Goal: Task Accomplishment & Management: Manage account settings

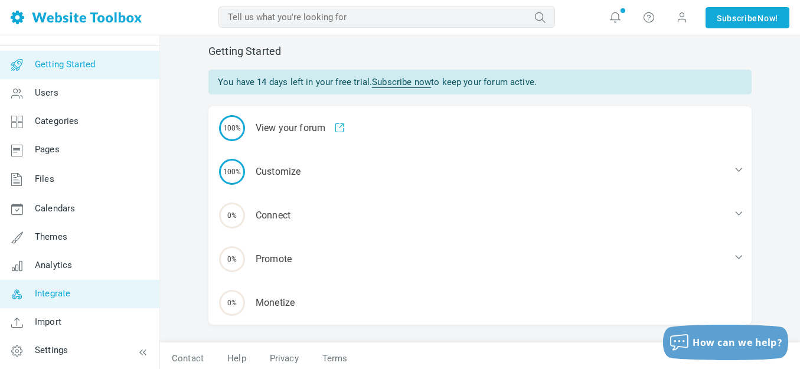
scroll to position [17, 0]
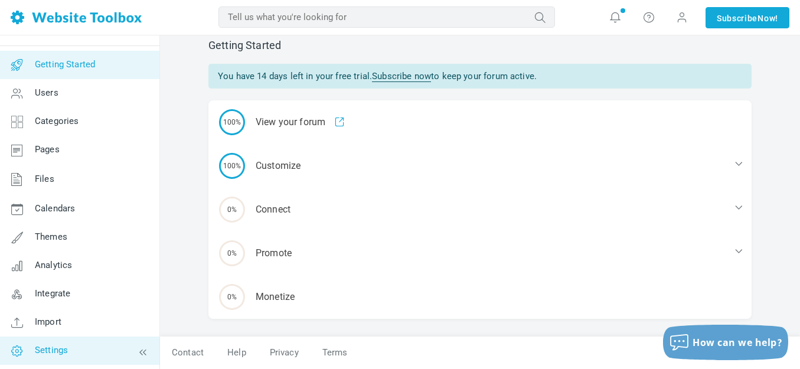
click at [50, 352] on span "Settings" at bounding box center [51, 350] width 33 height 11
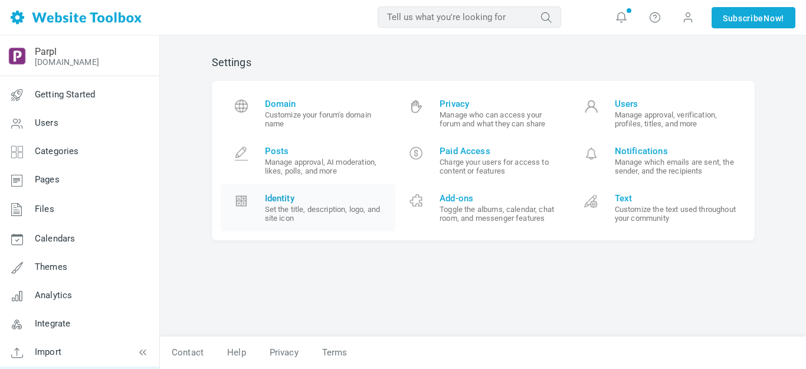
click at [281, 199] on span "Identity" at bounding box center [326, 198] width 122 height 11
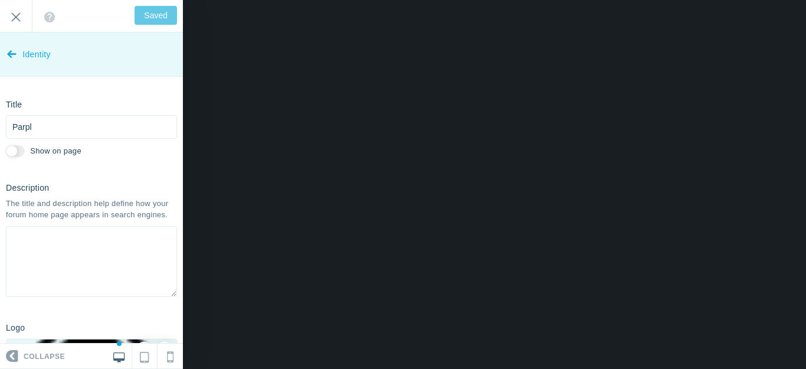
click at [14, 54] on icon at bounding box center [11, 52] width 9 height 44
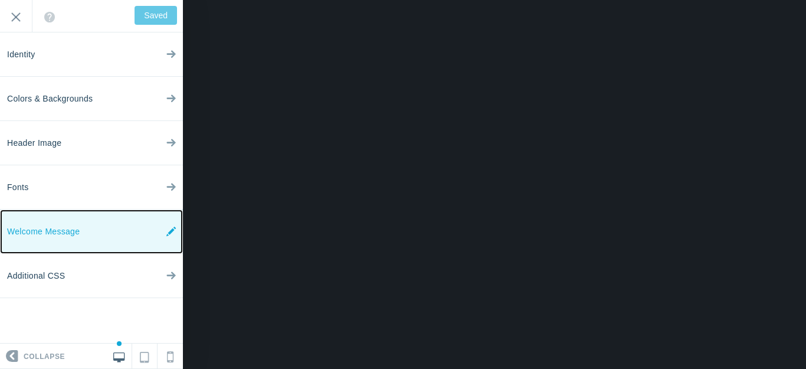
click at [172, 231] on icon at bounding box center [170, 231] width 9 height 44
type input "Save"
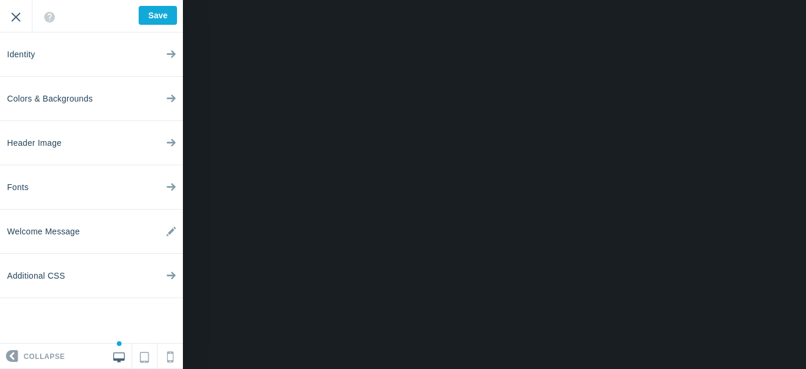
click at [18, 17] on input "Exit" at bounding box center [16, 16] width 32 height 32
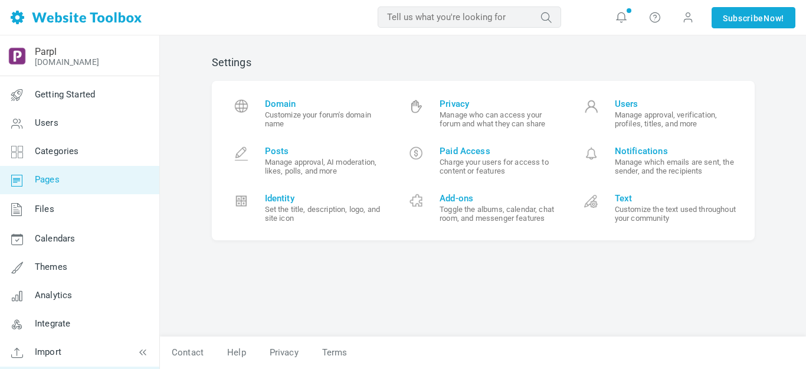
click at [51, 177] on span "Pages" at bounding box center [47, 179] width 25 height 11
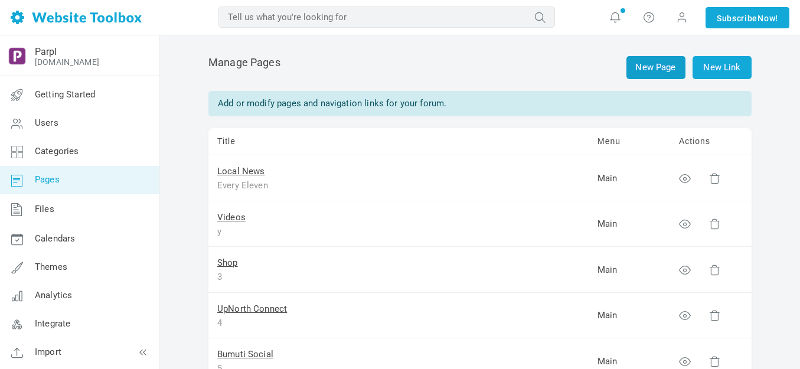
click at [651, 68] on link "New Page" at bounding box center [655, 67] width 59 height 23
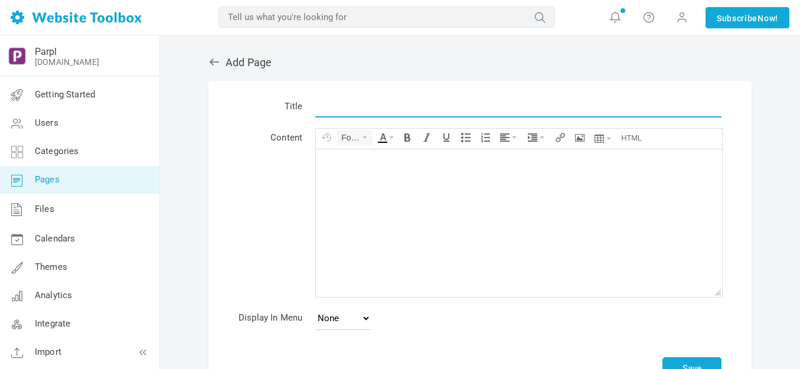
click at [342, 107] on input "text" at bounding box center [518, 106] width 406 height 22
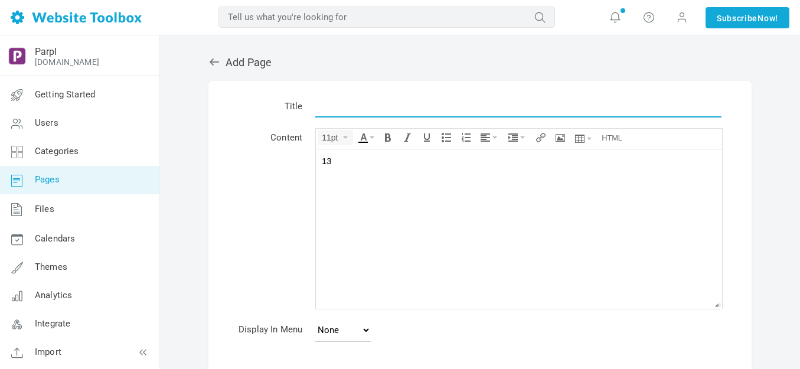
click at [345, 109] on input "text" at bounding box center [518, 106] width 406 height 22
type input "13"
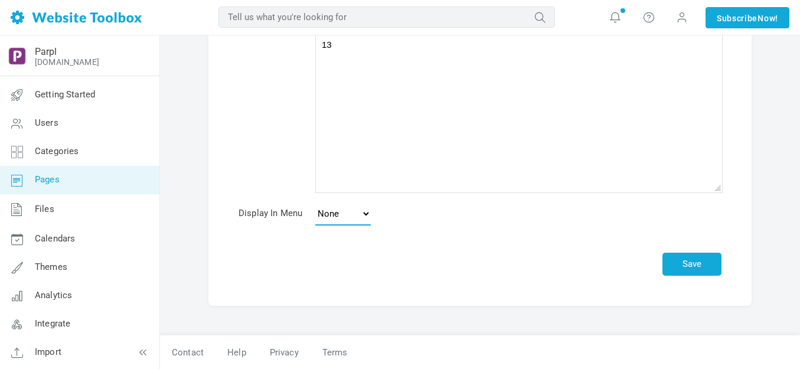
click at [366, 208] on select "None Main Menu Footer" at bounding box center [342, 214] width 55 height 24
select select "main"
click at [315, 202] on select "None Main Menu Footer" at bounding box center [342, 214] width 55 height 24
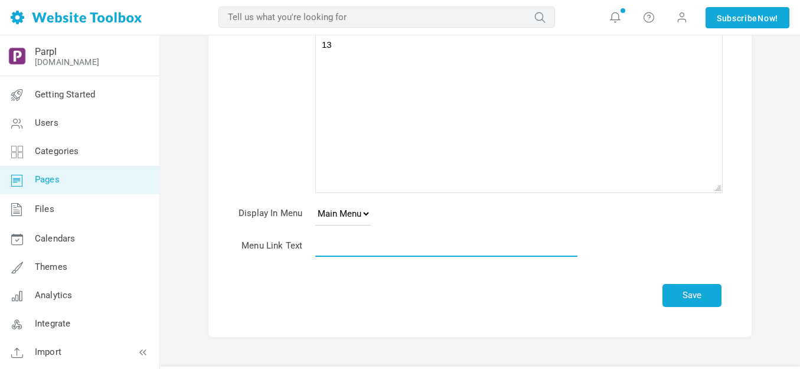
click at [359, 248] on input "text" at bounding box center [446, 245] width 262 height 22
type input "13"
click at [699, 299] on button "Save" at bounding box center [691, 295] width 59 height 23
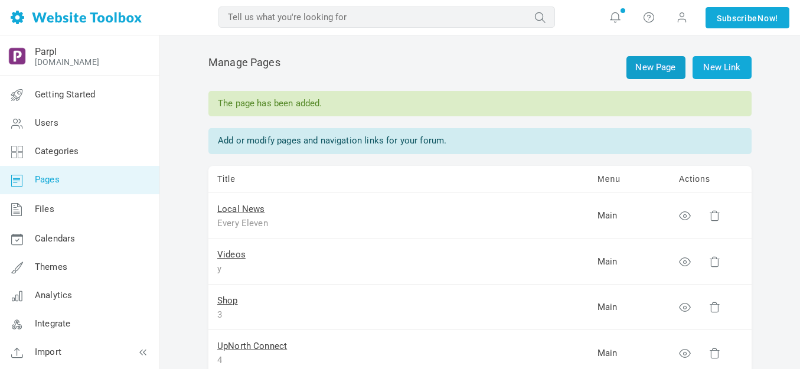
click at [675, 69] on link "New Page" at bounding box center [655, 67] width 59 height 23
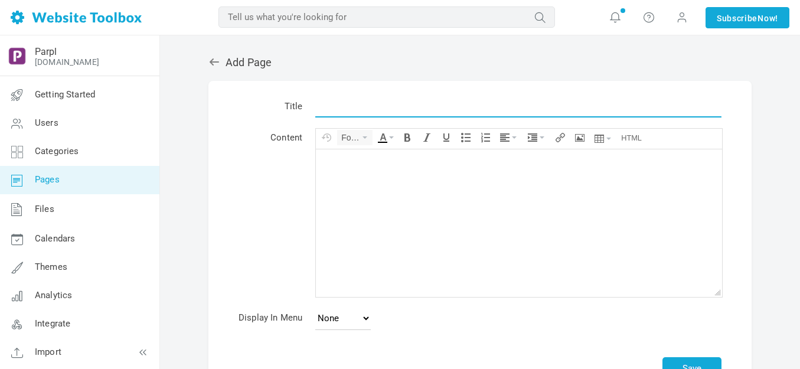
click at [349, 111] on input "text" at bounding box center [518, 106] width 406 height 22
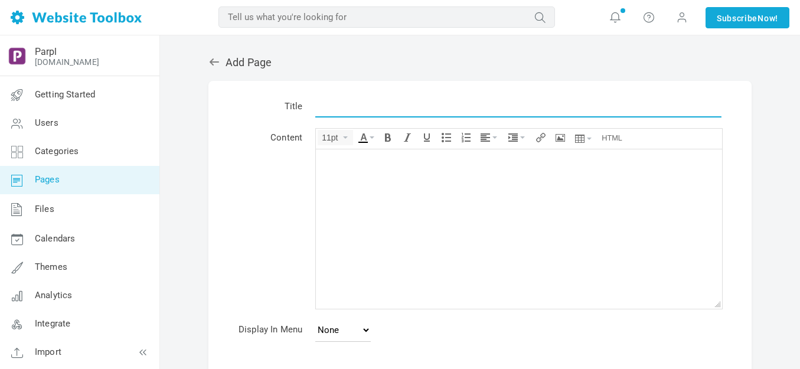
click at [349, 111] on input "text" at bounding box center [518, 106] width 406 height 22
type input "14"
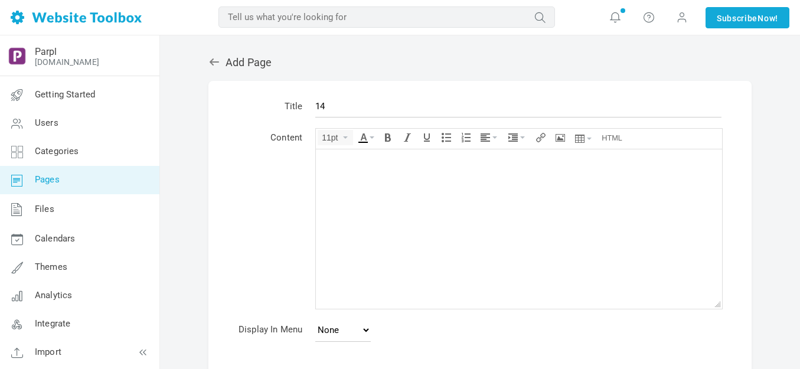
click at [350, 155] on div at bounding box center [519, 161] width 394 height 12
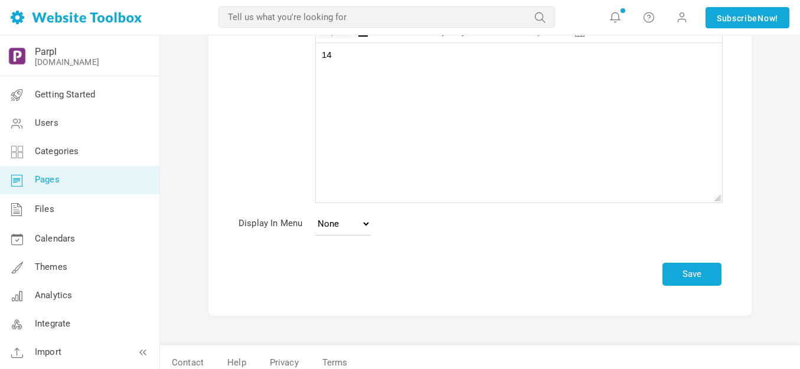
scroll to position [116, 0]
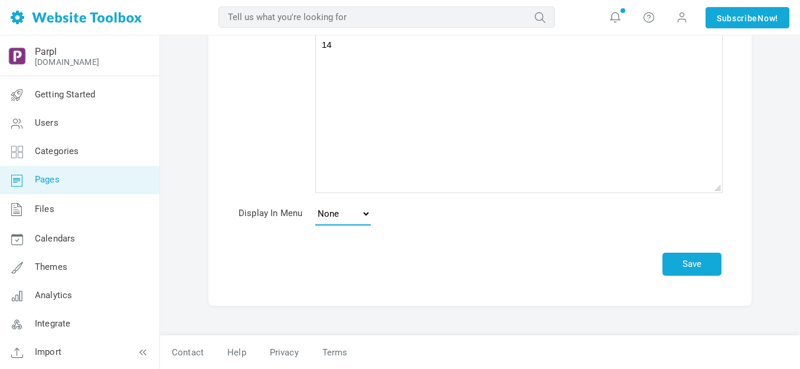
click at [366, 215] on select "None Main Menu Footer" at bounding box center [342, 214] width 55 height 24
select select "main"
click at [315, 202] on select "None Main Menu Footer" at bounding box center [342, 214] width 55 height 24
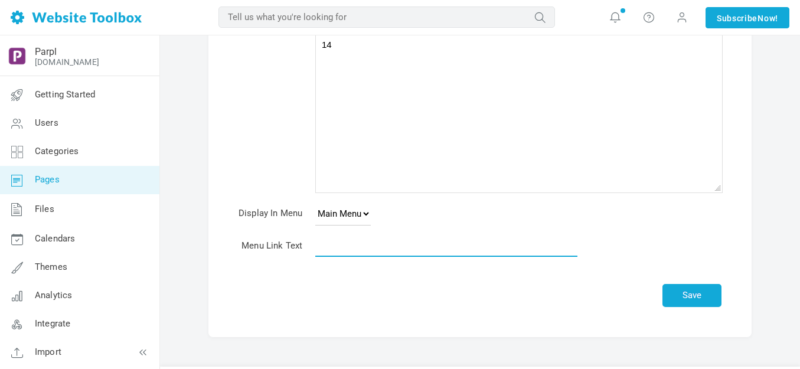
click at [357, 251] on input "text" at bounding box center [446, 245] width 262 height 22
type input "14"
click at [690, 294] on button "Save" at bounding box center [691, 295] width 59 height 23
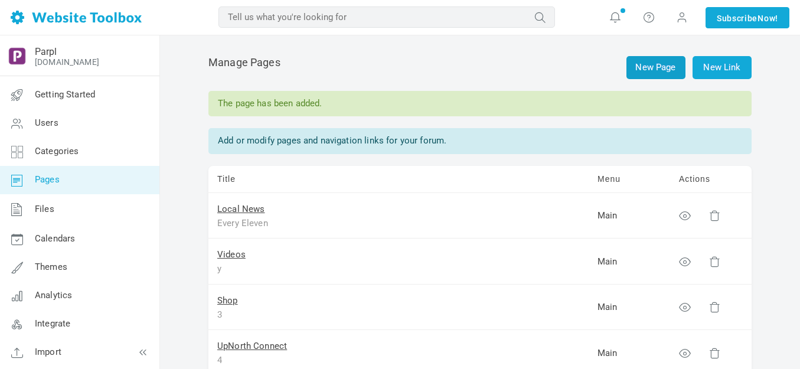
click at [660, 65] on link "New Page" at bounding box center [655, 67] width 59 height 23
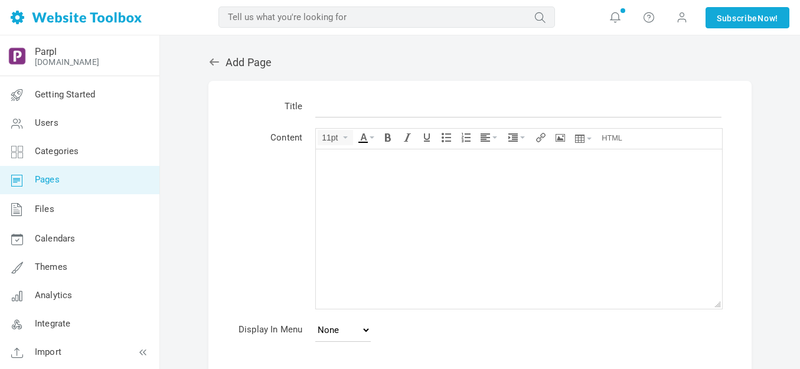
drag, startPoint x: 0, startPoint y: 0, endPoint x: 349, endPoint y: 109, distance: 365.8
click at [349, 109] on input "text" at bounding box center [518, 106] width 406 height 22
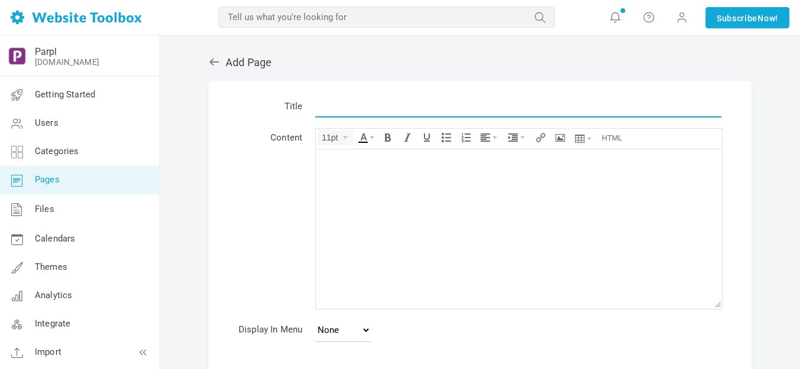
click at [349, 109] on input "text" at bounding box center [518, 106] width 406 height 22
type input "15"
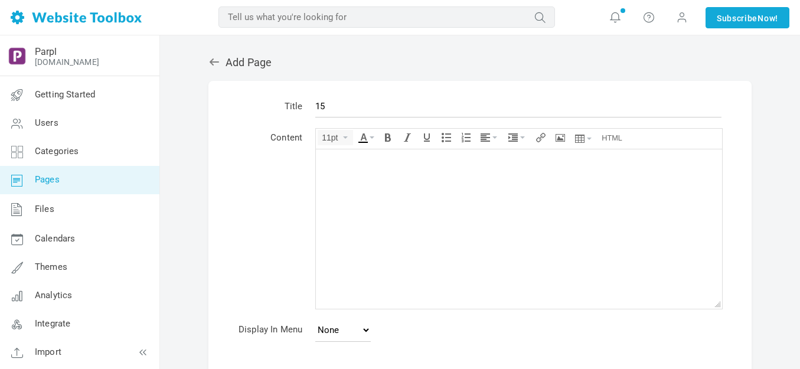
click at [359, 163] on div at bounding box center [519, 161] width 394 height 12
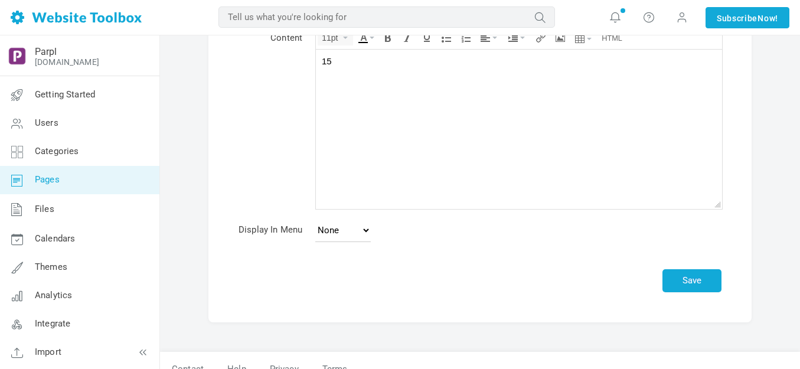
scroll to position [116, 0]
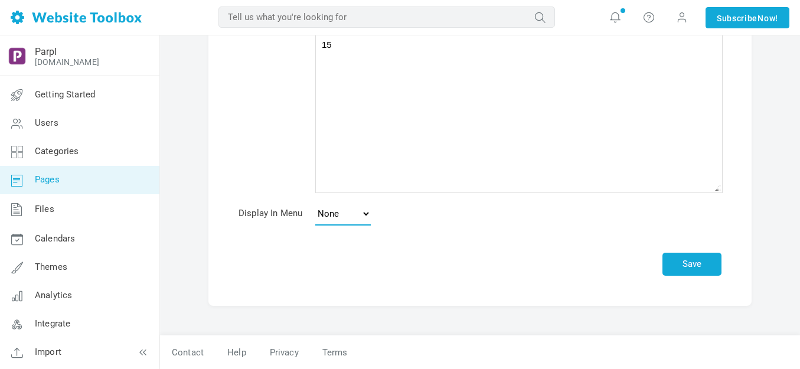
click at [368, 212] on select "None Main Menu Footer" at bounding box center [342, 214] width 55 height 24
select select "main"
click at [315, 202] on select "None Main Menu Footer" at bounding box center [342, 214] width 55 height 24
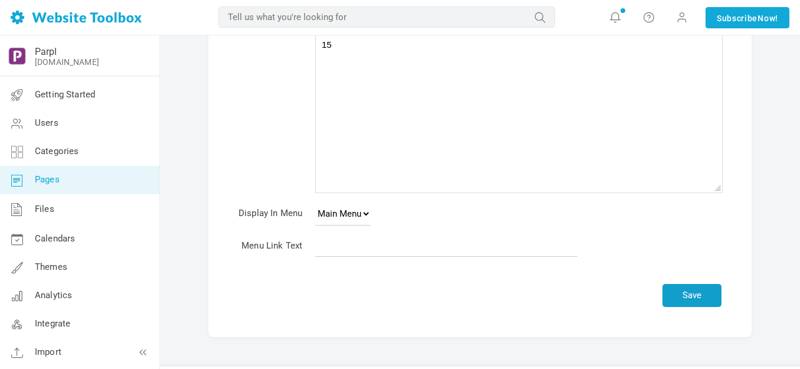
click at [690, 293] on button "Save" at bounding box center [691, 295] width 59 height 23
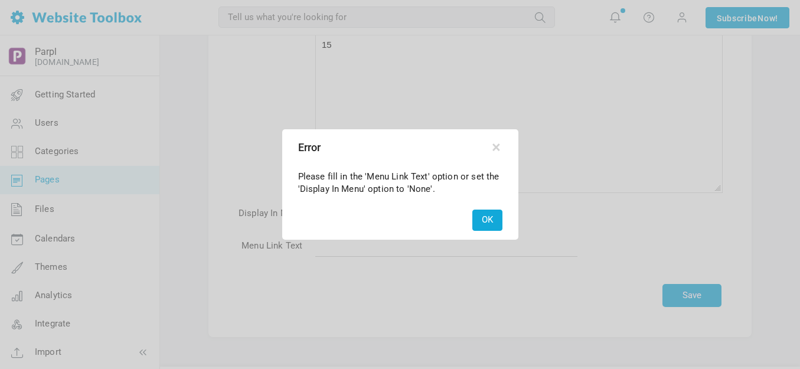
click at [480, 218] on button "OK" at bounding box center [487, 219] width 30 height 21
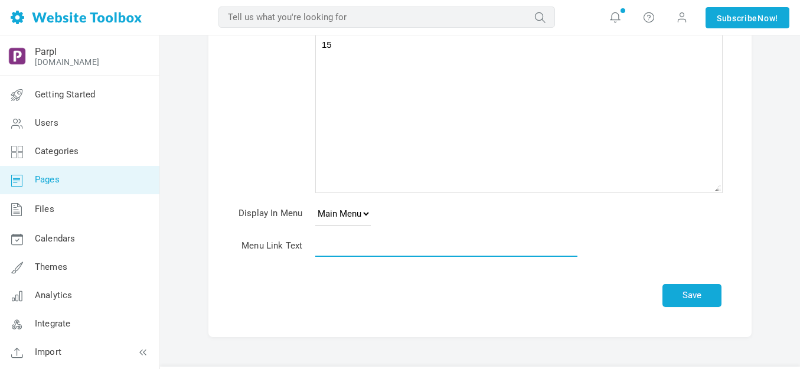
click at [381, 242] on input "text" at bounding box center [446, 245] width 262 height 22
type input "15"
click at [693, 293] on button "Save" at bounding box center [691, 295] width 59 height 23
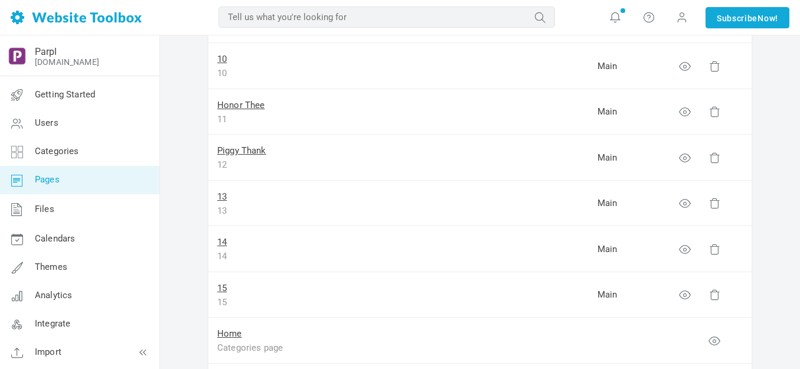
scroll to position [590, 0]
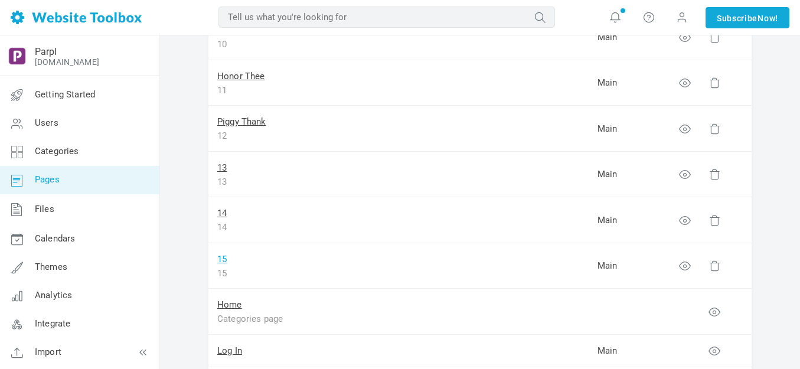
click at [225, 258] on link "15" at bounding box center [221, 259] width 9 height 11
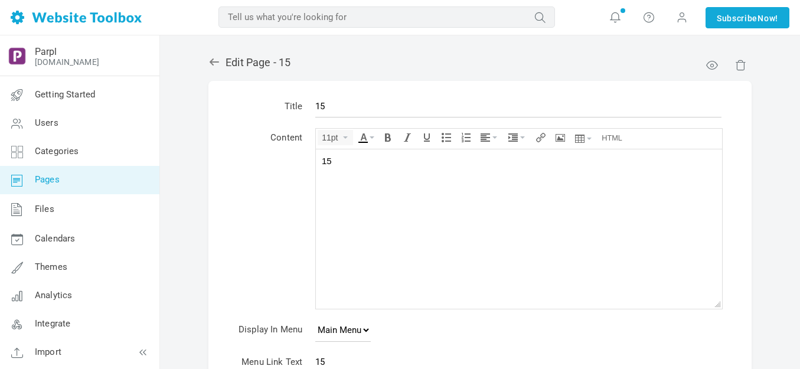
click at [392, 159] on div "15" at bounding box center [519, 161] width 394 height 12
click at [564, 135] on icon "Insert/edit image" at bounding box center [559, 137] width 9 height 9
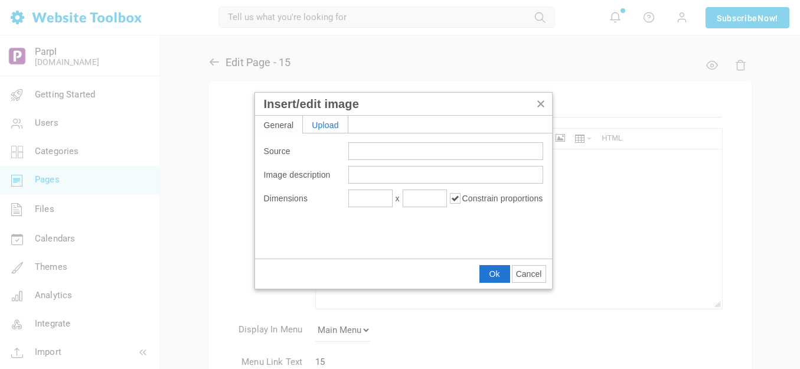
click at [330, 122] on div "Upload" at bounding box center [325, 124] width 45 height 17
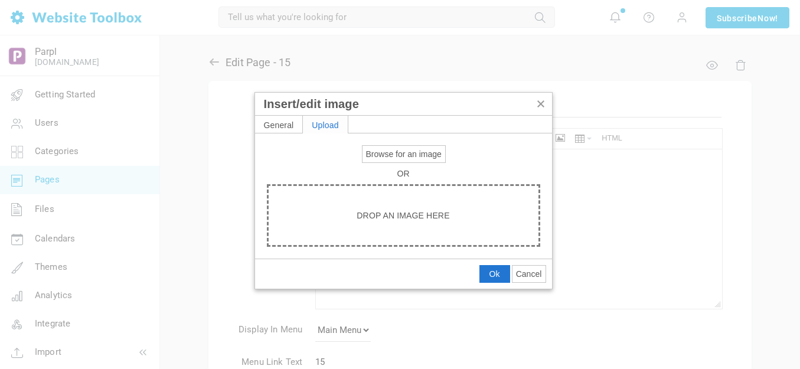
click at [392, 153] on span "Browse for an image" at bounding box center [404, 153] width 76 height 9
type input "C:\fakepath\Slide1.PNG"
click at [140, 36] on div at bounding box center [400, 184] width 800 height 369
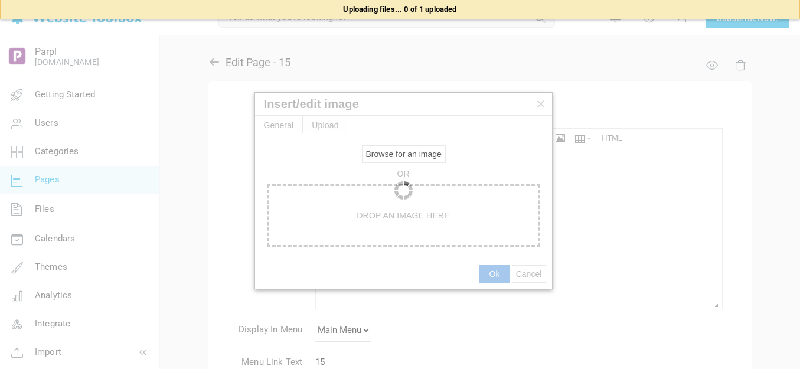
type input "https://d28lcup14p4e72.cloudfront.net/286758%2F9489571%2FSlide1.png"
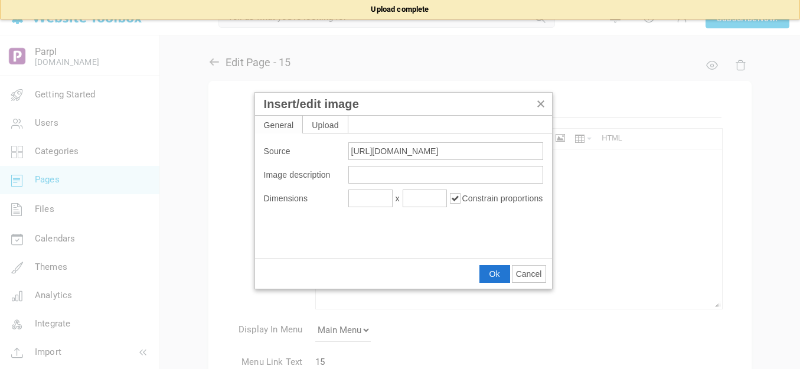
type input "1080"
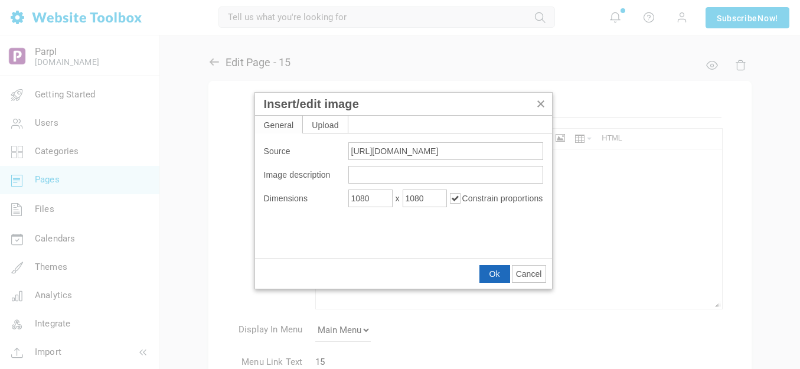
click at [494, 271] on span "Ok" at bounding box center [494, 273] width 11 height 9
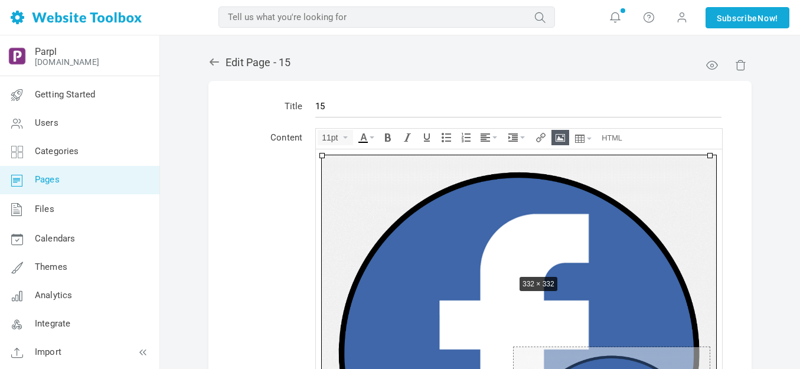
drag, startPoint x: 320, startPoint y: 155, endPoint x: 516, endPoint y: 273, distance: 228.7
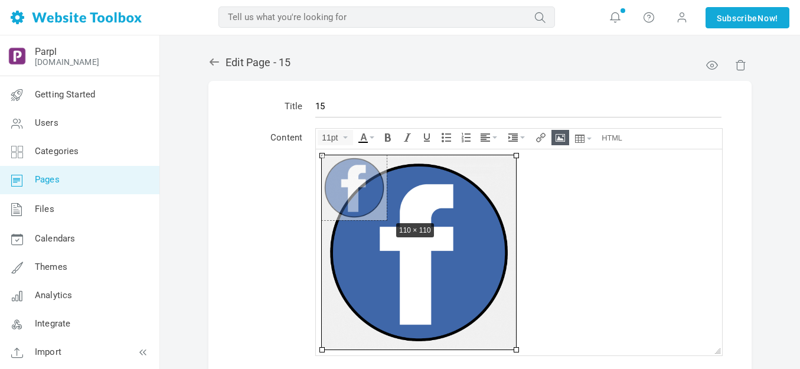
drag, startPoint x: 516, startPoint y: 346, endPoint x: 390, endPoint y: 217, distance: 180.7
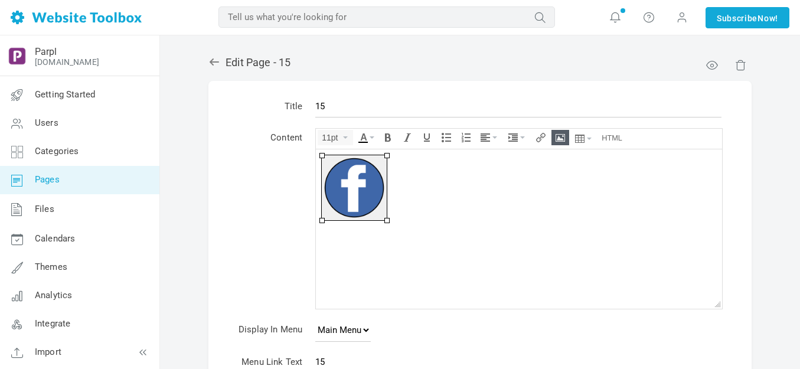
click at [397, 238] on body at bounding box center [519, 228] width 406 height 159
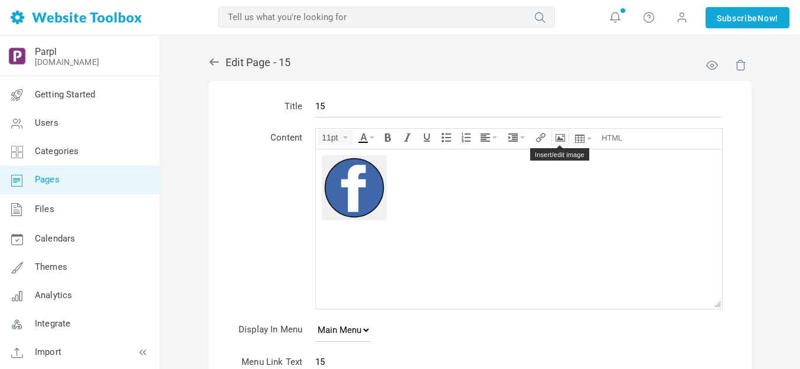
click at [563, 136] on icon "Insert/edit image" at bounding box center [559, 137] width 9 height 9
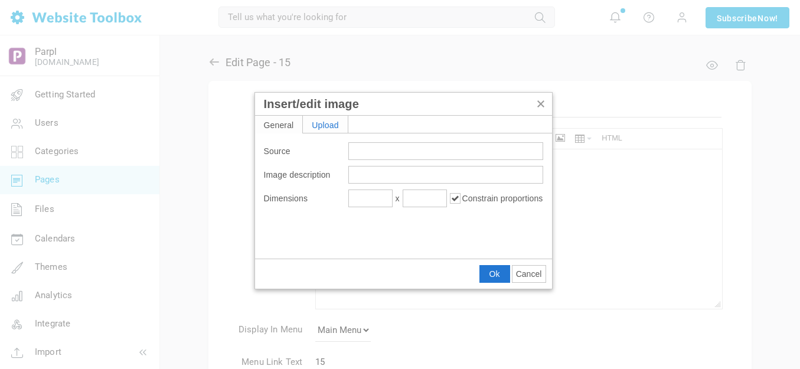
click at [341, 129] on div "Upload" at bounding box center [325, 124] width 45 height 17
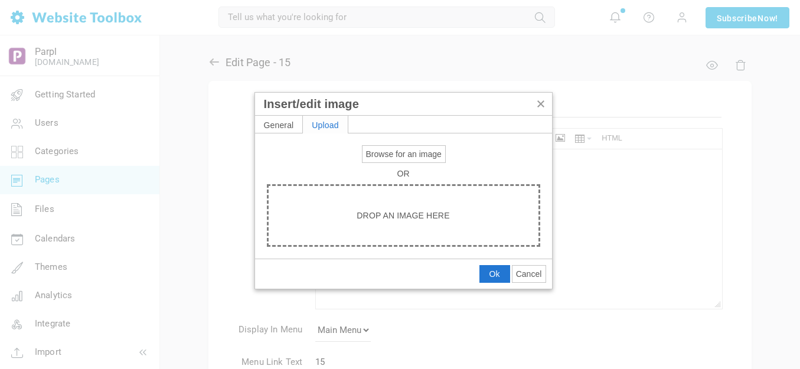
click at [379, 152] on span "Browse for an image" at bounding box center [404, 153] width 76 height 9
type input "C:\fakepath\Slide2.PNG"
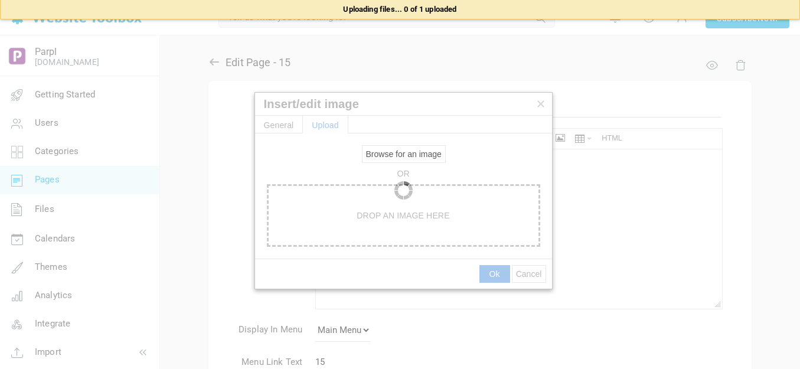
type input "https://d28lcup14p4e72.cloudfront.net/286758%2F9489573%2FSlide2.png"
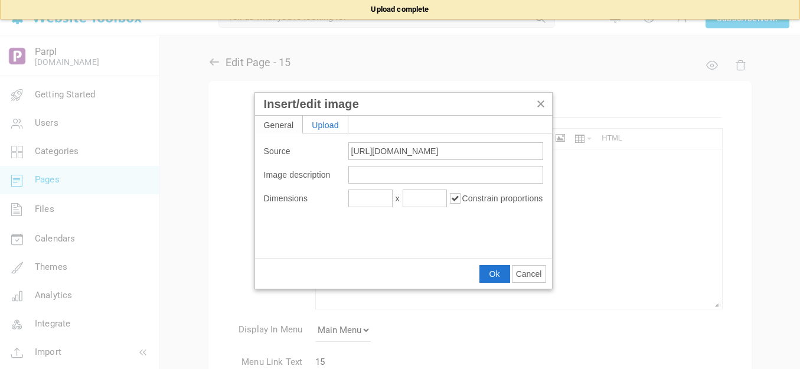
type input "1080"
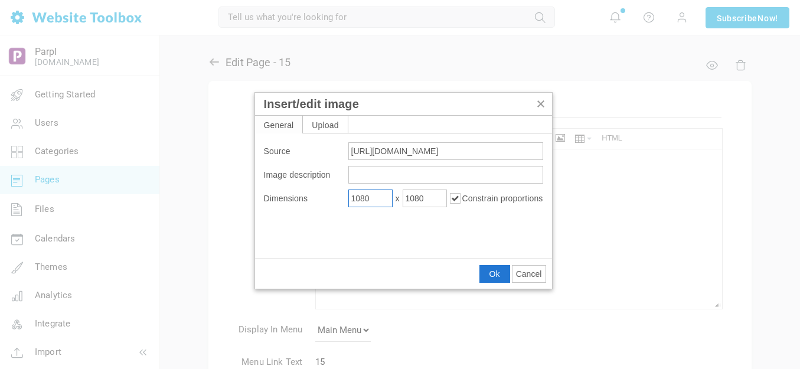
click at [375, 198] on input "1080" at bounding box center [370, 198] width 44 height 18
type input "200"
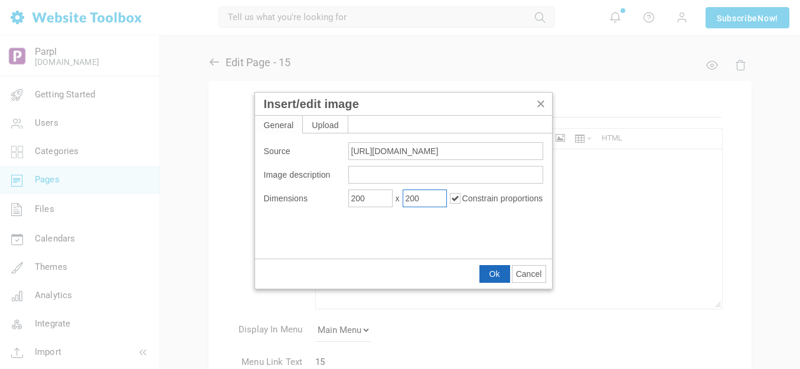
click at [493, 271] on span "Ok" at bounding box center [494, 273] width 11 height 9
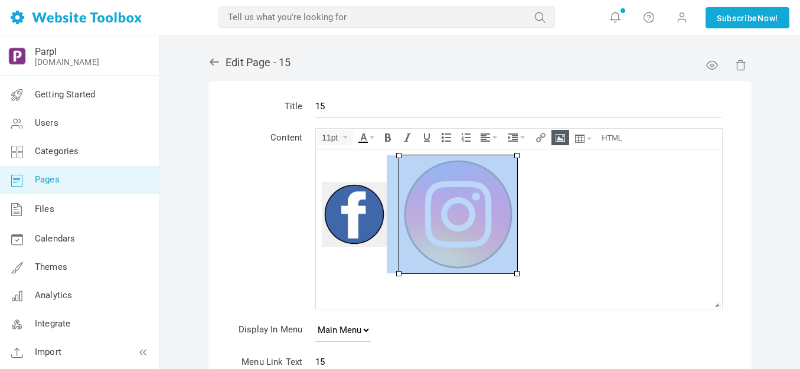
drag, startPoint x: 452, startPoint y: 207, endPoint x: 581, endPoint y: 221, distance: 129.9
click at [581, 221] on div at bounding box center [519, 214] width 394 height 118
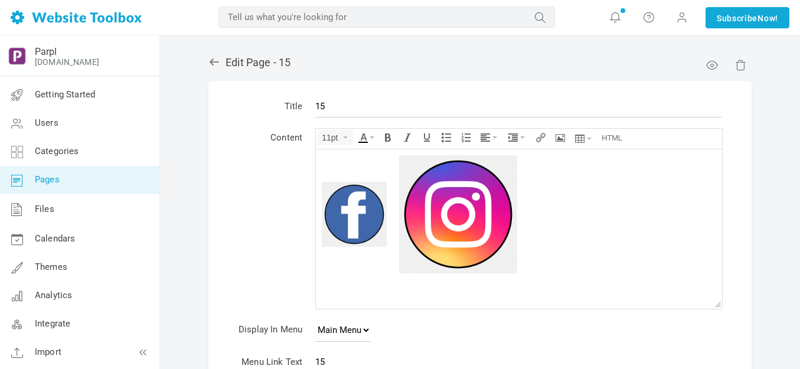
click at [453, 212] on img at bounding box center [458, 214] width 118 height 118
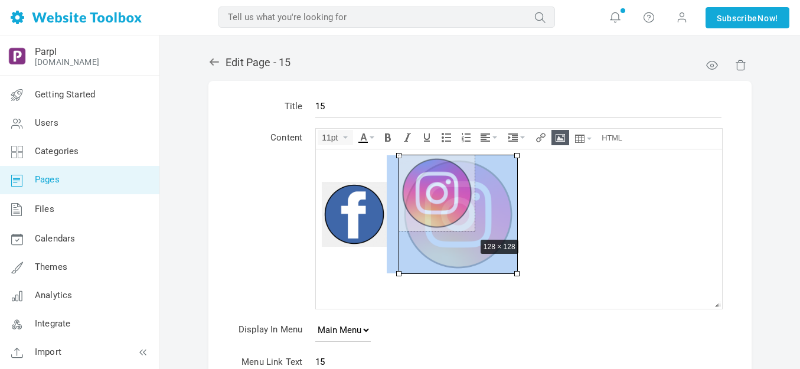
drag, startPoint x: 517, startPoint y: 271, endPoint x: 474, endPoint y: 234, distance: 56.5
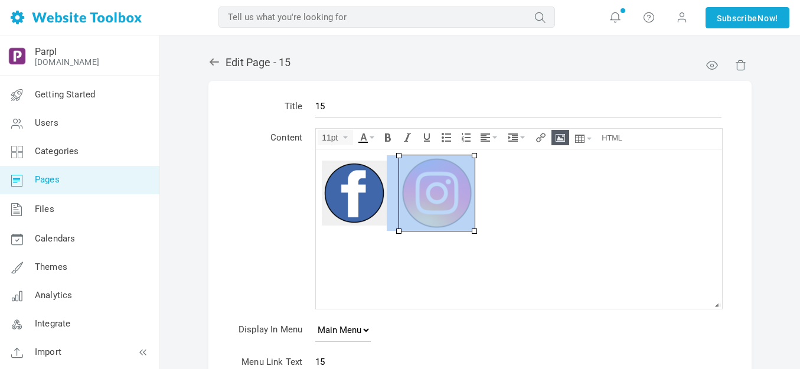
click at [366, 211] on img at bounding box center [354, 192] width 65 height 65
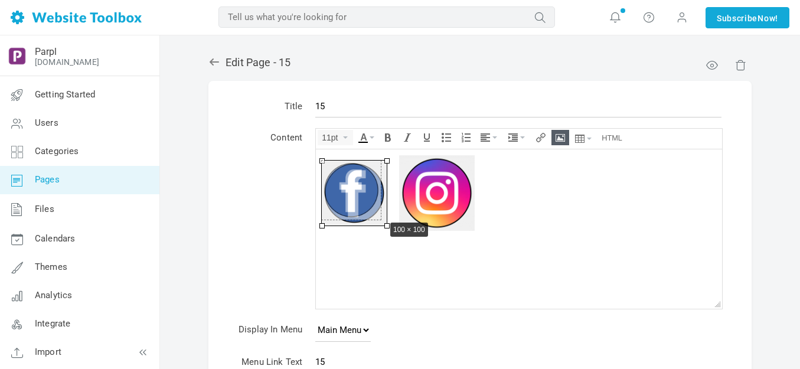
drag, startPoint x: 387, startPoint y: 225, endPoint x: 385, endPoint y: 220, distance: 6.4
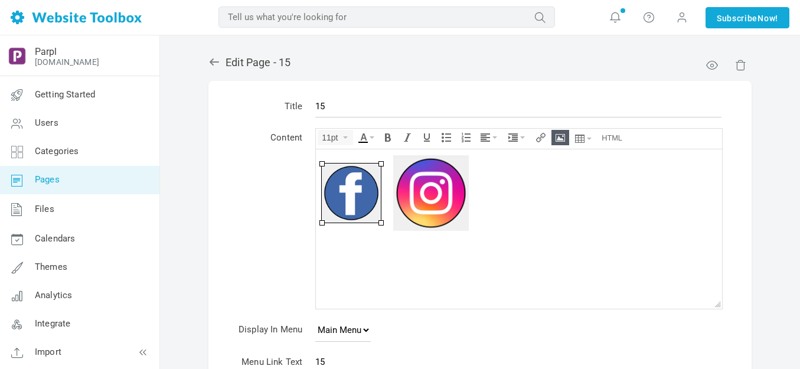
click at [426, 212] on img at bounding box center [431, 193] width 76 height 76
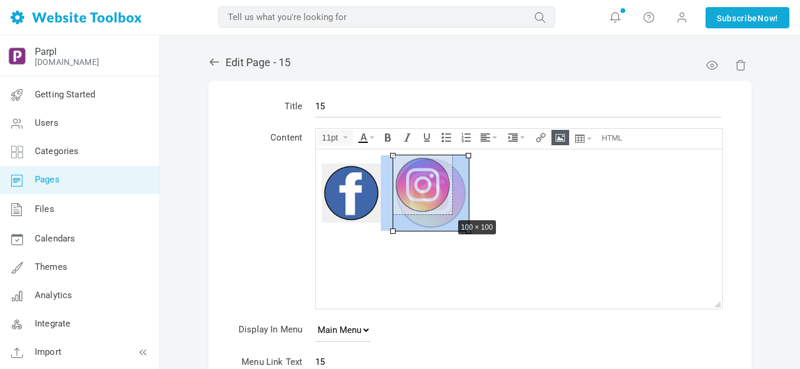
drag, startPoint x: 469, startPoint y: 230, endPoint x: 452, endPoint y: 216, distance: 21.4
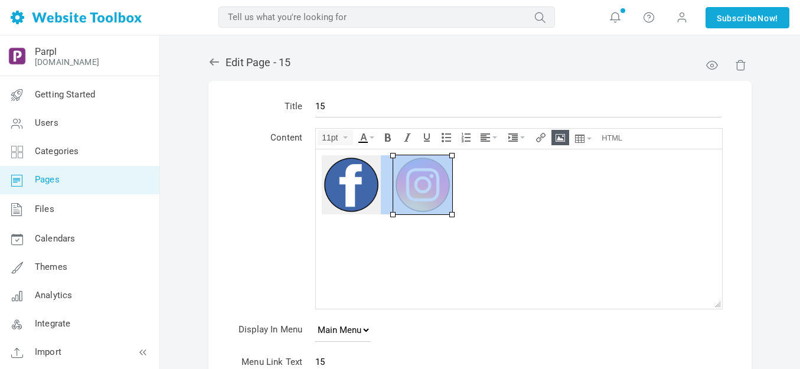
click at [515, 222] on body at bounding box center [519, 228] width 406 height 159
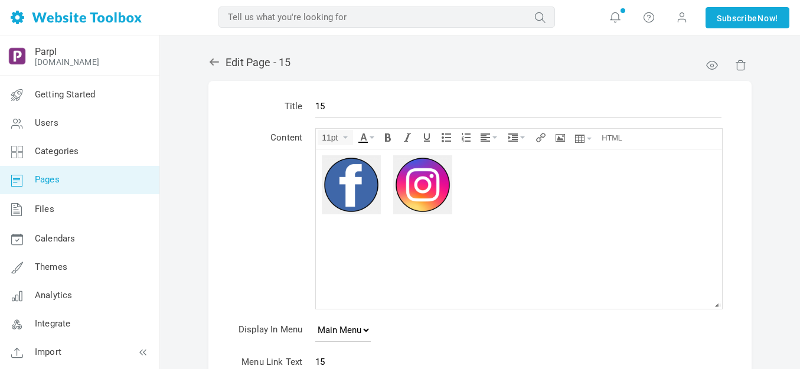
click at [504, 190] on div at bounding box center [519, 184] width 394 height 59
click at [563, 136] on icon "Insert/edit image" at bounding box center [559, 137] width 9 height 9
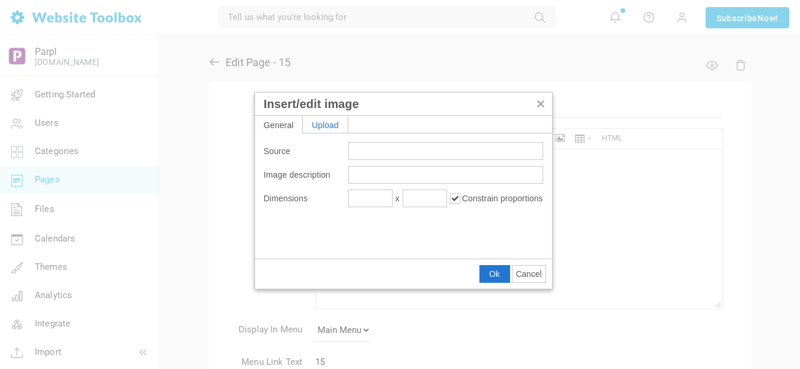
click at [329, 123] on div "Upload" at bounding box center [325, 124] width 45 height 17
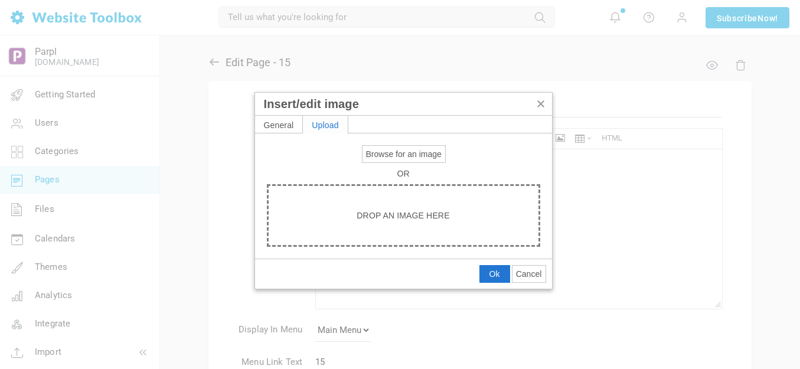
click at [402, 158] on span "Browse for an image" at bounding box center [404, 153] width 76 height 9
type input "C:\fakepath\Slide3.PNG"
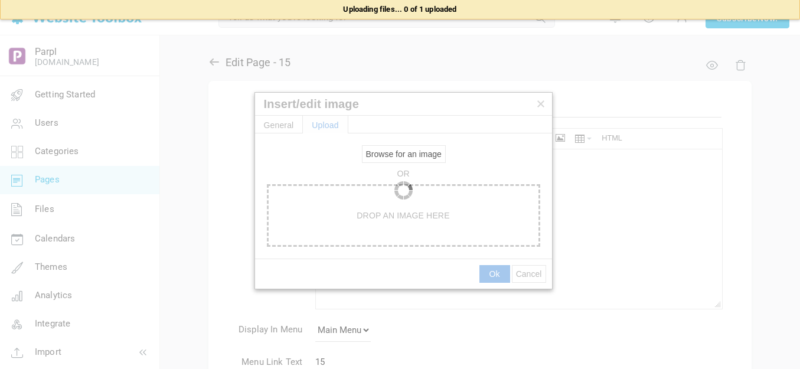
type input "https://d28lcup14p4e72.cloudfront.net/286758%2F9489574%2FSlide3.png"
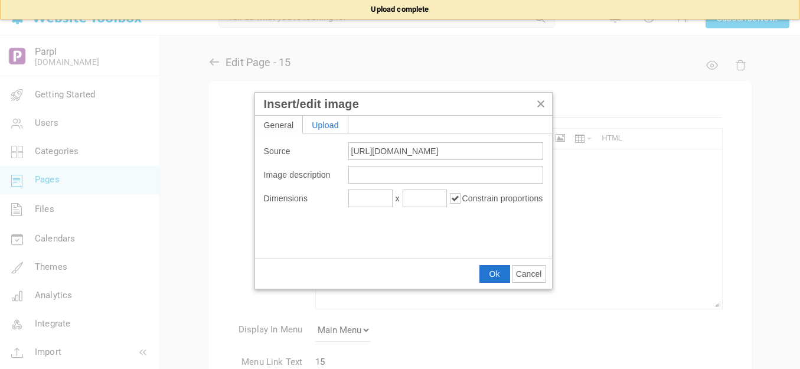
type input "1080"
click at [363, 201] on input "1080" at bounding box center [370, 198] width 44 height 18
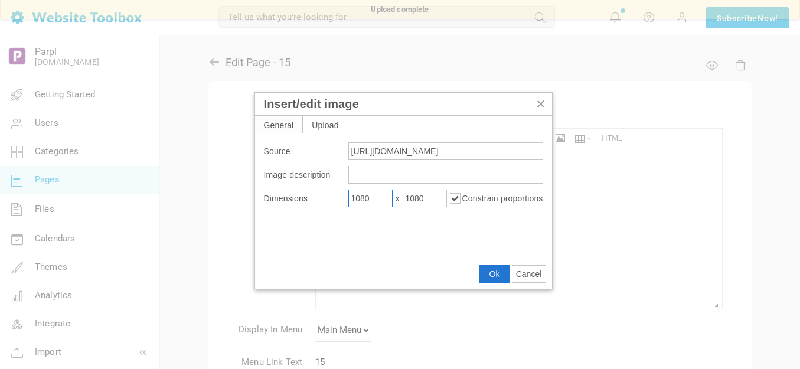
click at [363, 201] on input "1080" at bounding box center [370, 198] width 44 height 18
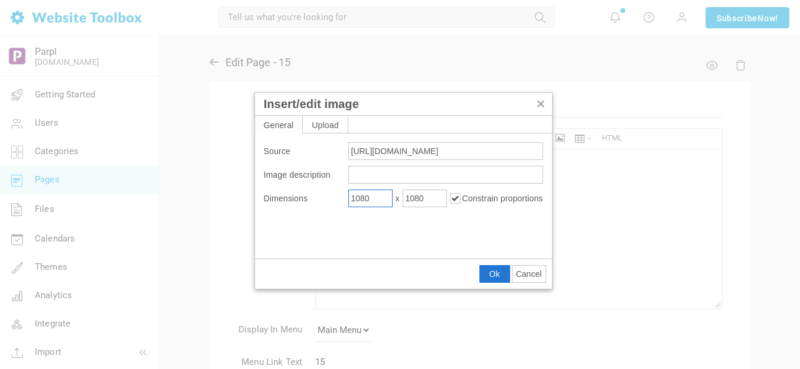
click at [363, 201] on input "1080" at bounding box center [370, 198] width 44 height 18
type input "100"
click at [497, 268] on button "Ok" at bounding box center [495, 274] width 30 height 17
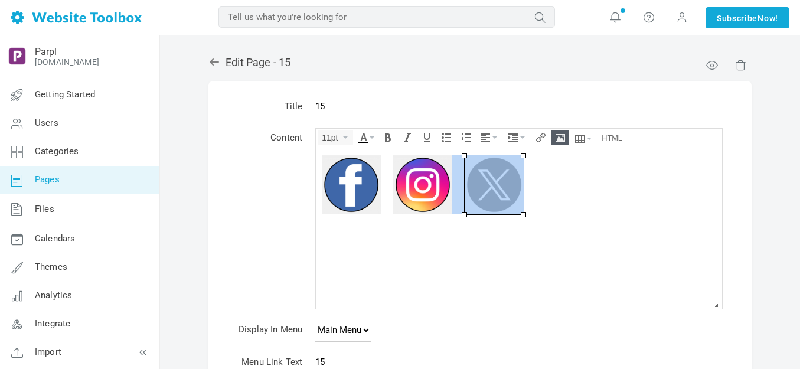
click at [599, 183] on div at bounding box center [519, 184] width 394 height 59
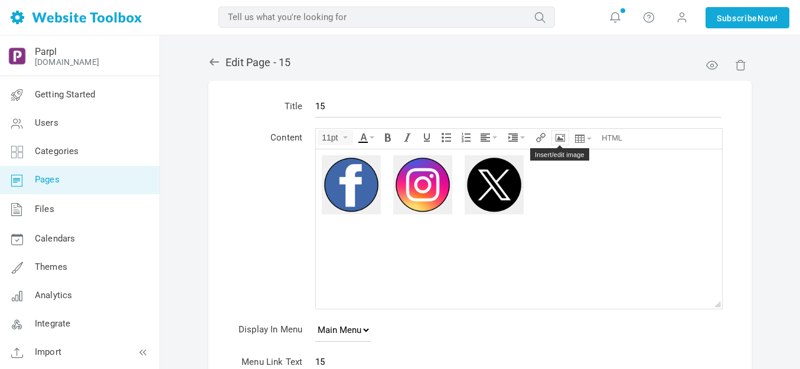
click at [559, 138] on icon "Insert/edit image" at bounding box center [559, 137] width 9 height 9
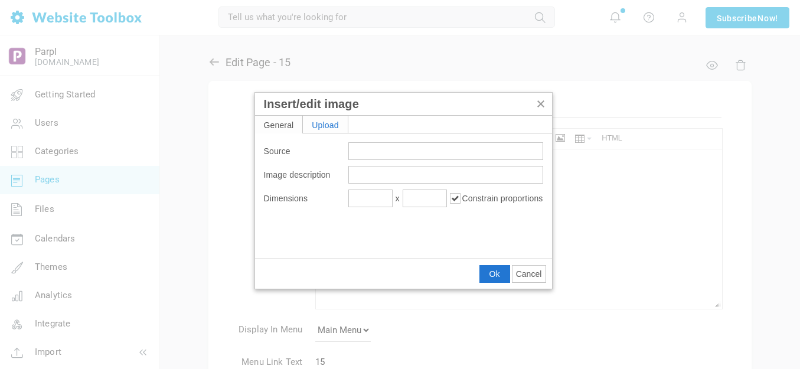
click at [336, 122] on div "Upload" at bounding box center [325, 124] width 45 height 17
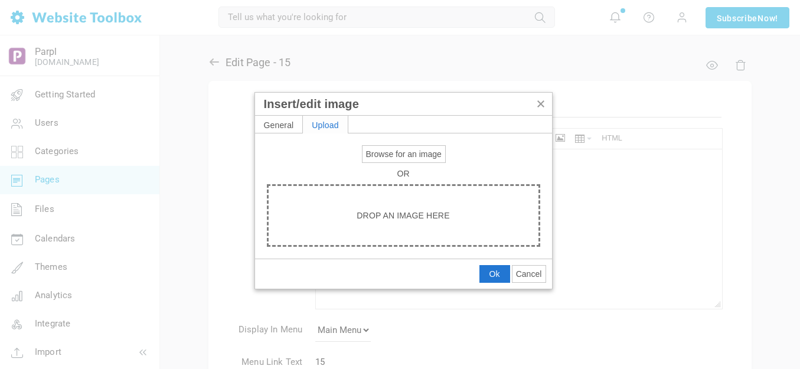
click at [392, 152] on span "Browse for an image" at bounding box center [404, 153] width 76 height 9
type input "C:\fakepath\Slide4.PNG"
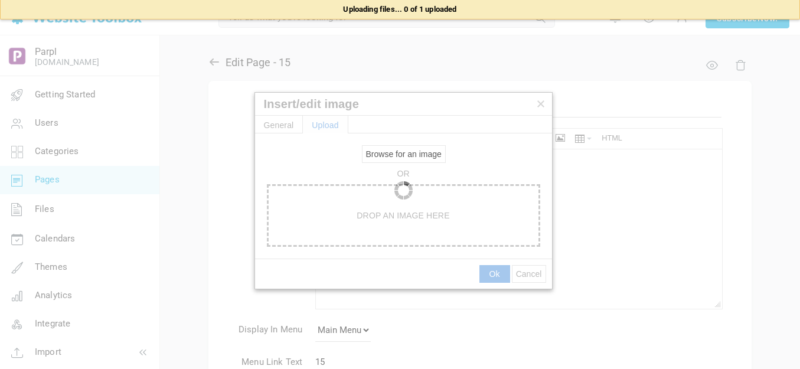
type input "https://d28lcup14p4e72.cloudfront.net/286758%2F9489575%2FSlide4.png"
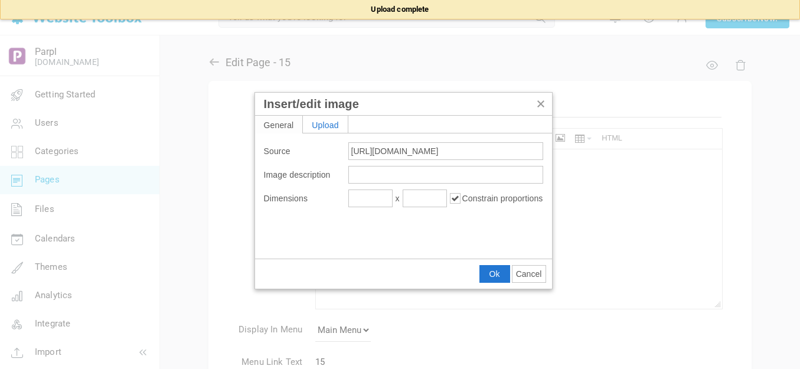
type input "1080"
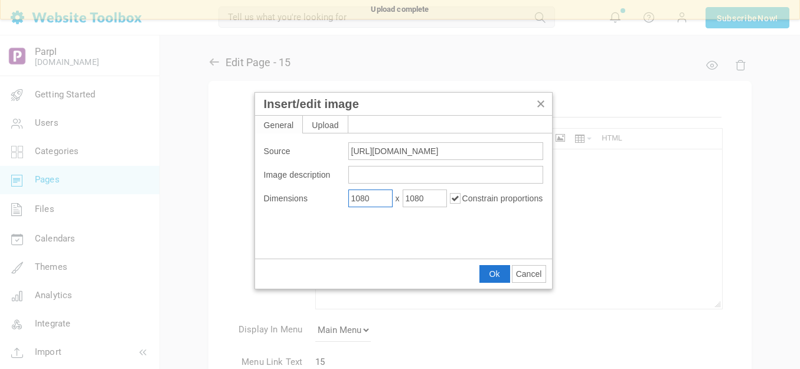
click at [366, 202] on input "1080" at bounding box center [370, 198] width 44 height 18
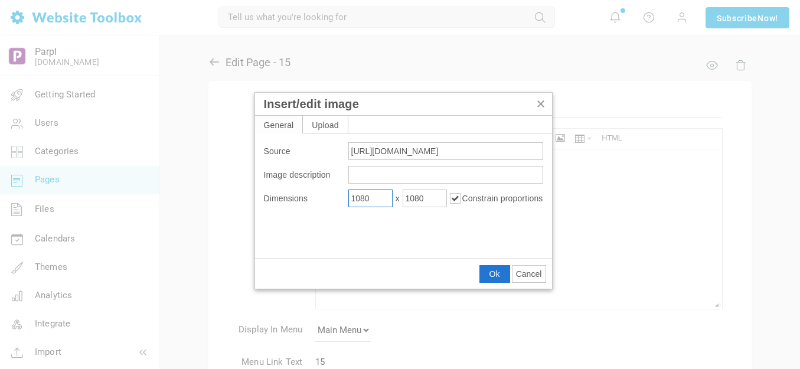
click at [366, 202] on input "1080" at bounding box center [370, 198] width 44 height 18
type input "100"
click at [492, 270] on span "Ok" at bounding box center [494, 273] width 11 height 9
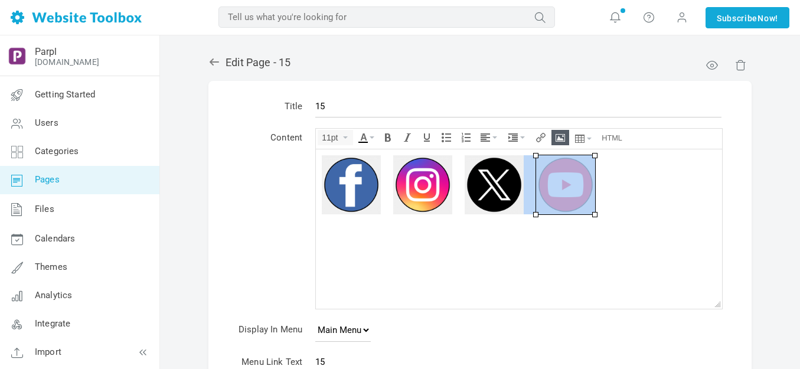
click at [625, 180] on div at bounding box center [519, 184] width 394 height 59
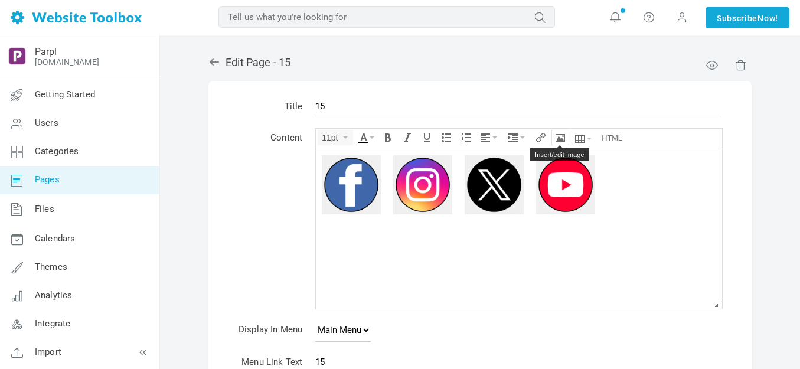
click at [564, 140] on icon "Insert/edit image" at bounding box center [559, 137] width 9 height 9
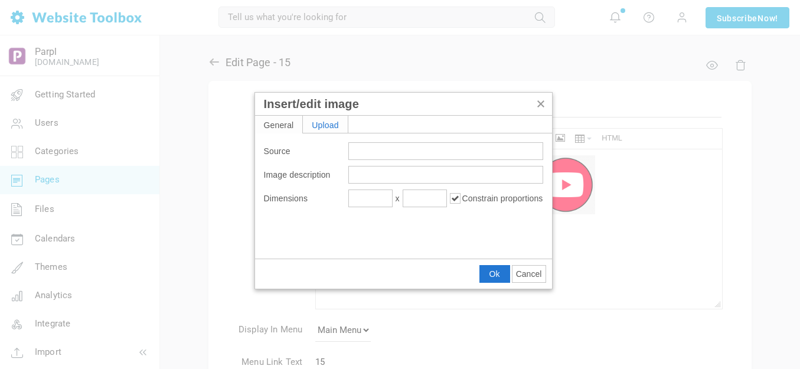
click at [336, 126] on div "Upload" at bounding box center [325, 124] width 45 height 17
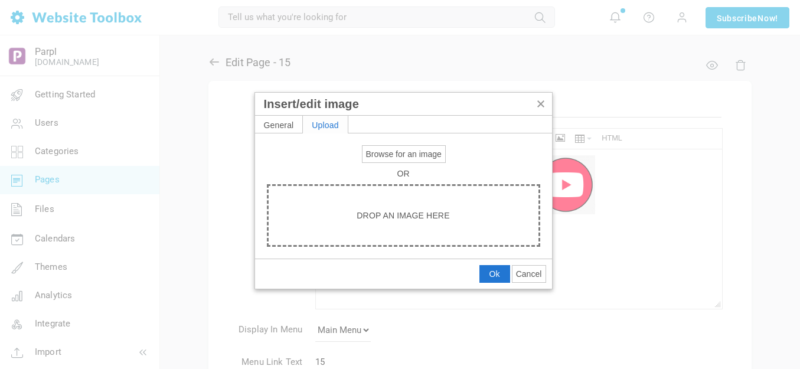
click at [382, 153] on span "Browse for an image" at bounding box center [404, 153] width 76 height 9
type input "C:\fakepath\Slide5.PNG"
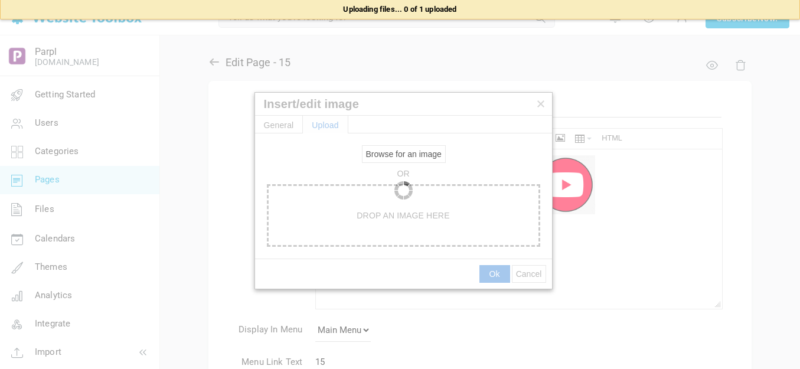
type input "https://d28lcup14p4e72.cloudfront.net/286758%2F9489576%2FSlide5.png"
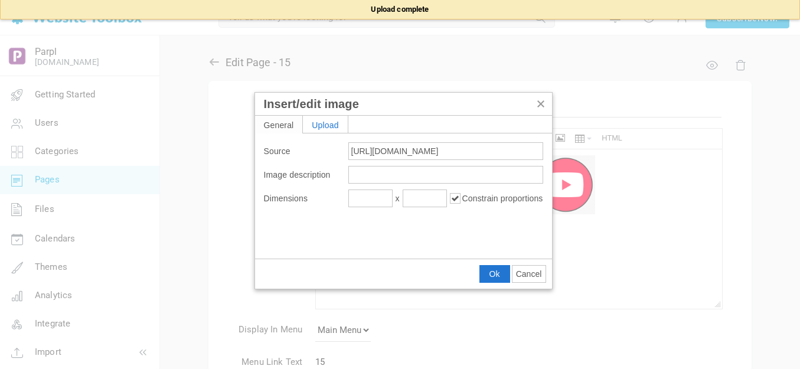
type input "1080"
click at [365, 199] on input "1080" at bounding box center [370, 198] width 44 height 18
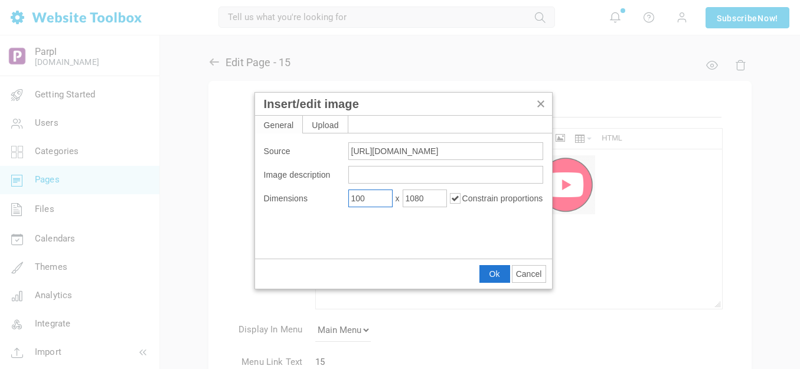
type input "100"
click at [494, 271] on span "Ok" at bounding box center [494, 273] width 11 height 9
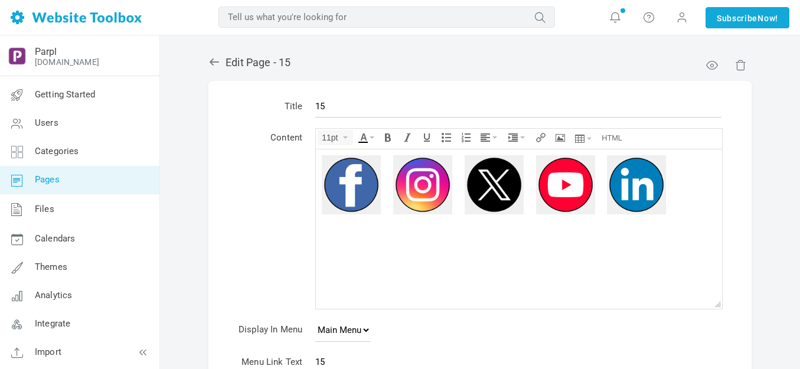
click at [541, 260] on body at bounding box center [519, 228] width 406 height 159
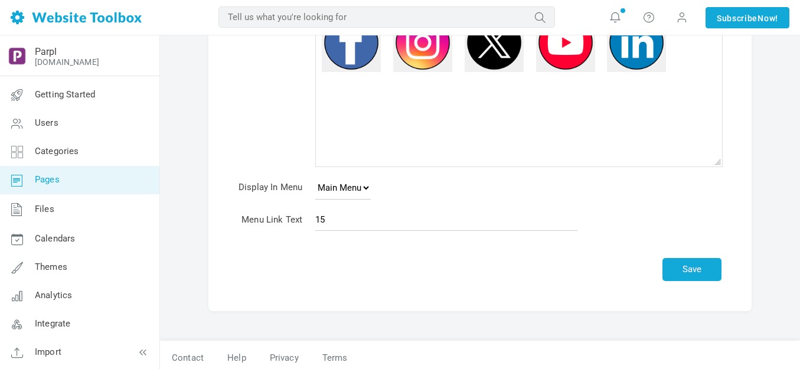
scroll to position [148, 0]
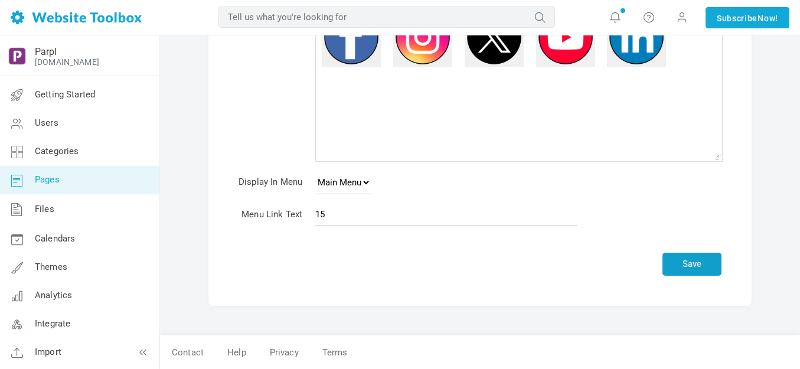
click at [693, 263] on button "Save" at bounding box center [691, 264] width 59 height 23
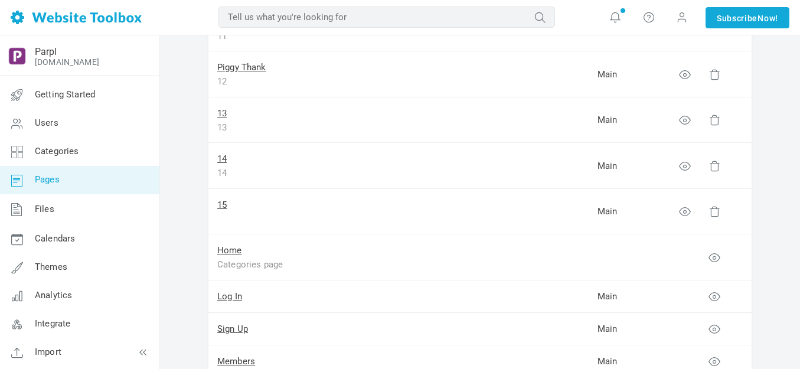
scroll to position [649, 0]
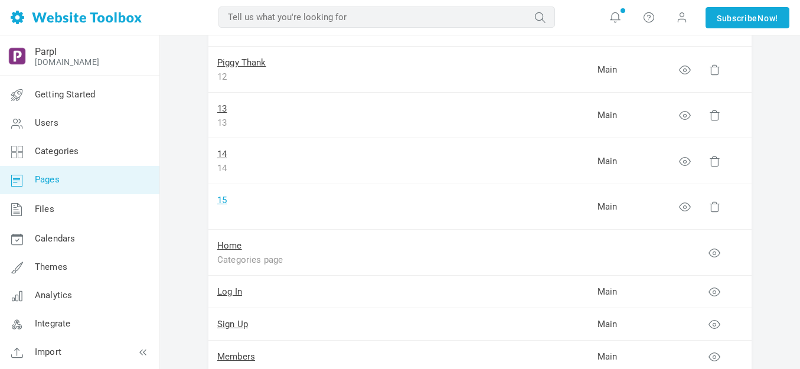
click at [222, 200] on link "15" at bounding box center [221, 200] width 9 height 11
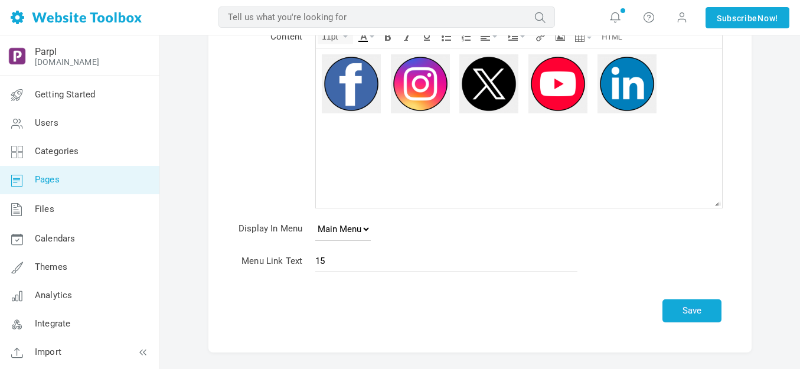
scroll to position [148, 0]
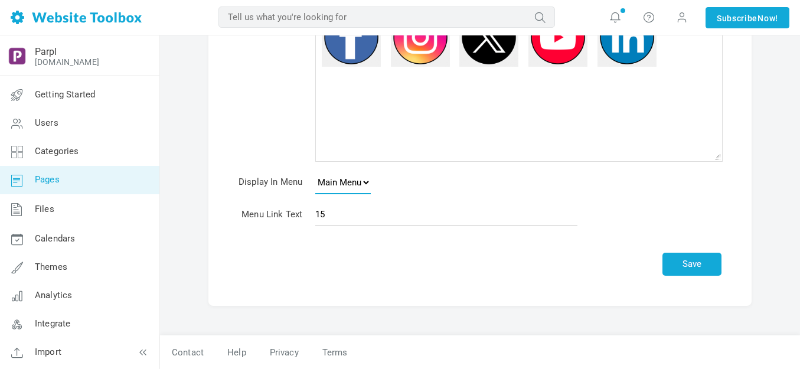
click at [370, 179] on select "None Main Menu Footer" at bounding box center [342, 183] width 55 height 24
select select "footer"
click at [315, 171] on select "None Main Menu Footer" at bounding box center [342, 183] width 55 height 24
click at [693, 261] on button "Save" at bounding box center [691, 264] width 59 height 23
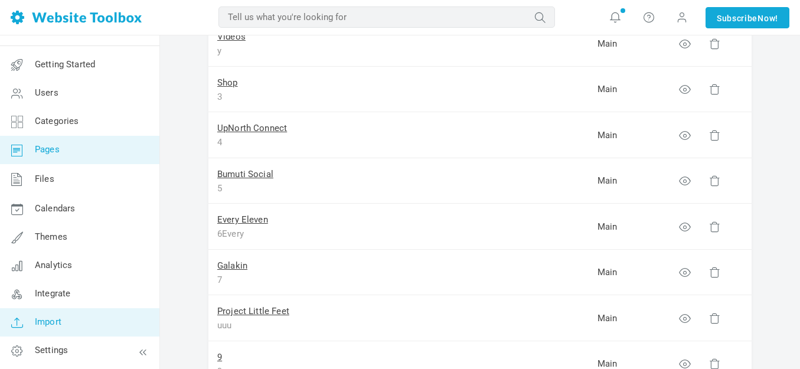
scroll to position [236, 0]
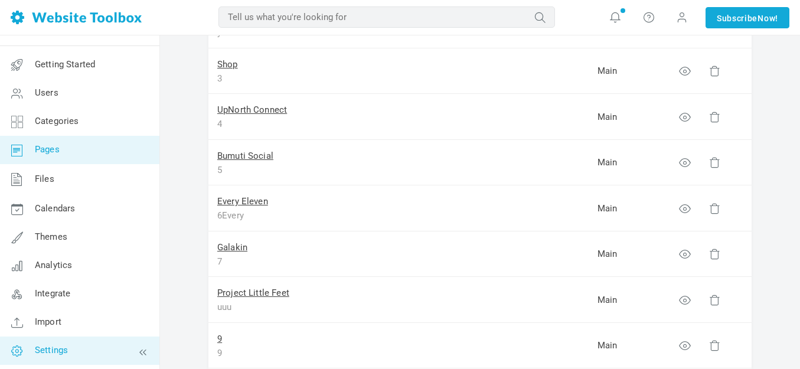
click at [57, 351] on span "Settings" at bounding box center [51, 350] width 33 height 11
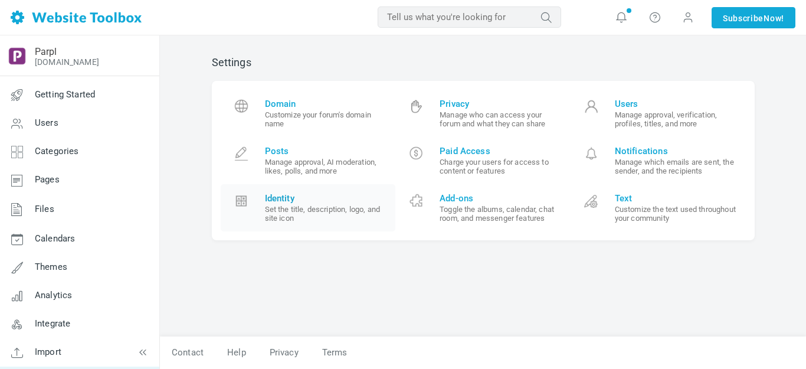
click at [285, 197] on span "Identity" at bounding box center [326, 198] width 122 height 11
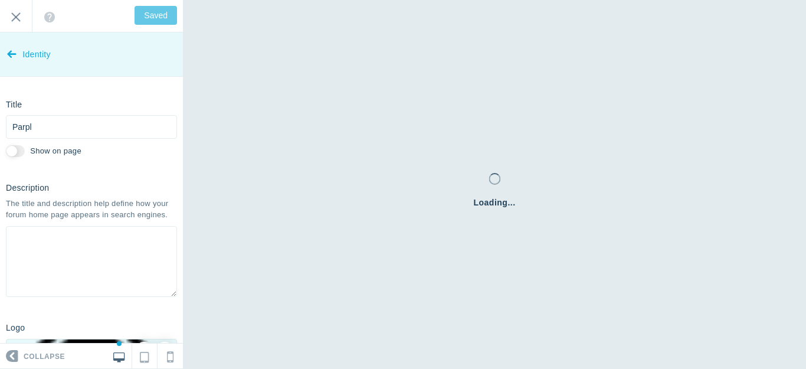
click at [11, 53] on icon at bounding box center [11, 52] width 9 height 44
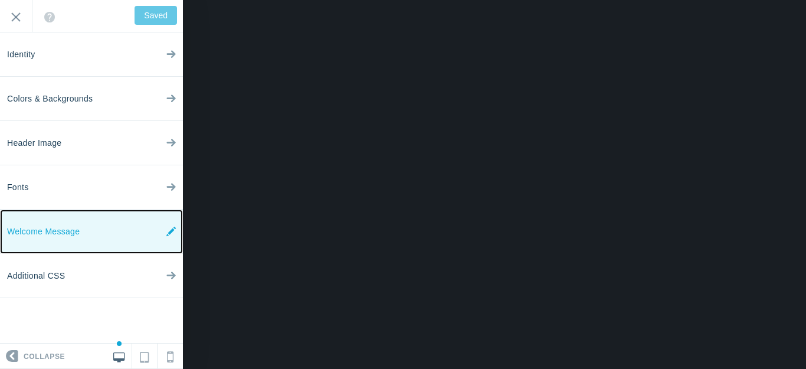
click at [101, 232] on link "Welcome Message" at bounding box center [91, 231] width 183 height 44
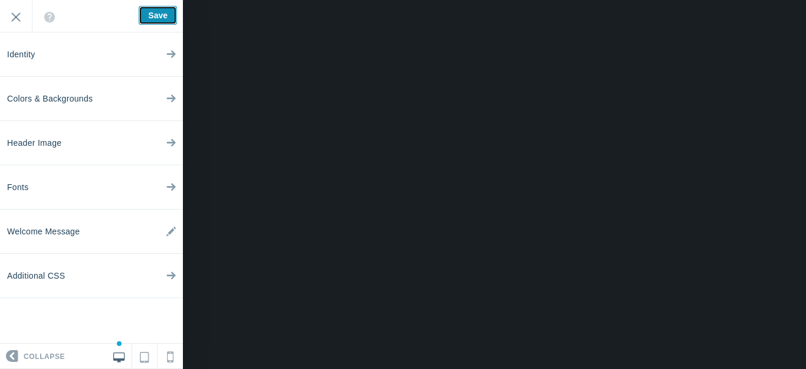
click at [168, 14] on input "Save" at bounding box center [158, 15] width 38 height 19
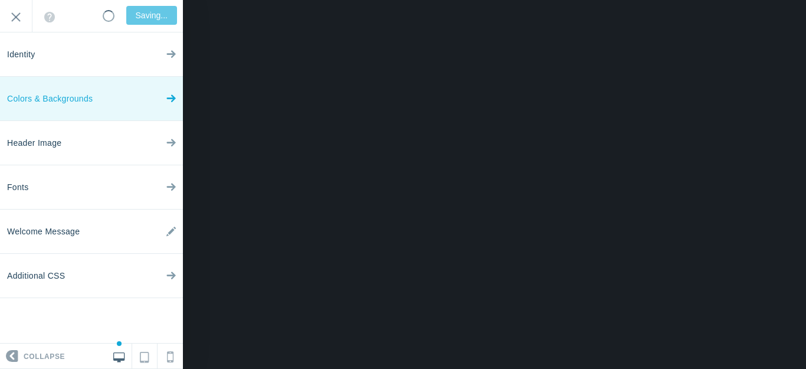
type input "Saved"
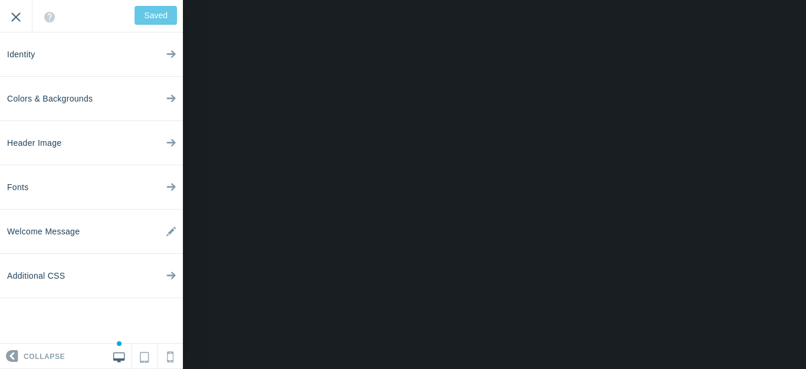
click at [17, 15] on input "Exit" at bounding box center [16, 16] width 32 height 32
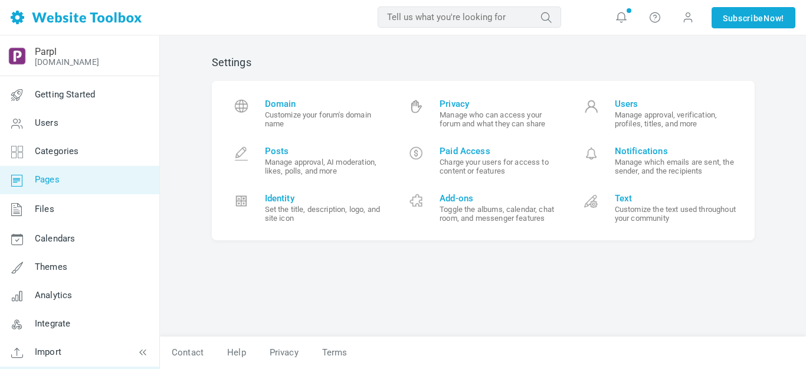
click at [57, 179] on span "Pages" at bounding box center [47, 179] width 25 height 11
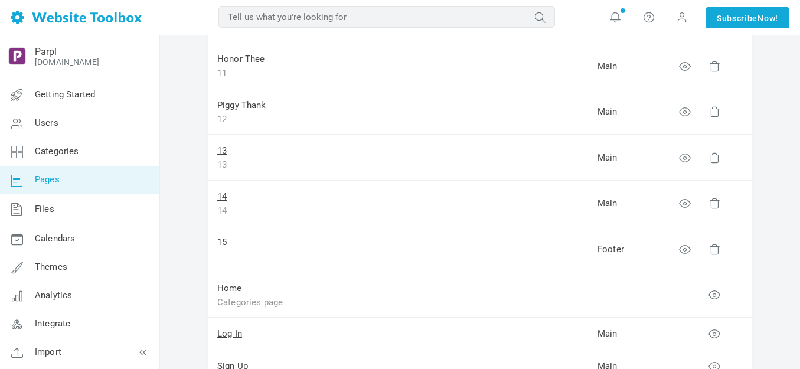
scroll to position [590, 0]
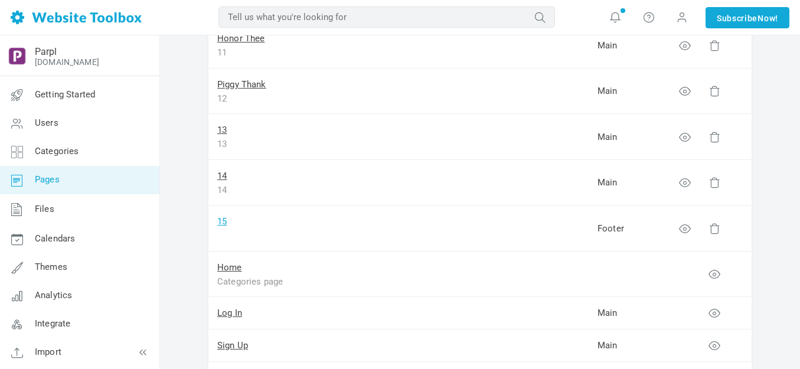
click at [221, 222] on link "15" at bounding box center [221, 221] width 9 height 11
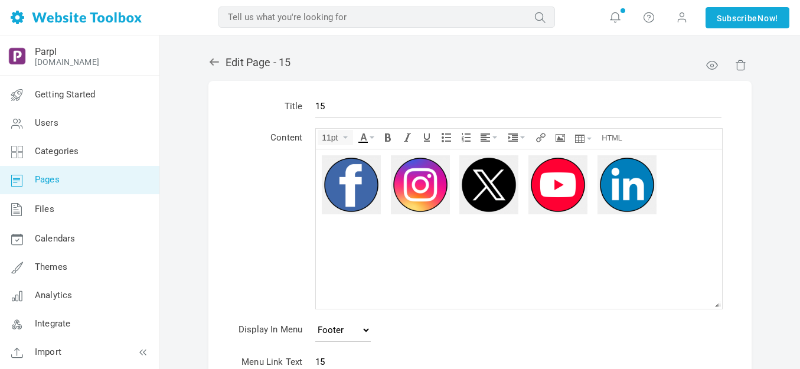
click at [355, 107] on input "15" at bounding box center [518, 106] width 406 height 22
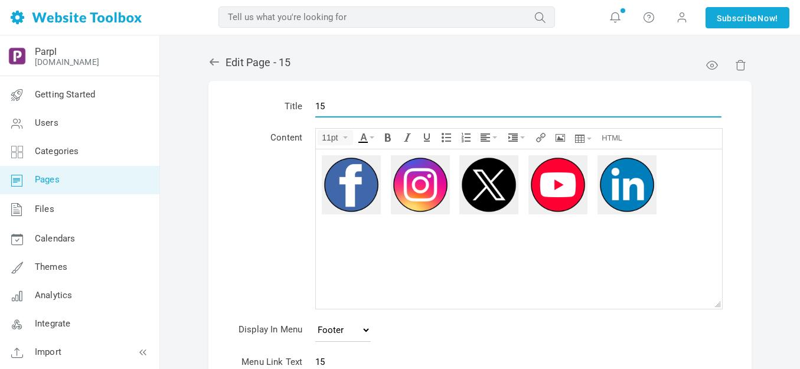
click at [355, 107] on input "15" at bounding box center [518, 106] width 406 height 22
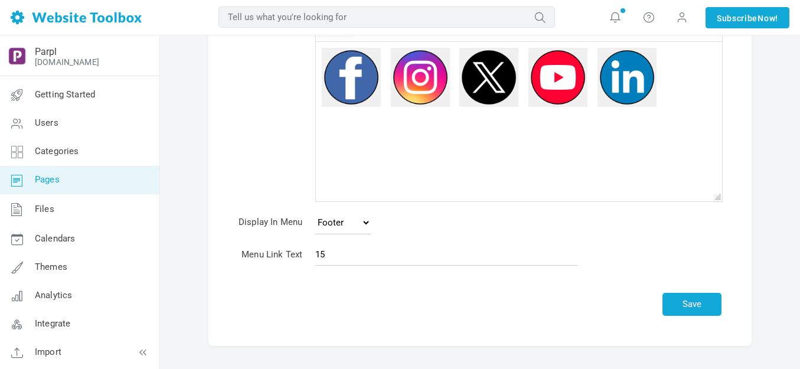
scroll to position [148, 0]
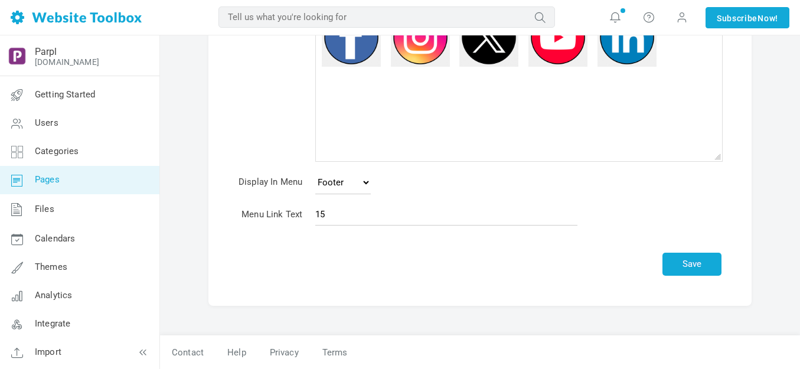
type input "Images"
click at [346, 209] on input "15" at bounding box center [446, 214] width 262 height 22
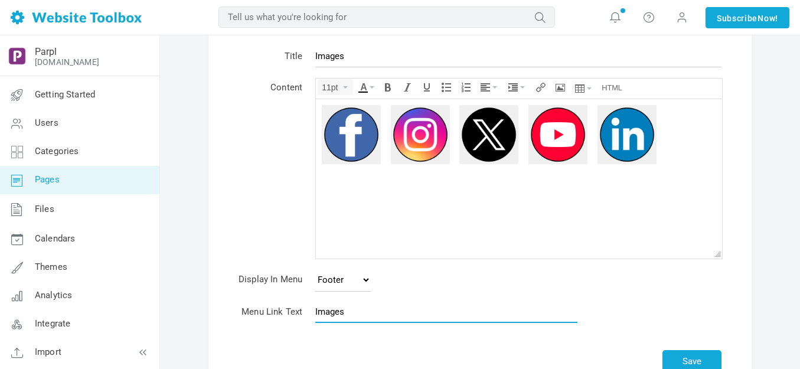
scroll to position [30, 0]
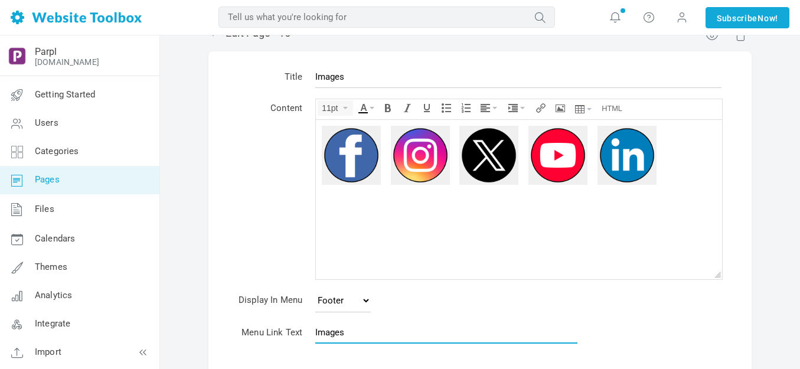
type input "Images"
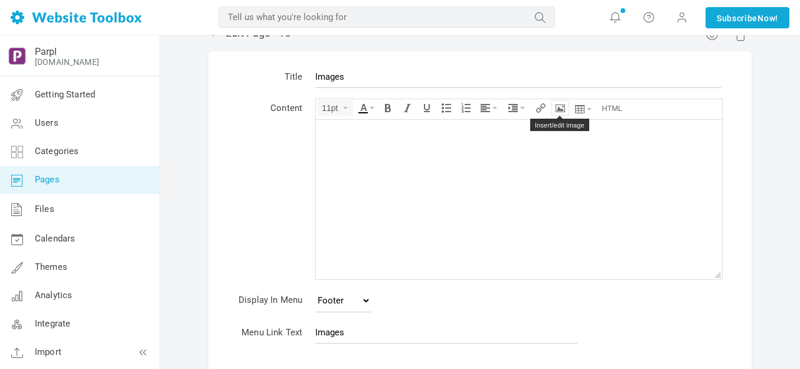
click at [561, 106] on icon "Insert/edit image" at bounding box center [559, 107] width 9 height 9
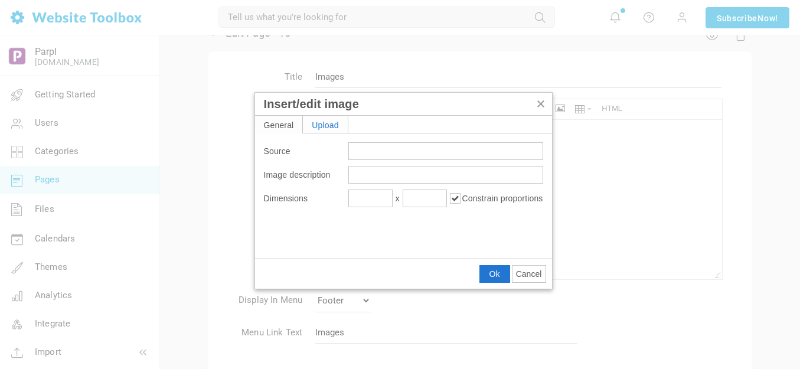
click at [331, 126] on div "Upload" at bounding box center [325, 124] width 45 height 17
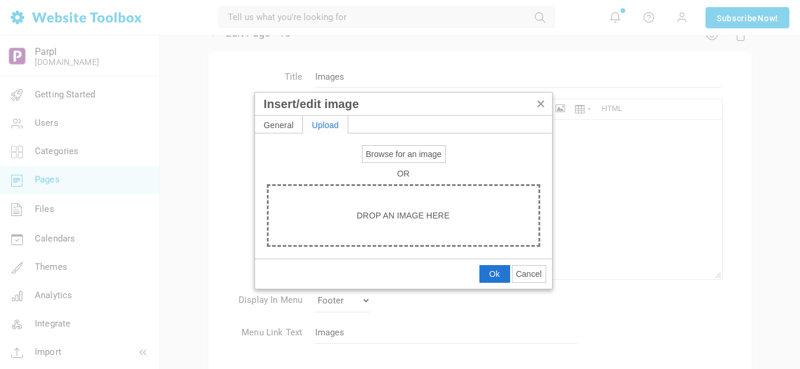
click at [385, 155] on span "Browse for an image" at bounding box center [404, 153] width 76 height 9
type input "C:\fakepath\output-onlinepngtools - 2025-09-16T103947.688.png"
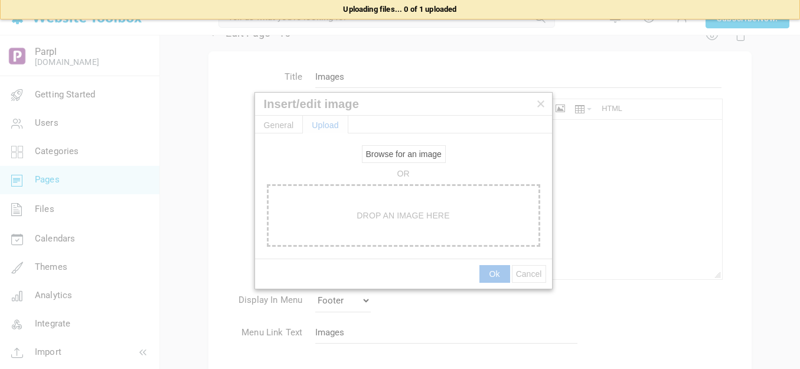
type input "https://d28lcup14p4e72.cloudfront.net/286758%2F9489609%2Foutput-onlinepngtools+…"
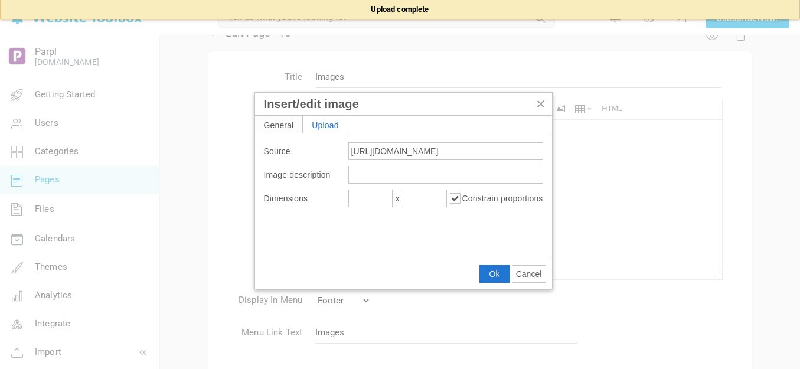
type input "1920"
type input "192"
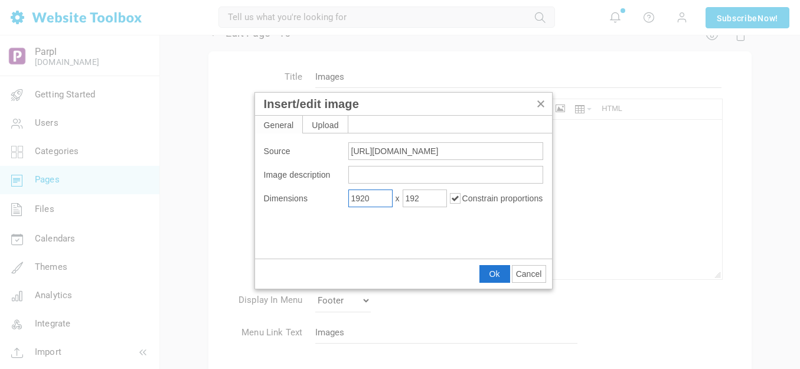
click at [381, 198] on input "1920" at bounding box center [370, 198] width 44 height 18
type input "200"
type input "20"
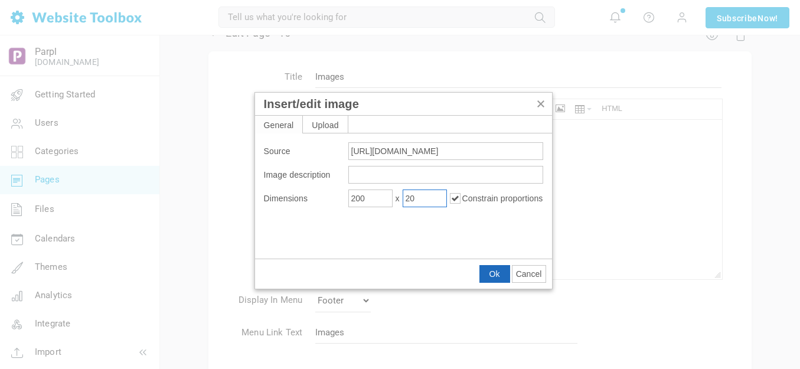
drag, startPoint x: 490, startPoint y: 271, endPoint x: 174, endPoint y: 150, distance: 338.1
click at [490, 271] on span "Ok" at bounding box center [494, 273] width 11 height 9
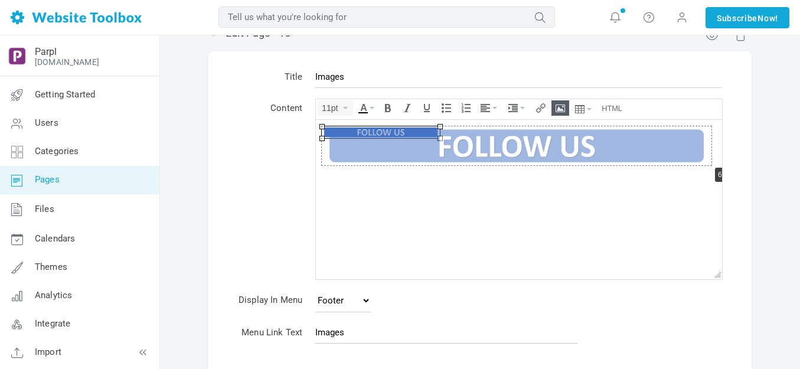
drag, startPoint x: 440, startPoint y: 138, endPoint x: 709, endPoint y: 165, distance: 270.4
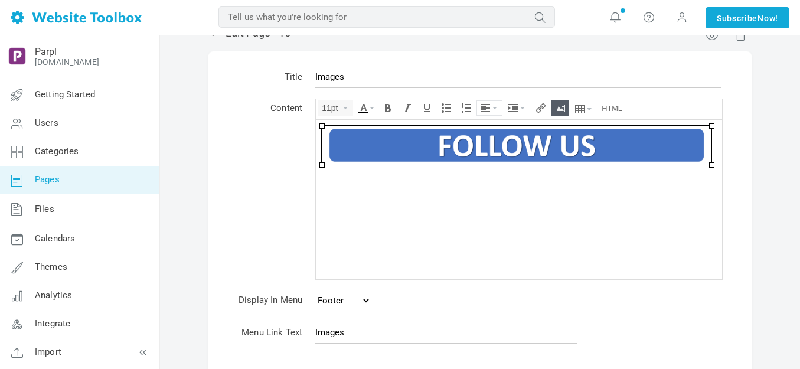
click at [493, 108] on icon "Align" at bounding box center [494, 108] width 5 height 2
click at [487, 143] on icon at bounding box center [487, 143] width 12 height 9
click at [508, 189] on body at bounding box center [519, 198] width 406 height 159
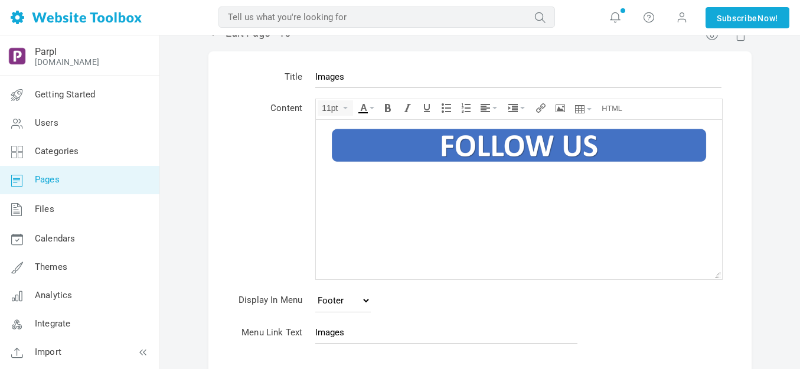
scroll to position [148, 0]
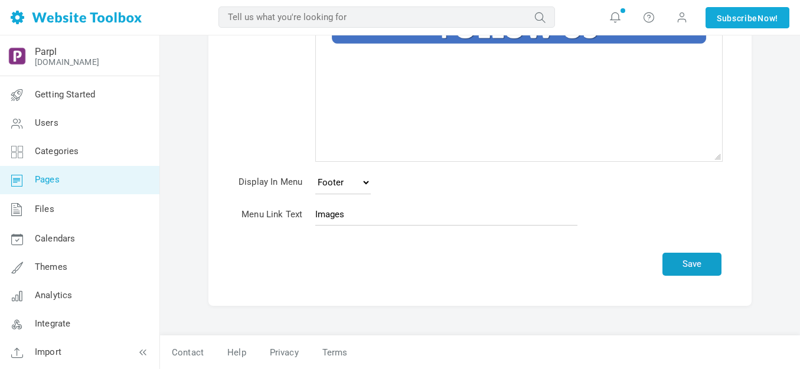
click at [695, 261] on button "Save" at bounding box center [691, 264] width 59 height 23
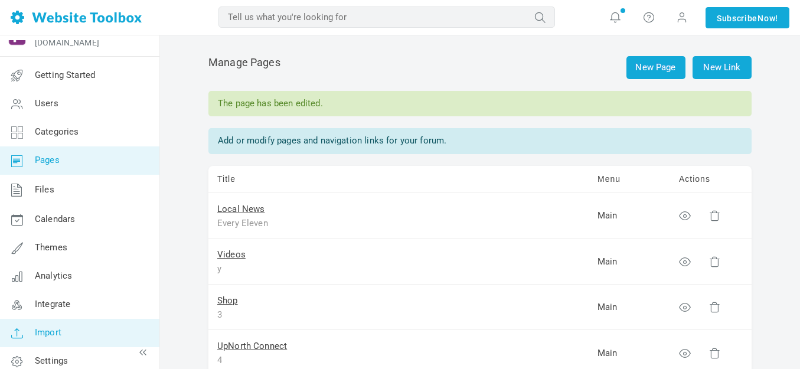
scroll to position [30, 0]
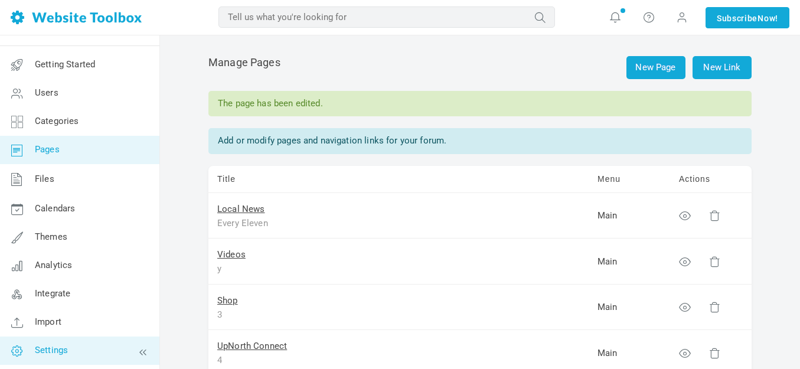
click at [63, 348] on span "Settings" at bounding box center [51, 350] width 33 height 11
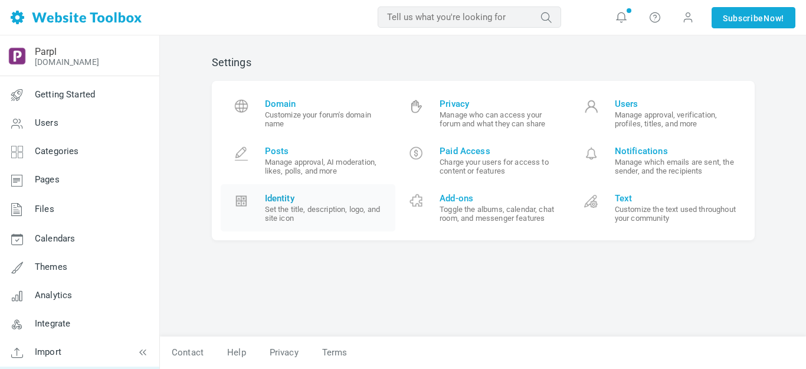
click at [288, 196] on span "Identity" at bounding box center [326, 198] width 122 height 11
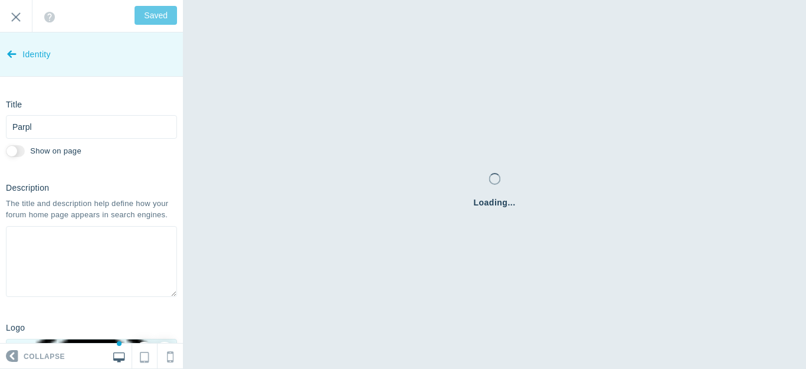
click at [21, 55] on link "Identity" at bounding box center [91, 54] width 183 height 44
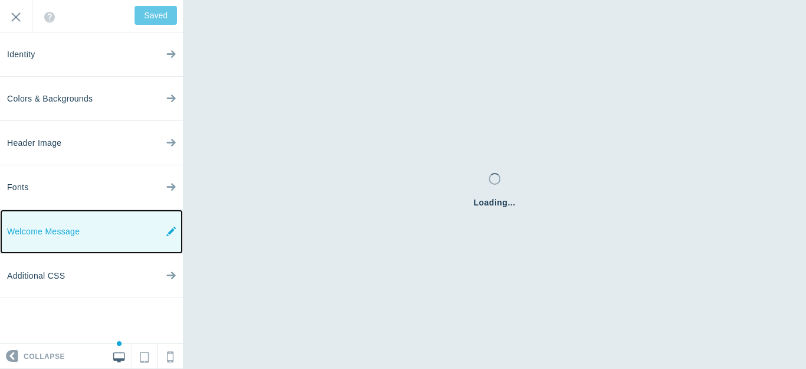
click at [56, 232] on span "Welcome Message" at bounding box center [43, 231] width 73 height 44
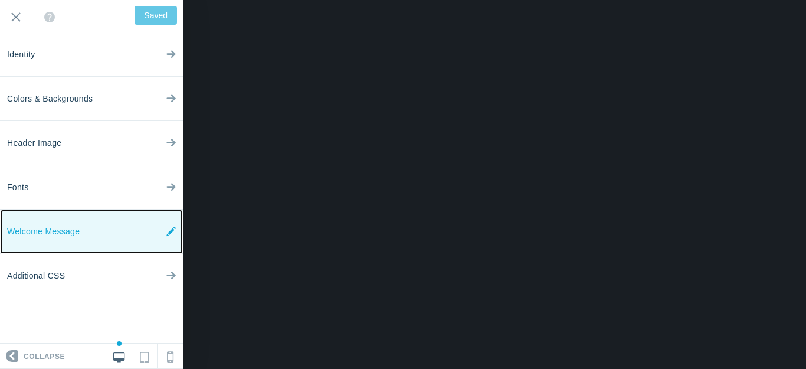
click at [173, 230] on icon at bounding box center [170, 231] width 9 height 44
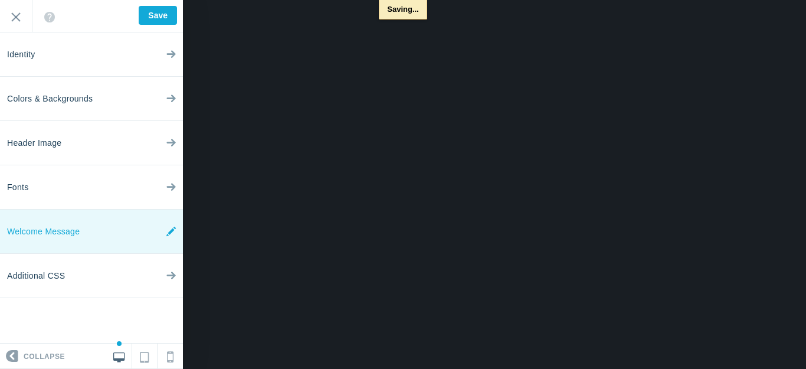
type input "Saved"
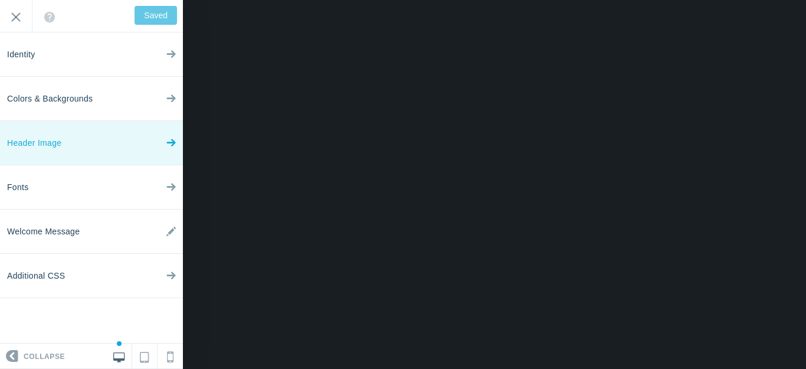
click at [172, 145] on icon at bounding box center [170, 140] width 9 height 44
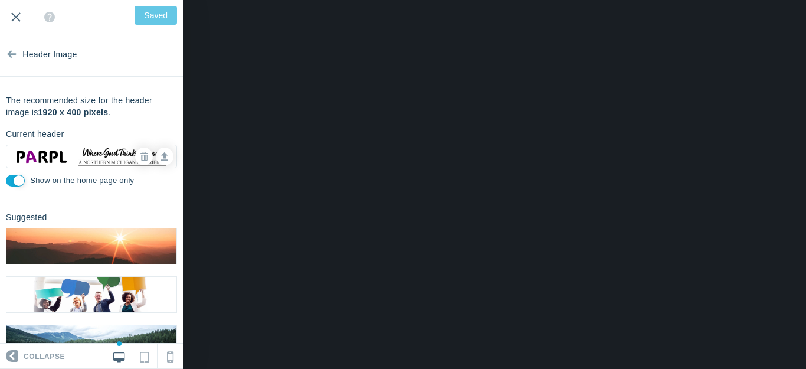
click at [15, 15] on input "Exit" at bounding box center [16, 16] width 32 height 32
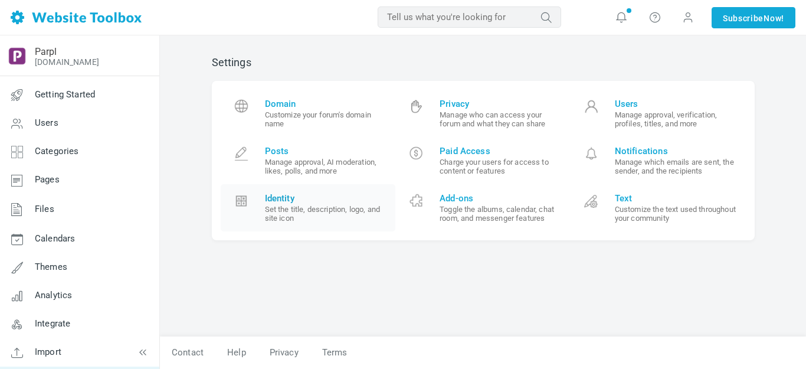
click at [297, 196] on span "Identity" at bounding box center [326, 198] width 122 height 11
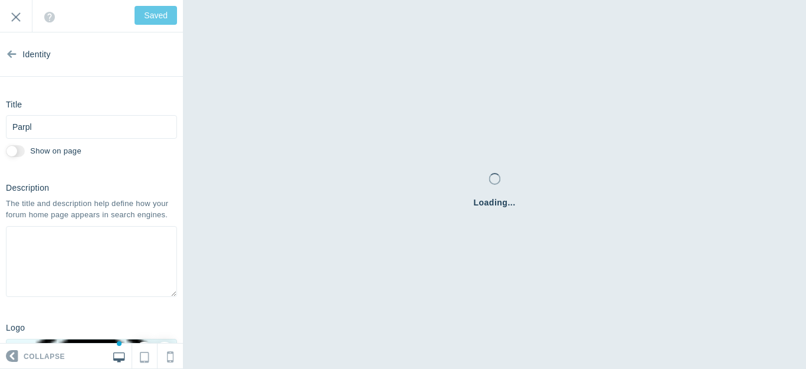
click at [9, 54] on icon at bounding box center [11, 52] width 9 height 44
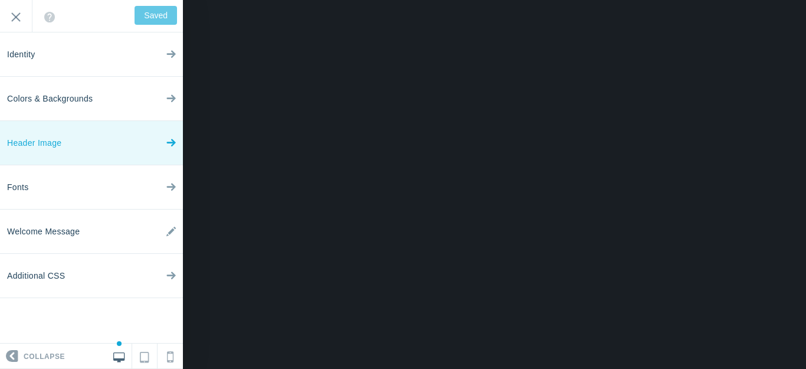
click at [167, 143] on icon at bounding box center [170, 140] width 9 height 44
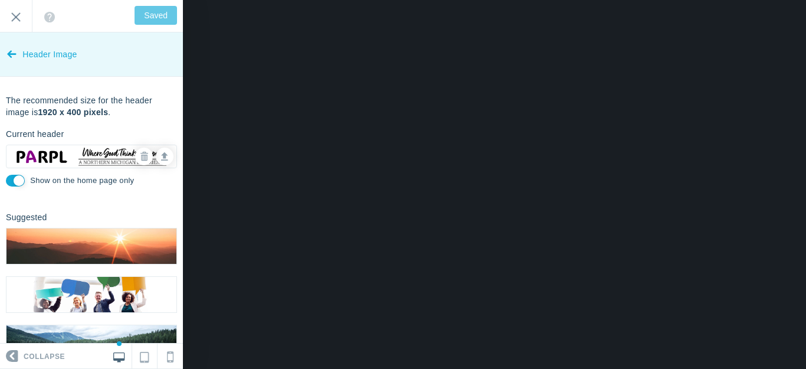
click at [14, 52] on icon at bounding box center [11, 52] width 9 height 44
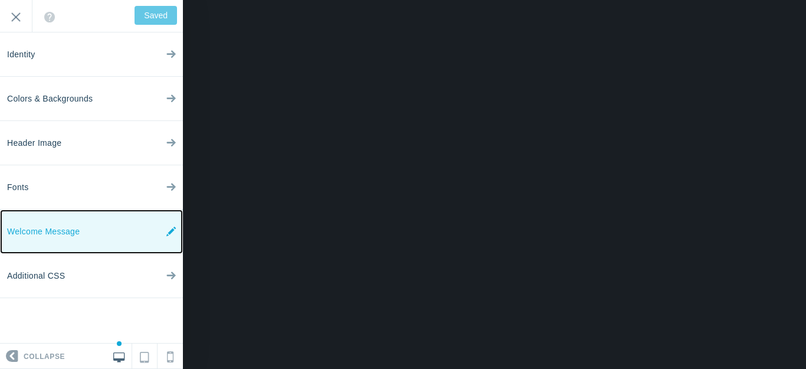
click at [81, 232] on link "Welcome Message" at bounding box center [91, 231] width 183 height 44
click at [171, 228] on icon at bounding box center [170, 231] width 9 height 44
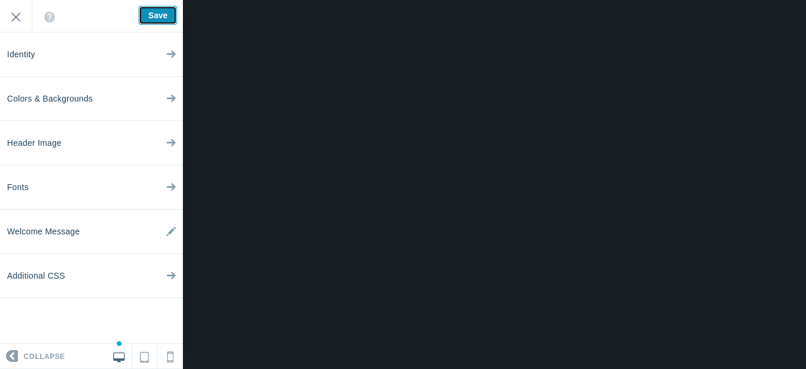
click at [157, 15] on input "Save" at bounding box center [158, 15] width 38 height 19
type input "Saved"
click at [16, 18] on input "Exit" at bounding box center [16, 16] width 32 height 32
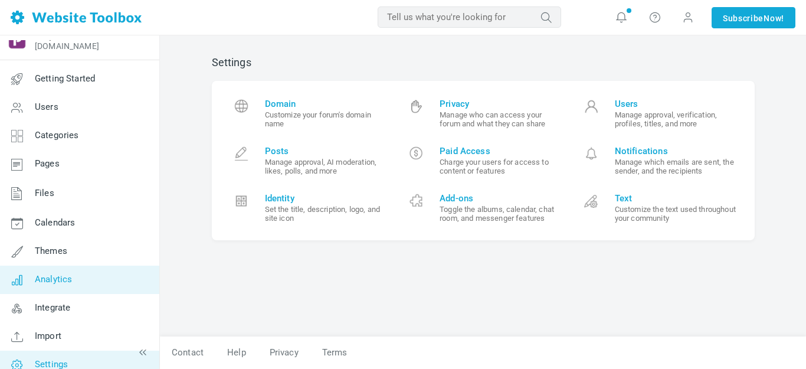
scroll to position [30, 0]
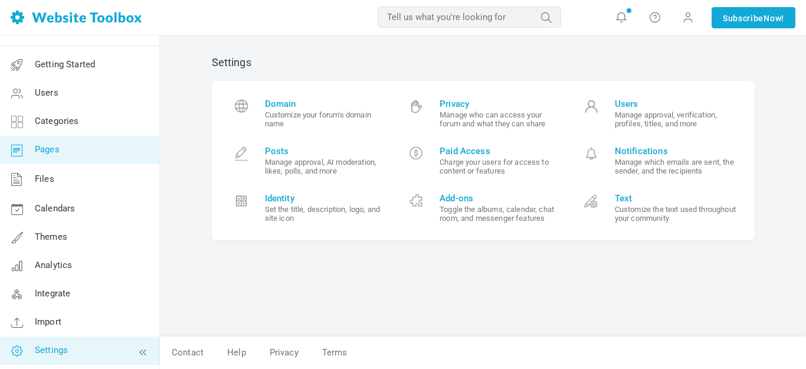
click at [50, 152] on span "Pages" at bounding box center [47, 149] width 25 height 11
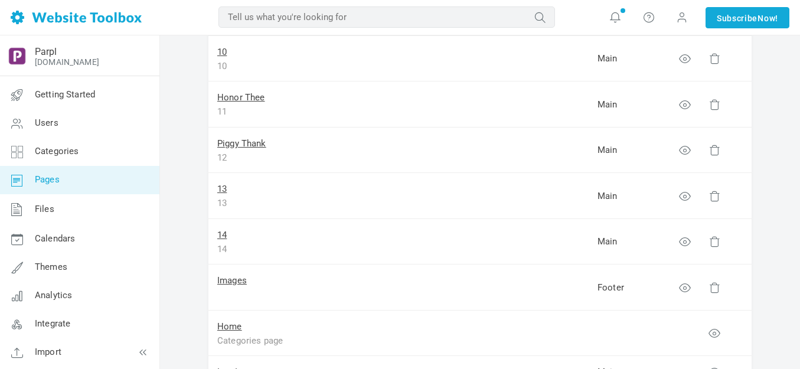
scroll to position [590, 0]
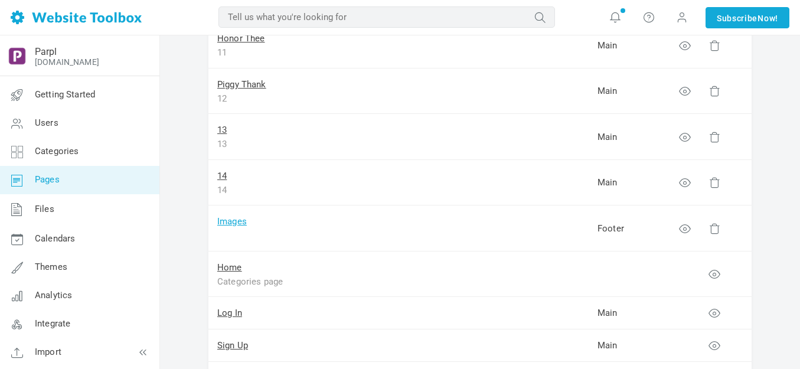
click at [231, 222] on link "Images" at bounding box center [232, 221] width 30 height 11
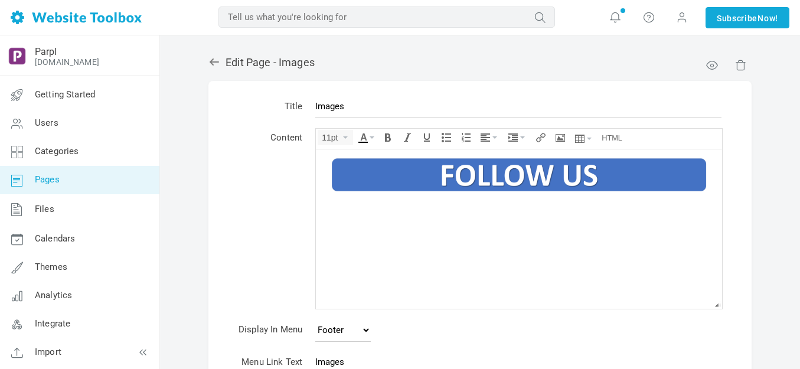
click at [349, 212] on body at bounding box center [519, 228] width 406 height 159
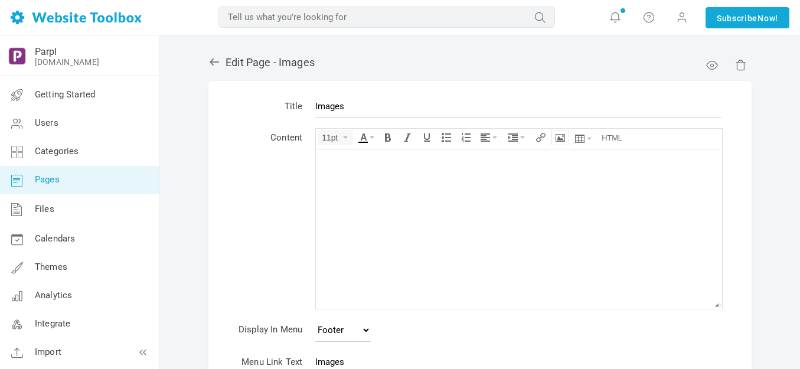
click at [559, 136] on icon "Insert/edit image" at bounding box center [559, 137] width 9 height 9
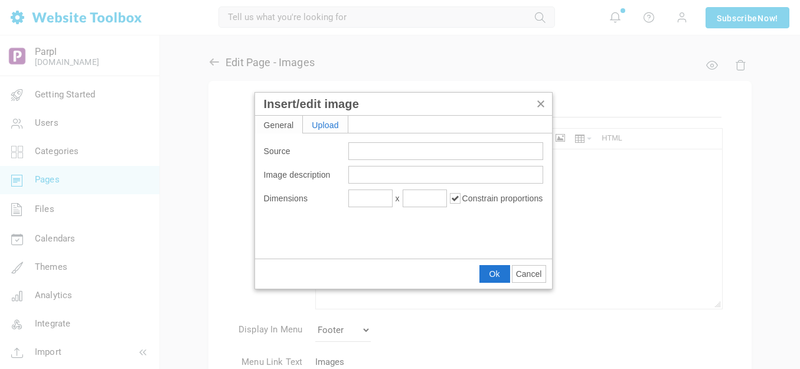
click at [341, 125] on div "Upload" at bounding box center [325, 124] width 45 height 17
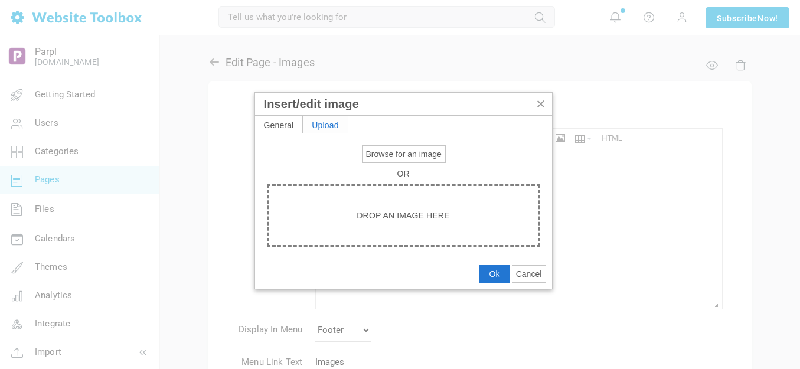
click at [389, 154] on span "Browse for an image" at bounding box center [404, 153] width 76 height 9
type input "C:\fakepath\Slide1.PNG"
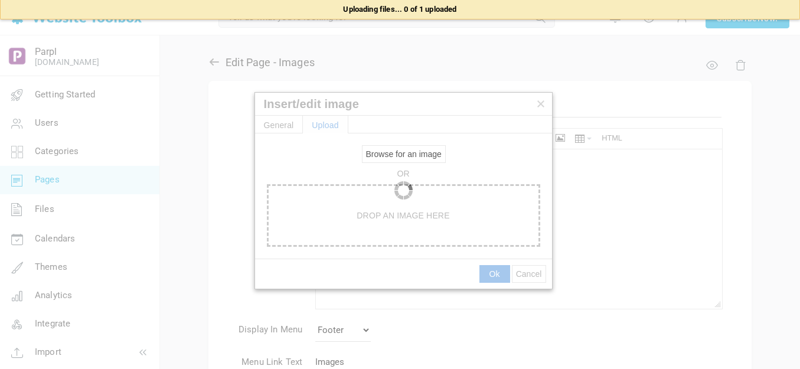
type input "https://d28lcup14p4e72.cloudfront.net/286758%2F9489616%2FSlide1.png"
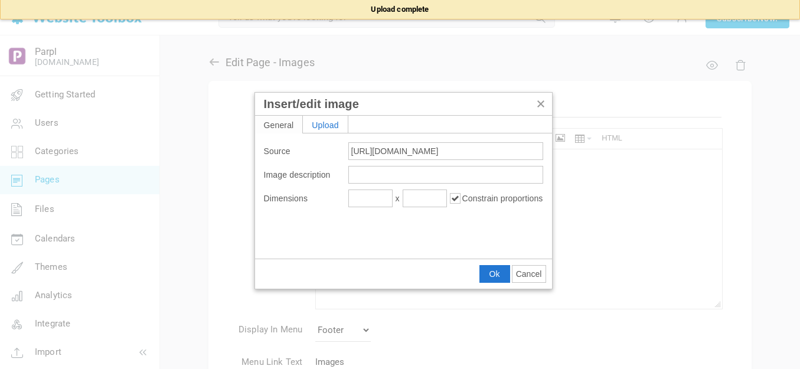
type input "1080"
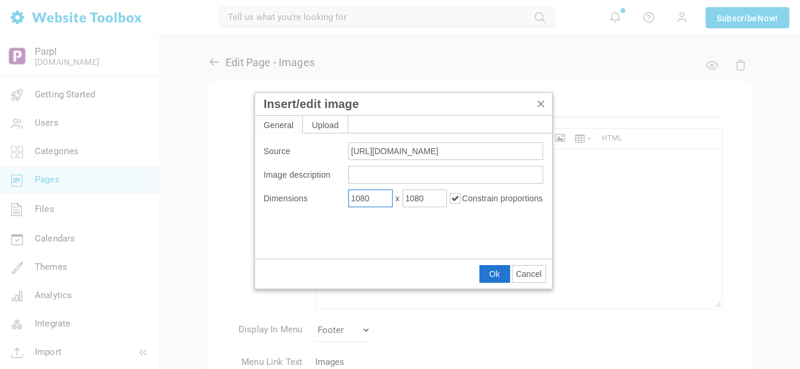
click at [372, 200] on input "1080" at bounding box center [370, 198] width 44 height 18
type input "100"
click at [496, 273] on span "Ok" at bounding box center [494, 273] width 11 height 9
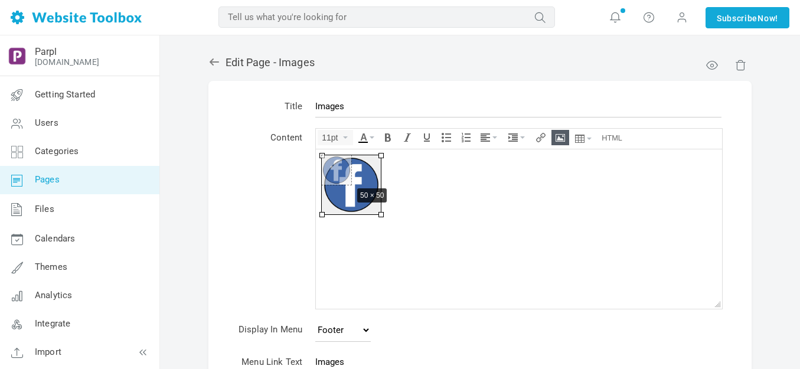
drag, startPoint x: 381, startPoint y: 213, endPoint x: 351, endPoint y: 184, distance: 41.3
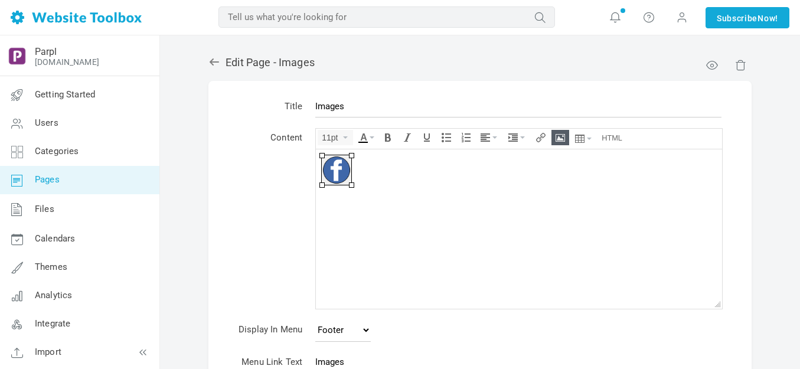
click at [366, 173] on div at bounding box center [519, 170] width 394 height 30
click at [559, 137] on icon "Insert/edit image" at bounding box center [559, 137] width 9 height 9
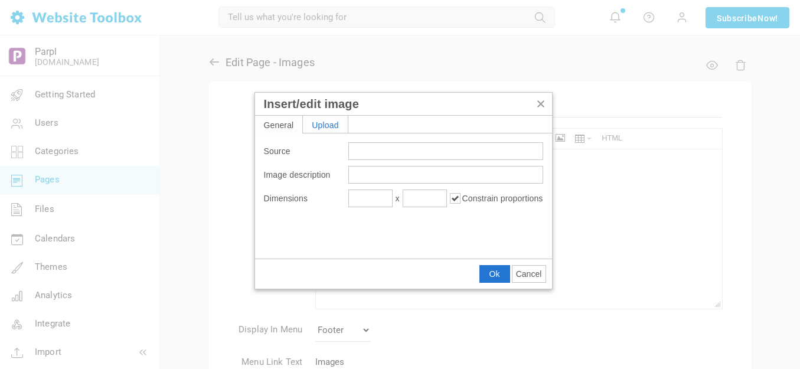
click at [336, 126] on div "Upload" at bounding box center [325, 124] width 45 height 17
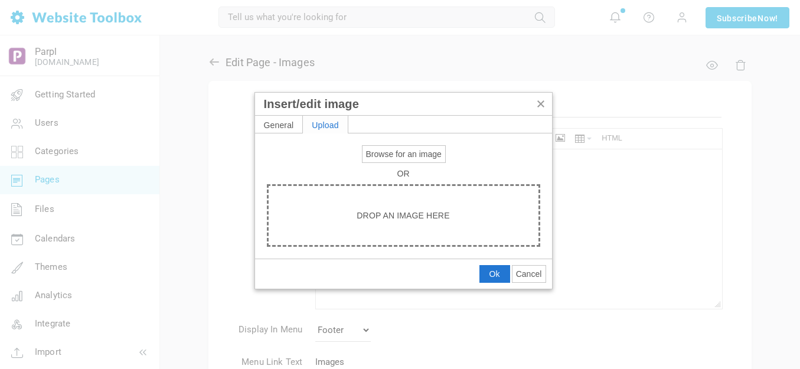
click at [393, 156] on span "Browse for an image" at bounding box center [404, 153] width 76 height 9
type input "C:\fakepath\Slide2.PNG"
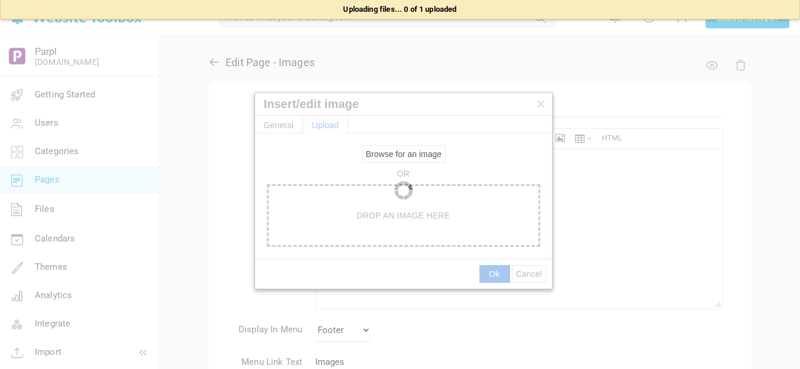
type input "https://d28lcup14p4e72.cloudfront.net/286758%2F9489617%2FSlide2.png"
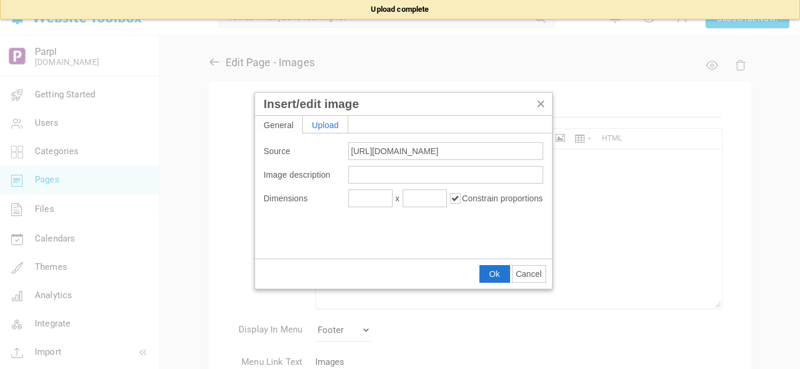
type input "1080"
click at [364, 201] on input "1080" at bounding box center [370, 198] width 44 height 18
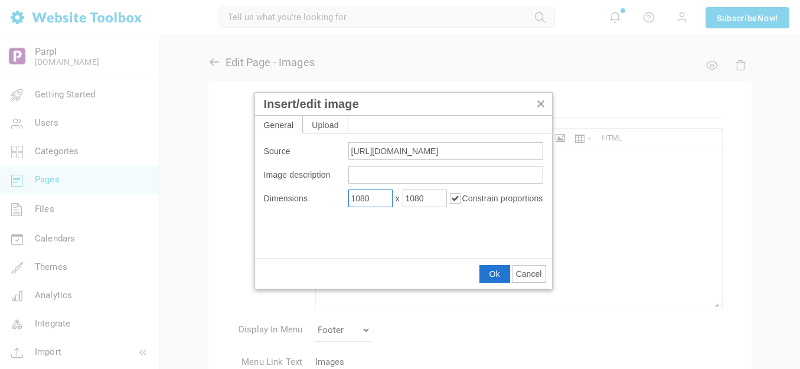
click at [364, 201] on input "1080" at bounding box center [370, 198] width 44 height 18
type input "50"
drag, startPoint x: 488, startPoint y: 273, endPoint x: 161, endPoint y: 99, distance: 370.6
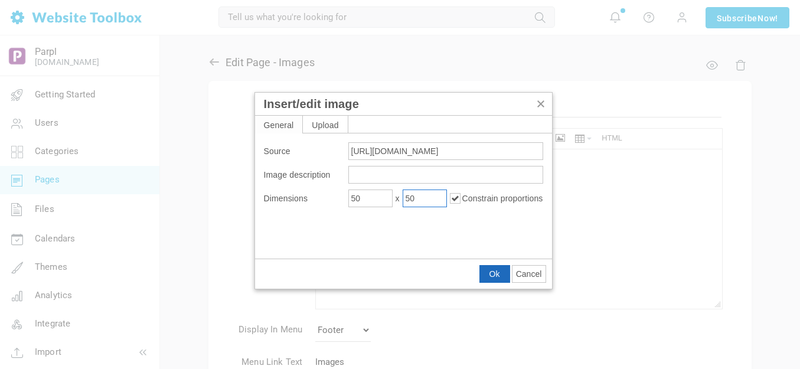
click at [488, 273] on button "Ok" at bounding box center [495, 274] width 30 height 17
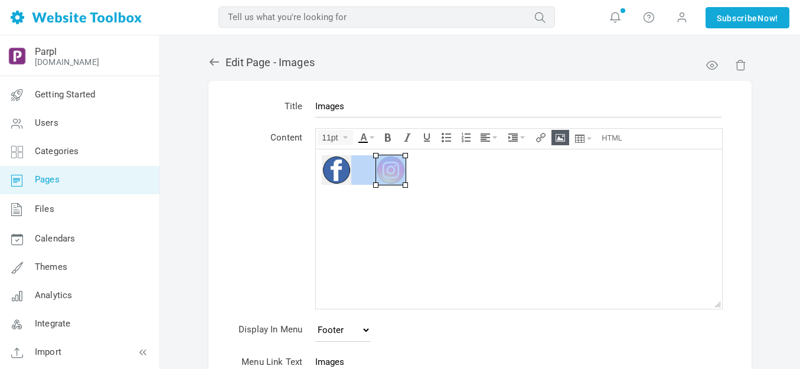
click at [458, 174] on div at bounding box center [519, 170] width 394 height 30
click at [563, 134] on icon "Insert/edit image" at bounding box center [559, 137] width 9 height 9
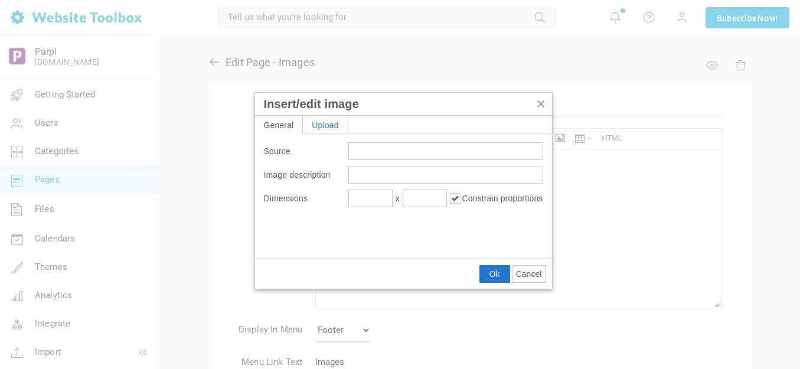
click at [338, 126] on div "Upload" at bounding box center [325, 124] width 45 height 17
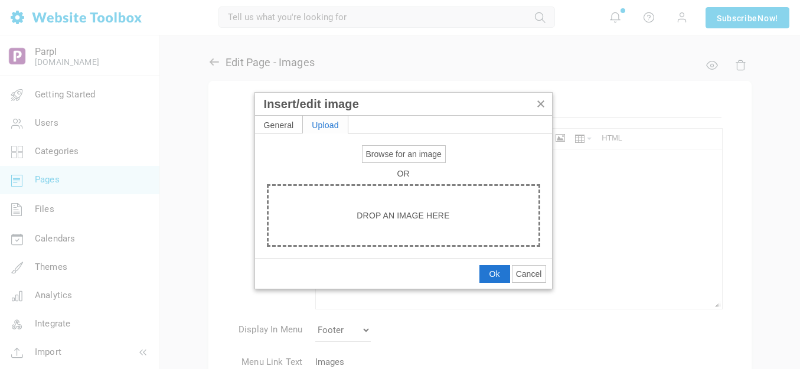
click at [379, 150] on span "Browse for an image" at bounding box center [404, 153] width 76 height 9
type input "C:\fakepath\Slide3.PNG"
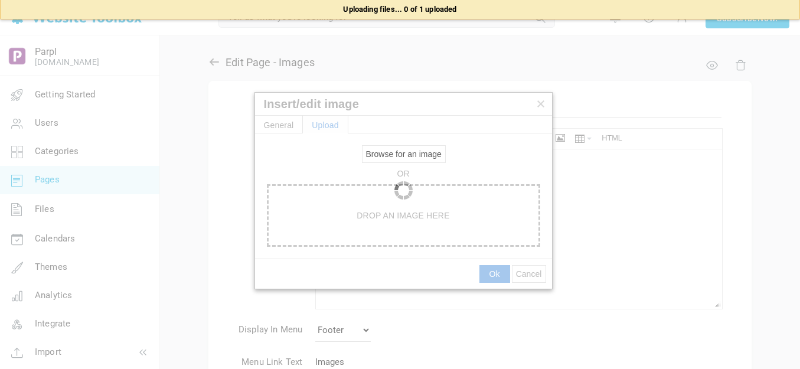
type input "https://d28lcup14p4e72.cloudfront.net/286758%2F9489619%2FSlide3.png"
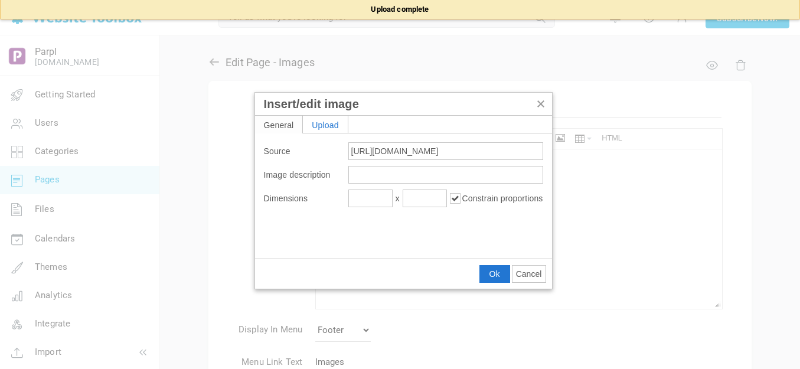
type input "1080"
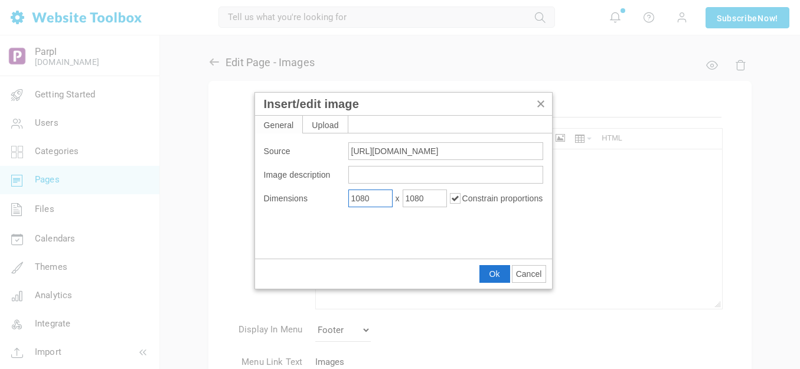
click at [375, 199] on input "1080" at bounding box center [370, 198] width 44 height 18
type input "50"
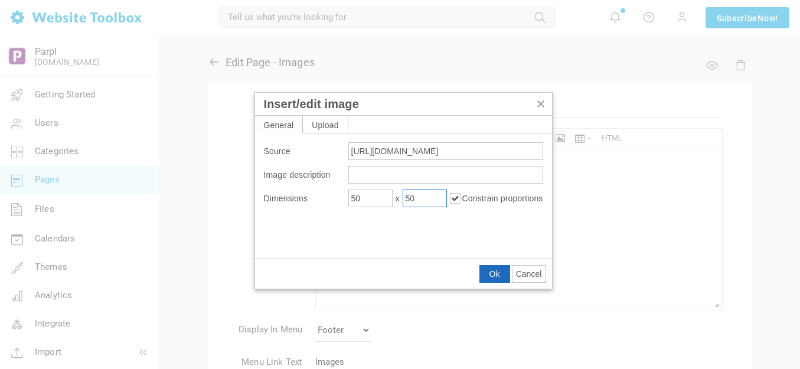
drag, startPoint x: 490, startPoint y: 274, endPoint x: 174, endPoint y: 118, distance: 352.0
click at [490, 274] on span "Ok" at bounding box center [494, 273] width 11 height 9
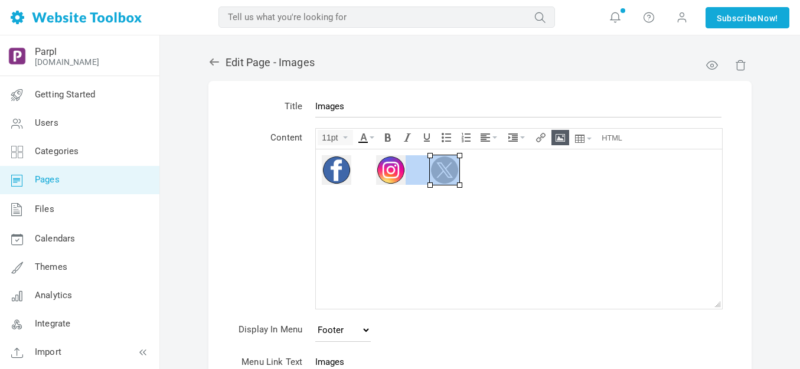
click at [487, 172] on div at bounding box center [519, 170] width 394 height 30
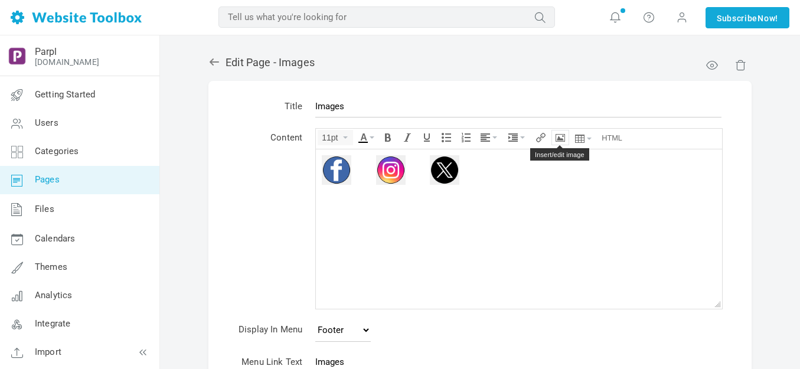
click at [559, 139] on icon "Insert/edit image" at bounding box center [559, 137] width 9 height 9
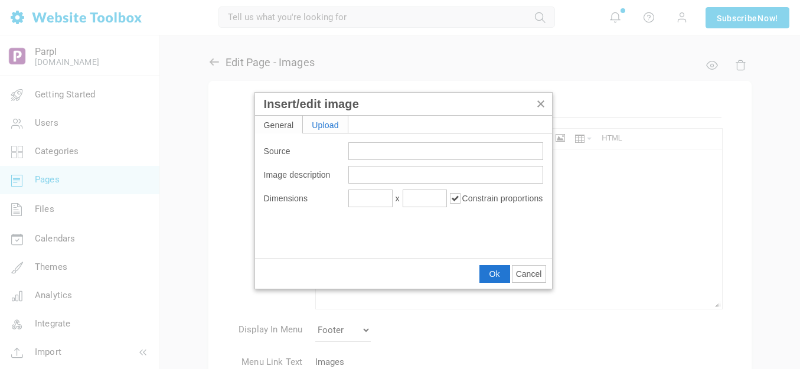
click at [329, 126] on div "Upload" at bounding box center [325, 124] width 45 height 17
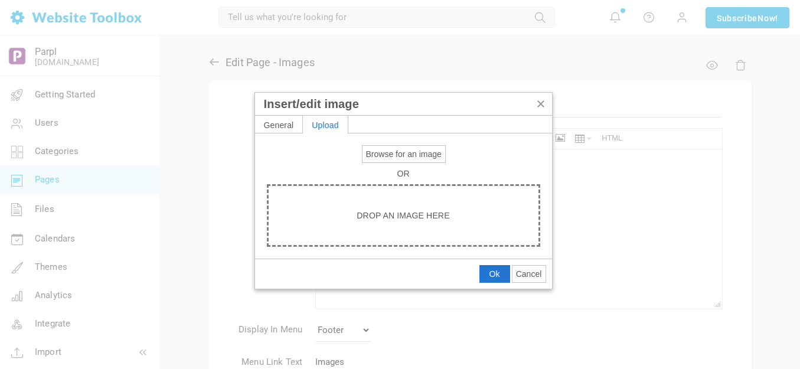
click at [389, 150] on span "Browse for an image" at bounding box center [404, 153] width 76 height 9
type input "C:\fakepath\Slide4.PNG"
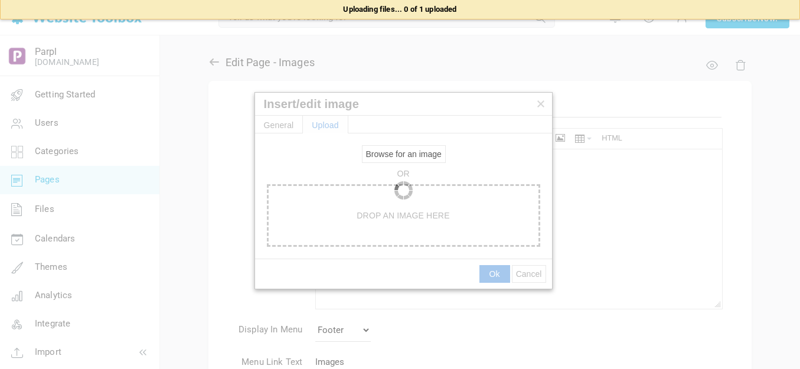
type input "https://d28lcup14p4e72.cloudfront.net/286758%2F9489621%2FSlide4.png"
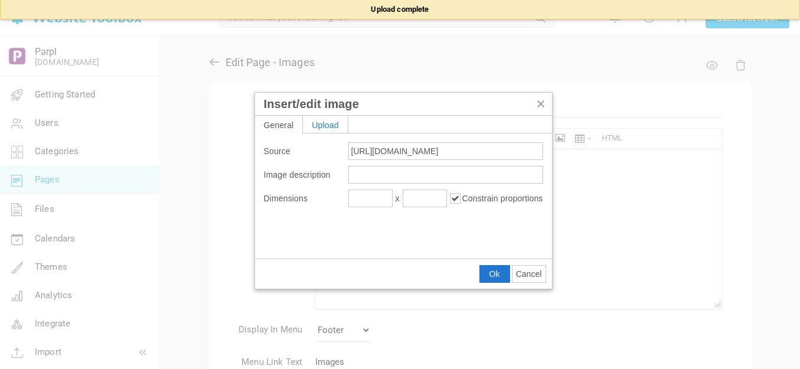
type input "1080"
click at [366, 198] on input "1080" at bounding box center [370, 198] width 44 height 18
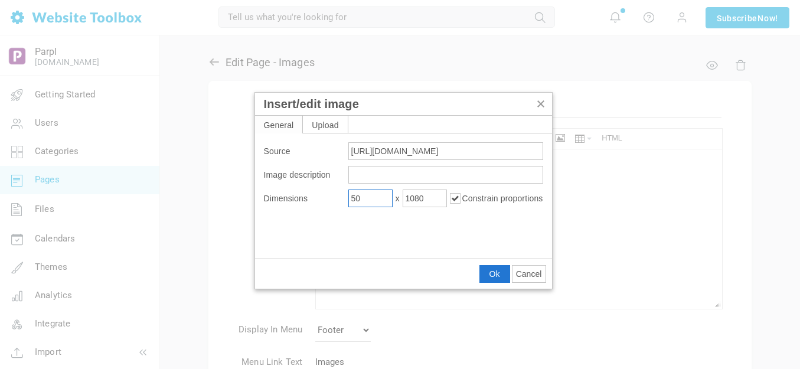
type input "50"
click at [492, 270] on span "Ok" at bounding box center [494, 273] width 11 height 9
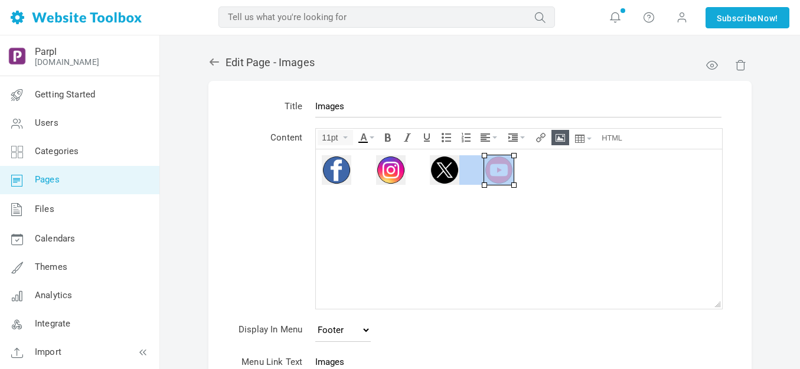
click at [546, 168] on div at bounding box center [519, 170] width 394 height 30
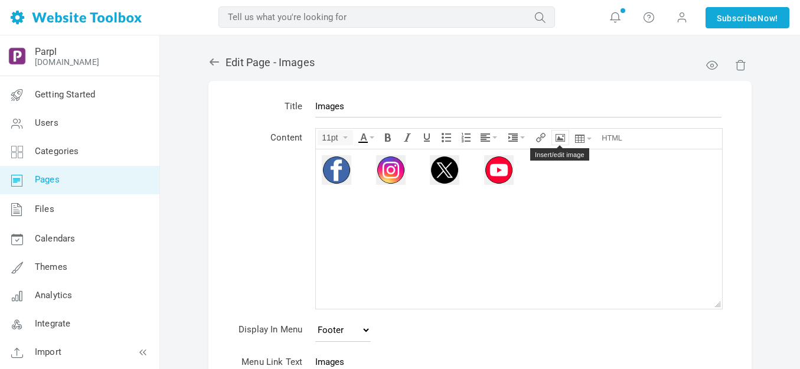
click at [562, 134] on icon "Insert/edit image" at bounding box center [559, 137] width 9 height 9
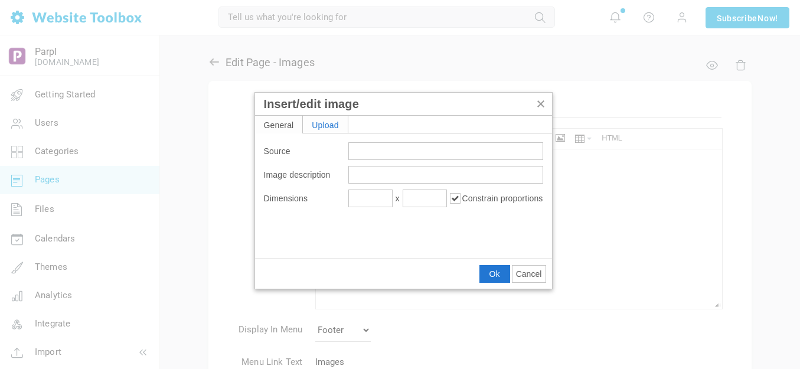
click at [330, 118] on div "Upload" at bounding box center [325, 124] width 45 height 17
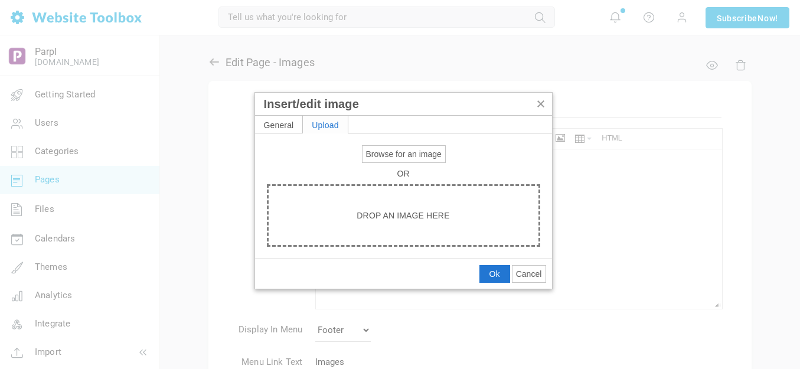
click at [410, 155] on span "Browse for an image" at bounding box center [404, 153] width 76 height 9
type input "C:\fakepath\Slide5.PNG"
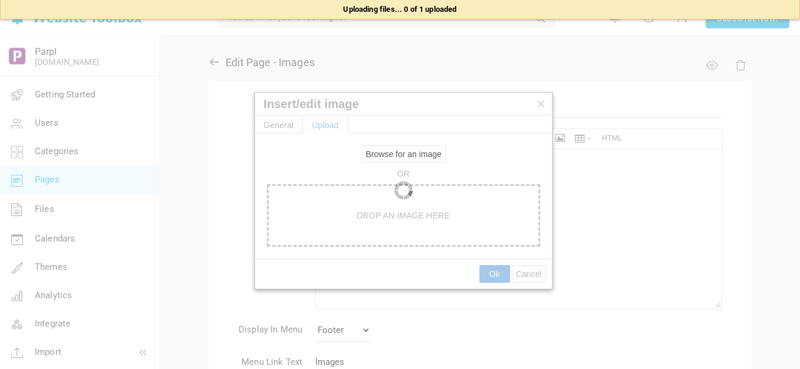
type input "https://d28lcup14p4e72.cloudfront.net/286758%2F9489622%2FSlide5.png"
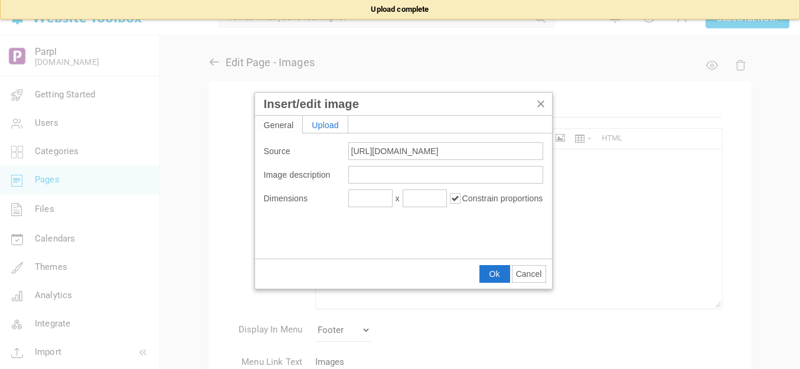
type input "1080"
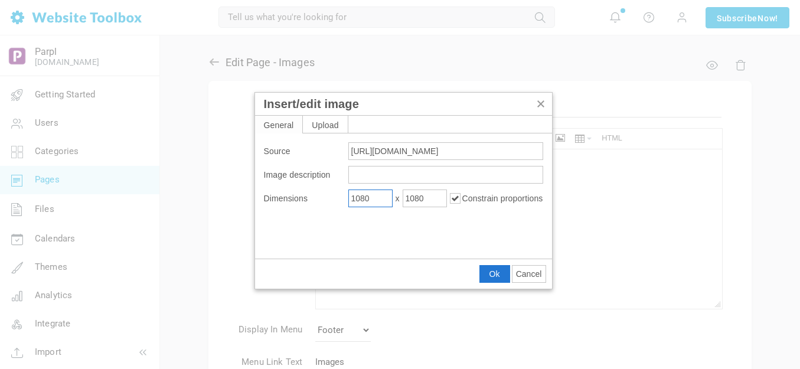
click at [369, 202] on input "1080" at bounding box center [370, 198] width 44 height 18
type input "50"
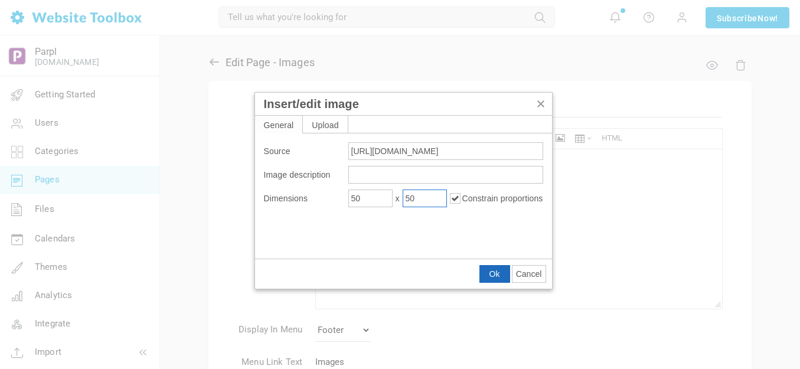
click at [493, 270] on span "Ok" at bounding box center [494, 273] width 11 height 9
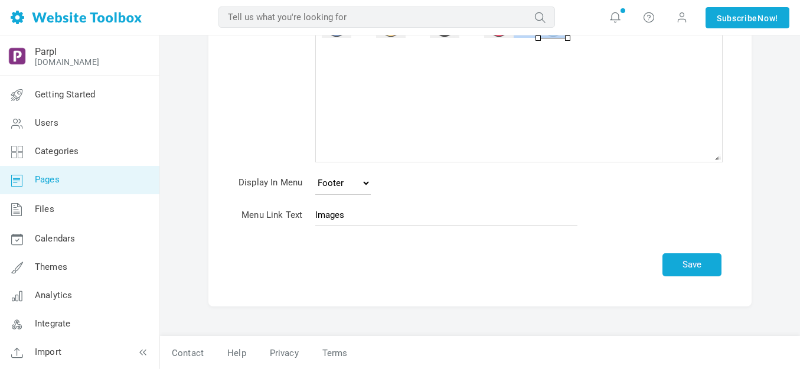
scroll to position [148, 0]
click at [703, 258] on button "Save" at bounding box center [691, 264] width 59 height 23
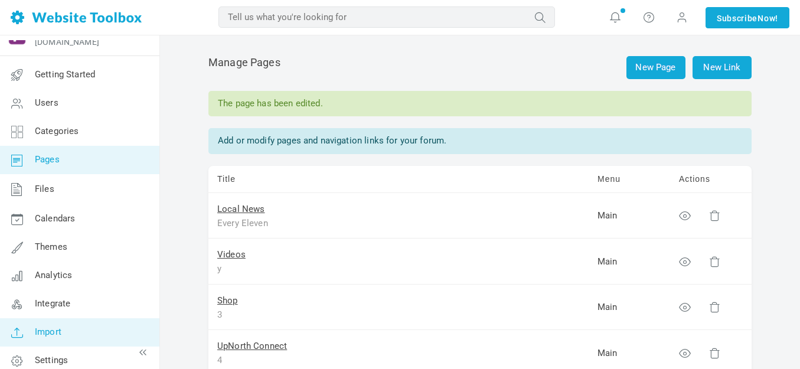
scroll to position [30, 0]
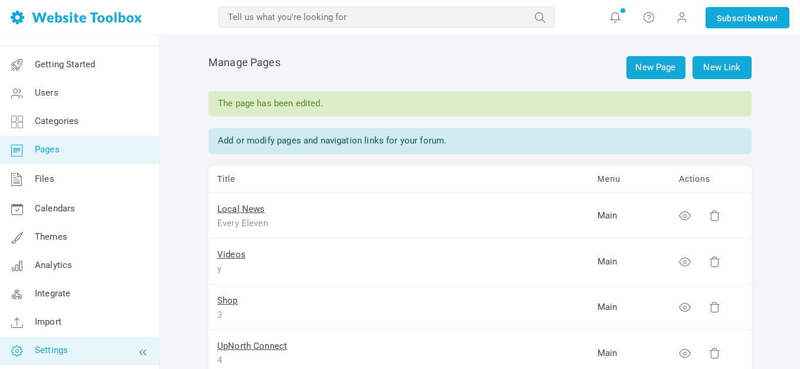
click at [70, 349] on link "Settings" at bounding box center [79, 350] width 160 height 28
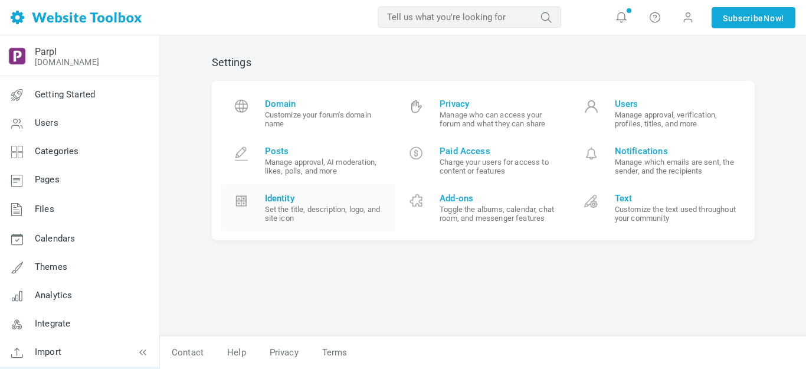
click at [285, 196] on span "Identity" at bounding box center [326, 198] width 122 height 11
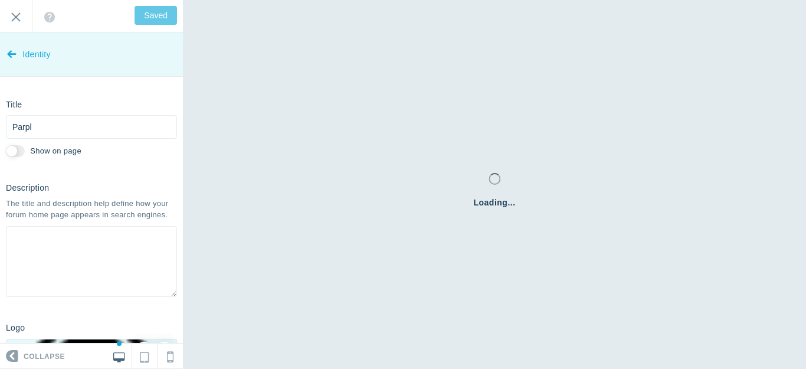
click at [12, 54] on icon at bounding box center [11, 52] width 9 height 44
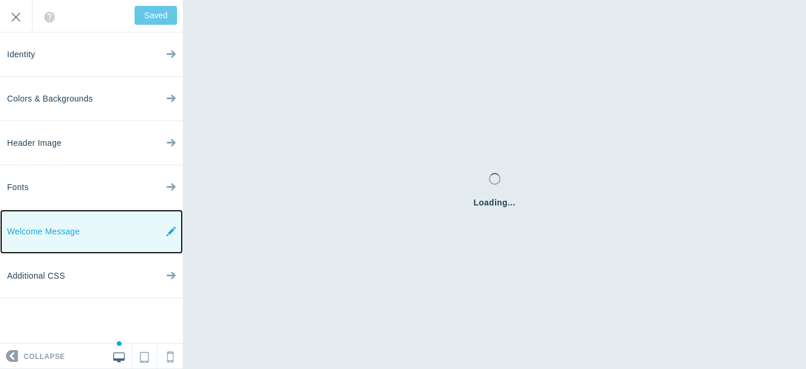
click at [168, 230] on icon at bounding box center [170, 231] width 9 height 44
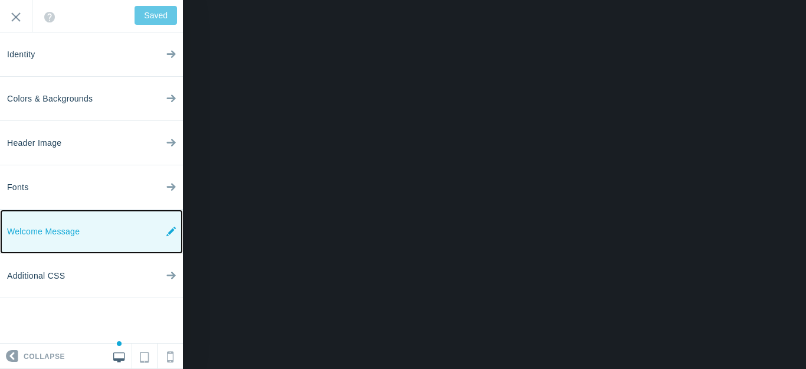
click at [169, 232] on icon at bounding box center [170, 231] width 9 height 44
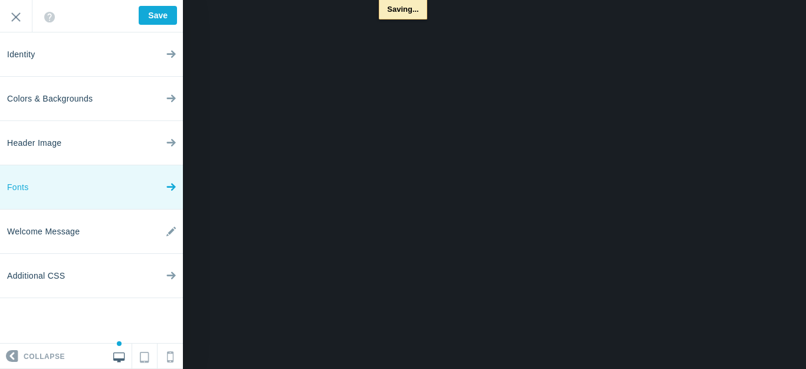
type input "Saved"
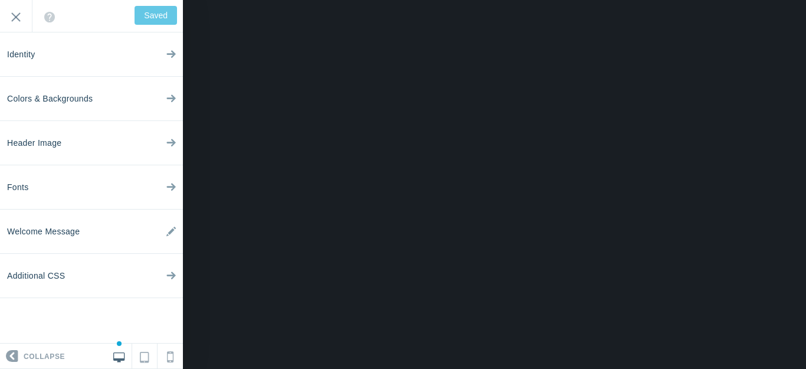
click at [157, 13] on div "Saved Exit" at bounding box center [91, 16] width 183 height 32
click at [17, 15] on input "Exit" at bounding box center [16, 16] width 32 height 32
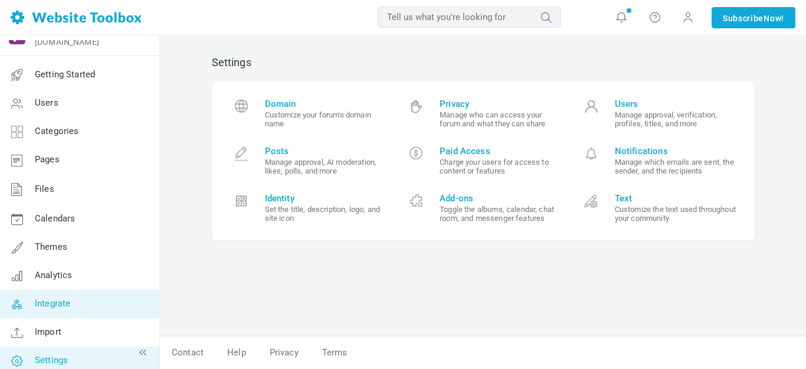
scroll to position [30, 0]
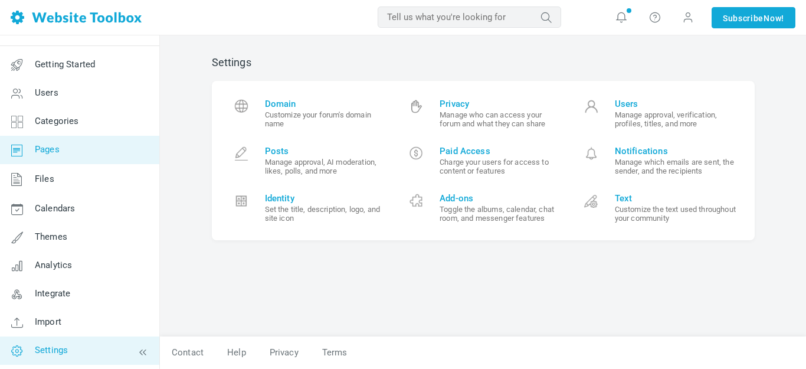
click at [48, 149] on span "Pages" at bounding box center [47, 149] width 25 height 11
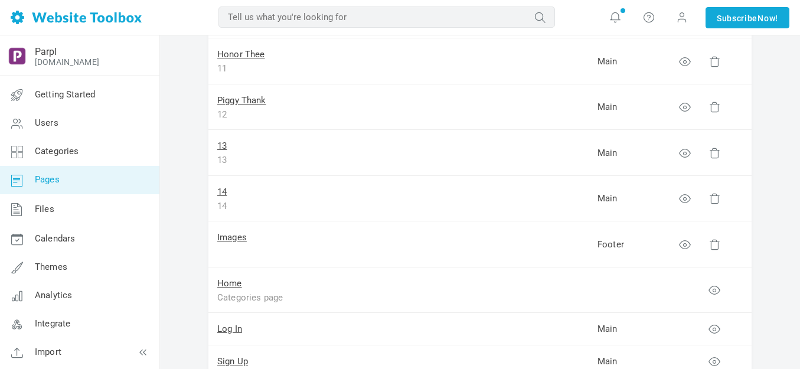
scroll to position [590, 0]
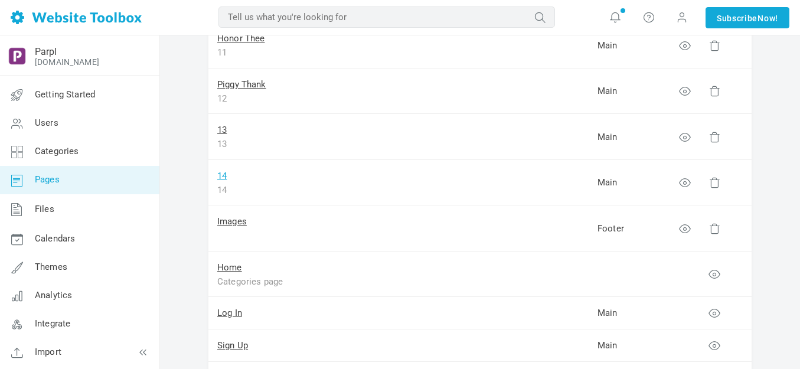
click at [224, 176] on link "14" at bounding box center [221, 176] width 9 height 11
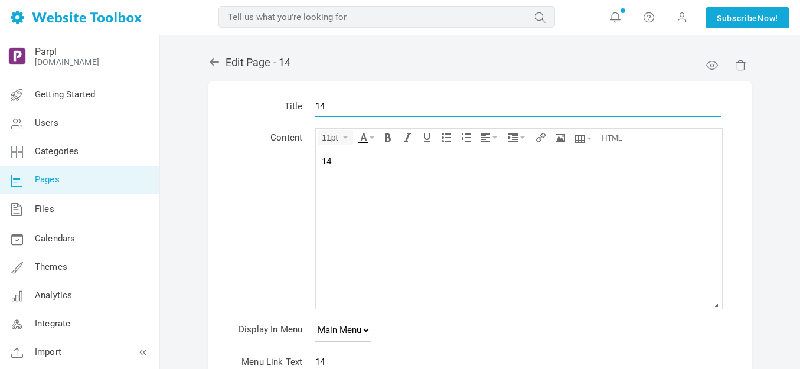
click at [348, 108] on input "14" at bounding box center [518, 106] width 406 height 22
type input "Follow Us"
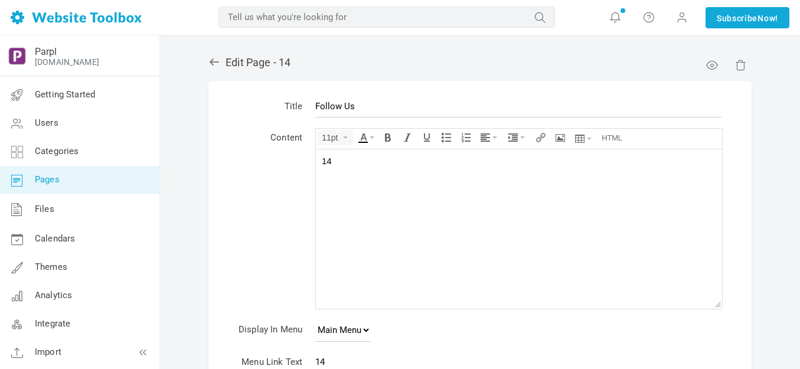
click at [352, 159] on div "14" at bounding box center [519, 161] width 394 height 12
click at [561, 136] on icon "Insert/edit image" at bounding box center [559, 137] width 9 height 9
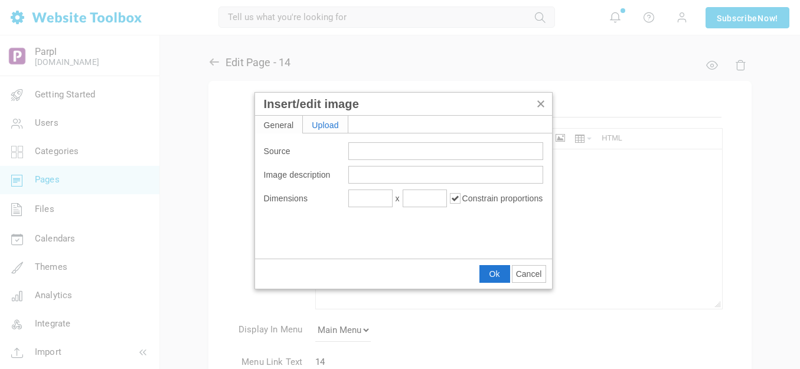
click at [320, 122] on div "Upload" at bounding box center [325, 124] width 45 height 17
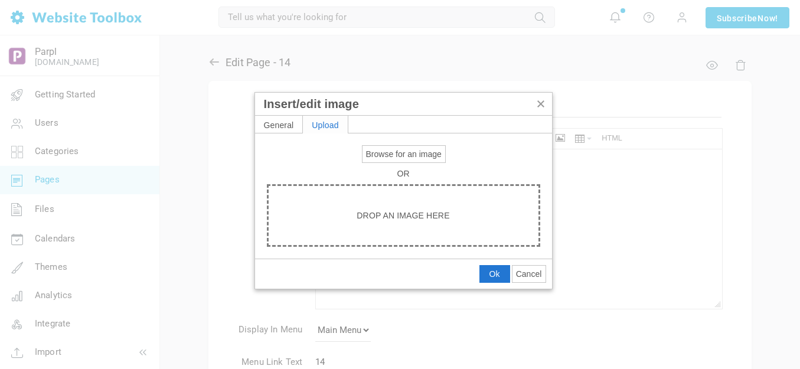
click at [395, 152] on span "Browse for an image" at bounding box center [404, 153] width 76 height 9
type input "C:\fakepath\output-onlinepngtools - 2025-09-16T104029.985.png"
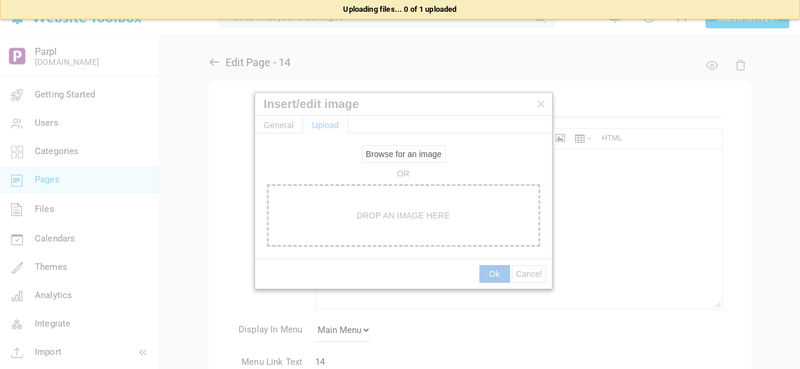
type input "https://d28lcup14p4e72.cloudfront.net/286758%2F9489630%2Foutput-onlinepngtools+…"
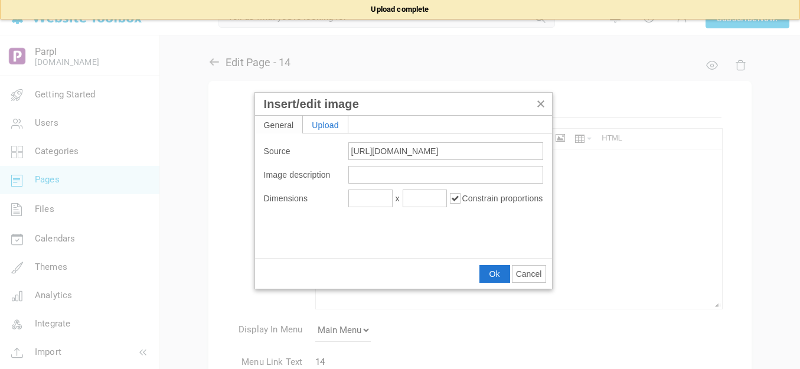
type input "1920"
type input "288"
click at [492, 269] on span "Ok" at bounding box center [494, 273] width 11 height 9
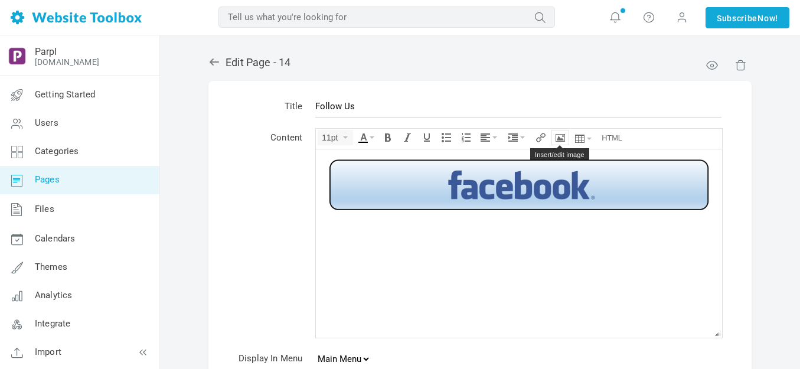
click at [562, 136] on icon "Insert/edit image" at bounding box center [559, 137] width 9 height 9
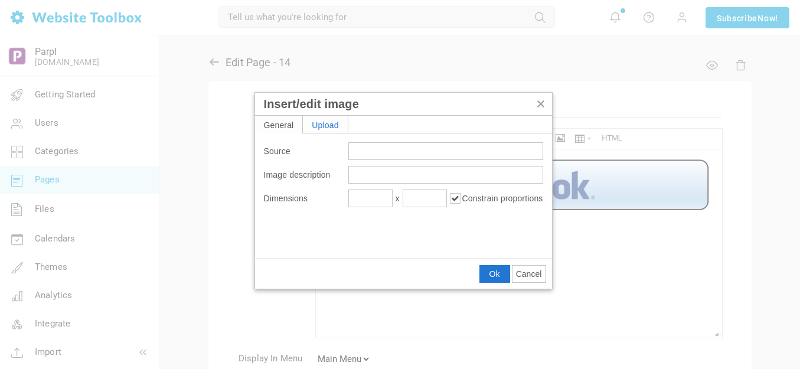
click at [326, 122] on div "Upload" at bounding box center [325, 124] width 45 height 17
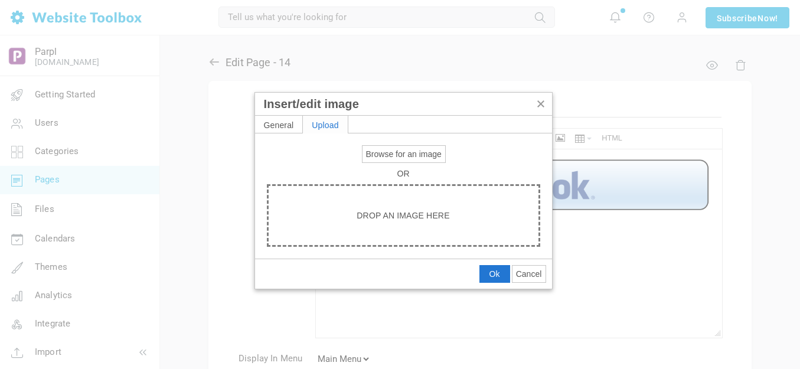
click at [389, 153] on span "Browse for an image" at bounding box center [404, 153] width 76 height 9
type input "C:\fakepath\output-onlinepngtools - 2025-09-16T104107.705.png"
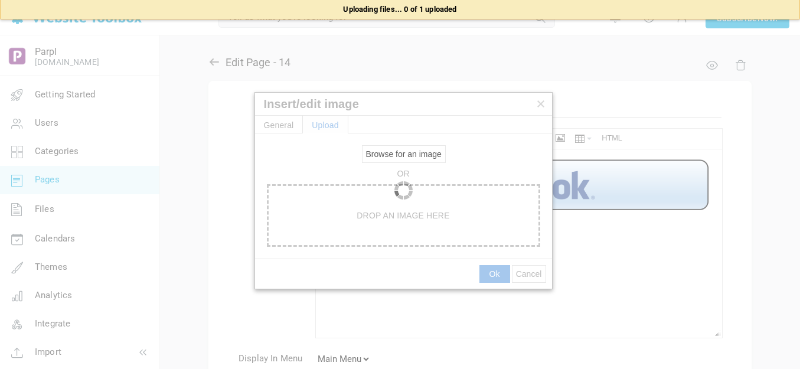
type input "https://d28lcup14p4e72.cloudfront.net/286758%2F9489631%2Foutput-onlinepngtools+…"
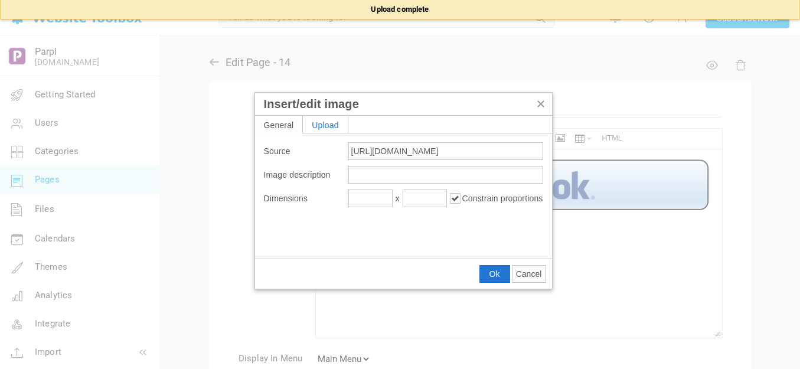
type input "1920"
type input "288"
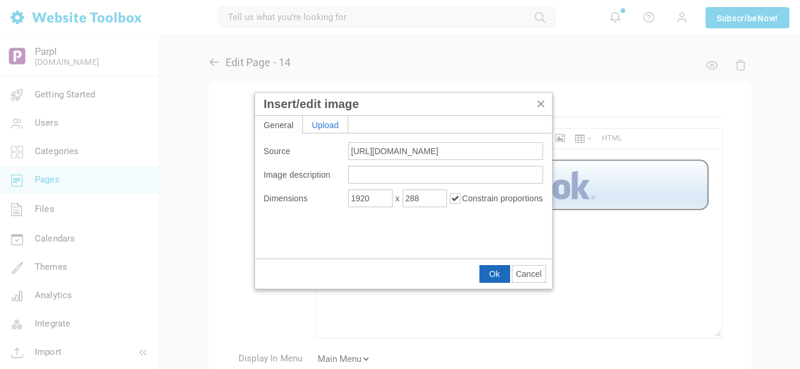
click at [497, 273] on span "Ok" at bounding box center [494, 273] width 11 height 9
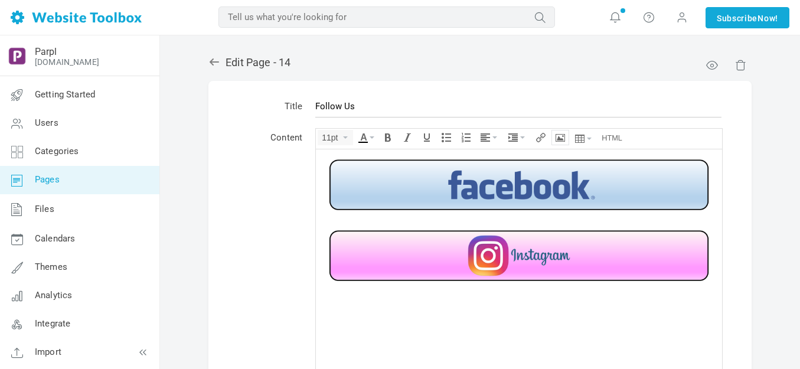
click at [562, 138] on icon "Insert/edit image" at bounding box center [559, 137] width 9 height 9
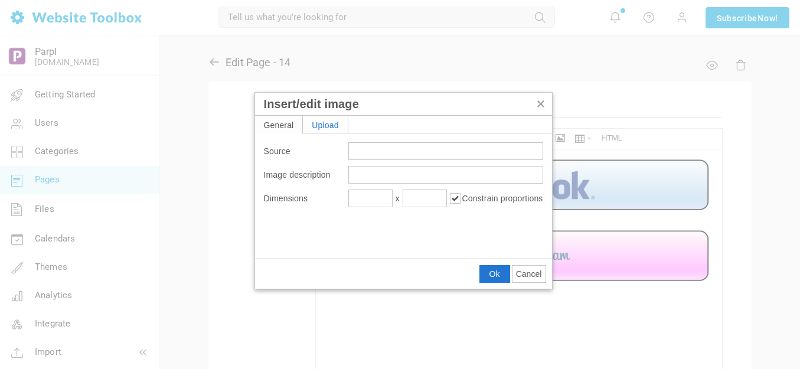
click at [315, 124] on div "Upload" at bounding box center [325, 124] width 45 height 17
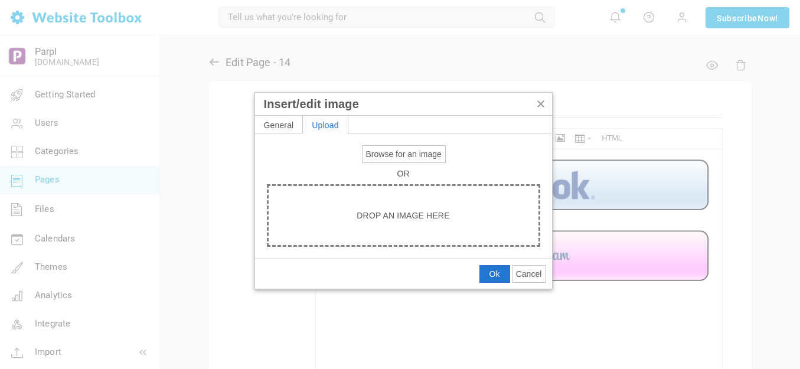
click at [384, 152] on span "Browse for an image" at bounding box center [404, 153] width 76 height 9
type input "C:\fakepath\output-onlinepngtools - 2025-09-16T104223.169.png"
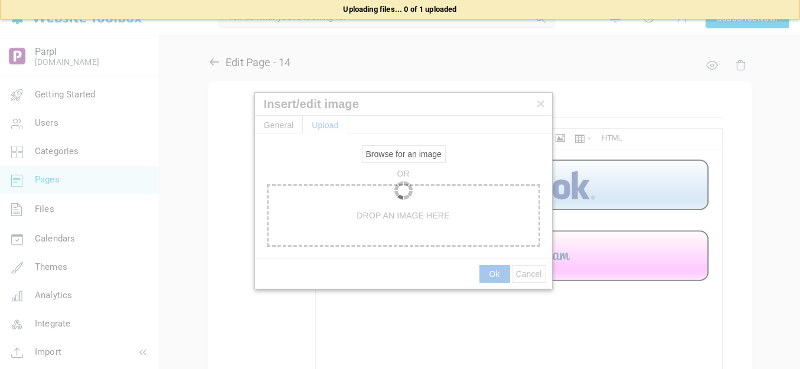
type input "https://d28lcup14p4e72.cloudfront.net/286758%2F9489632%2Foutput-onlinepngtools+…"
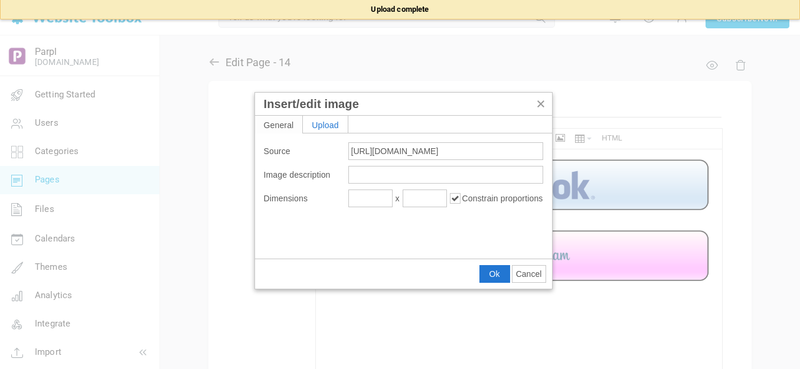
type input "1920"
type input "288"
click at [489, 272] on span "Ok" at bounding box center [494, 273] width 11 height 9
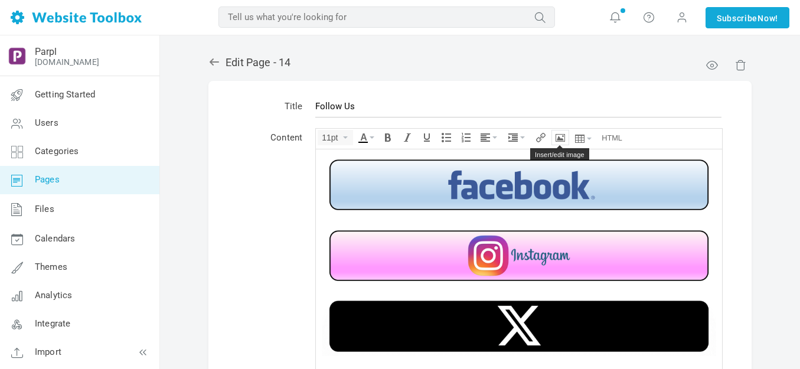
click at [564, 137] on icon "Insert/edit image" at bounding box center [559, 137] width 9 height 9
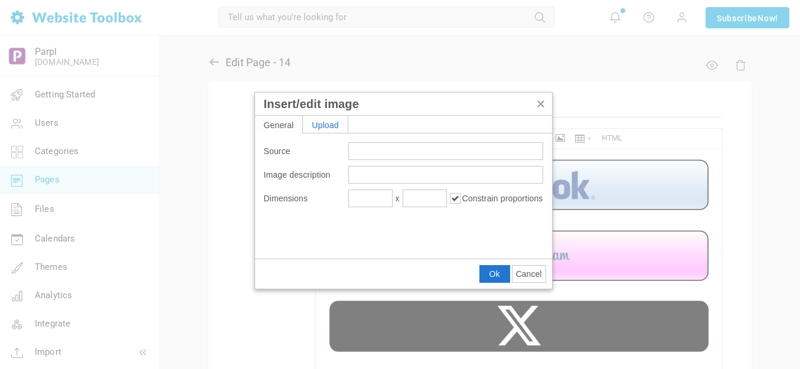
click at [330, 128] on div "Upload" at bounding box center [325, 124] width 45 height 17
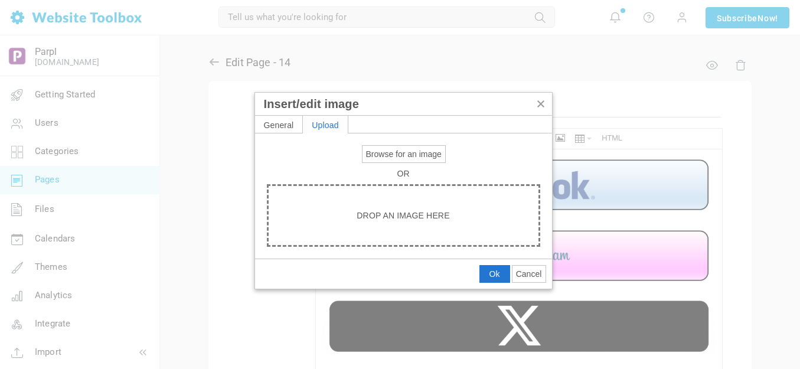
click at [417, 152] on span "Browse for an image" at bounding box center [404, 153] width 76 height 9
type input "C:\fakepath\Slide4.PNG"
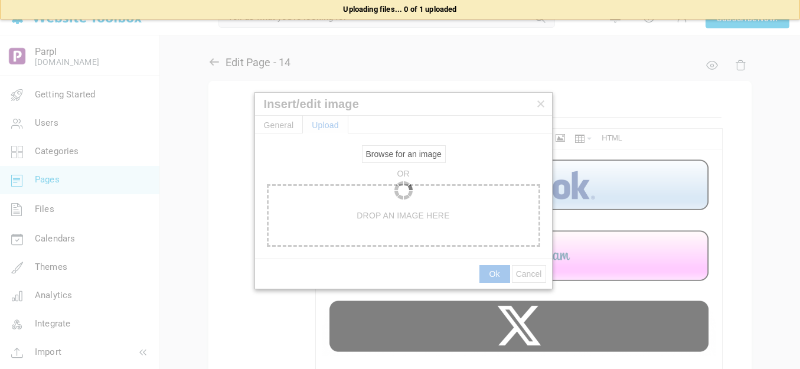
type input "https://d28lcup14p4e72.cloudfront.net/286758%2F9489634%2FSlide4.png"
type input "1920"
type input "288"
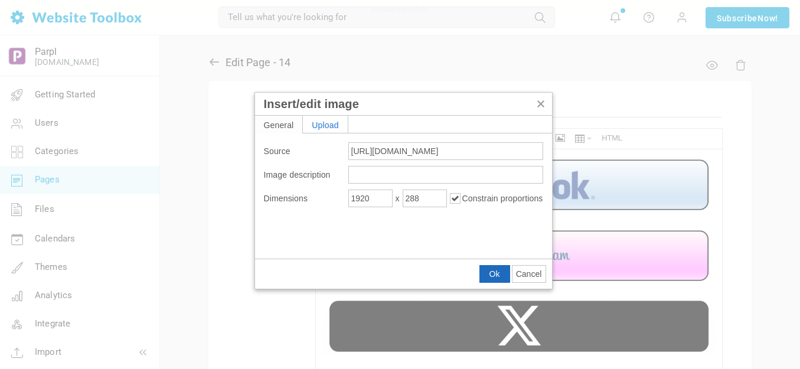
click at [497, 273] on span "Ok" at bounding box center [494, 273] width 11 height 9
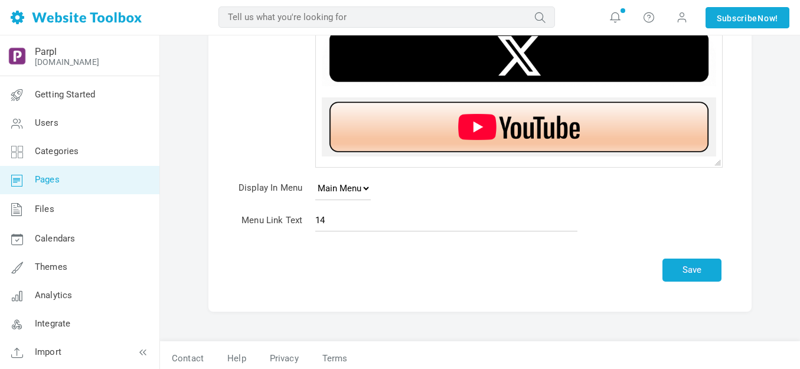
scroll to position [45, 0]
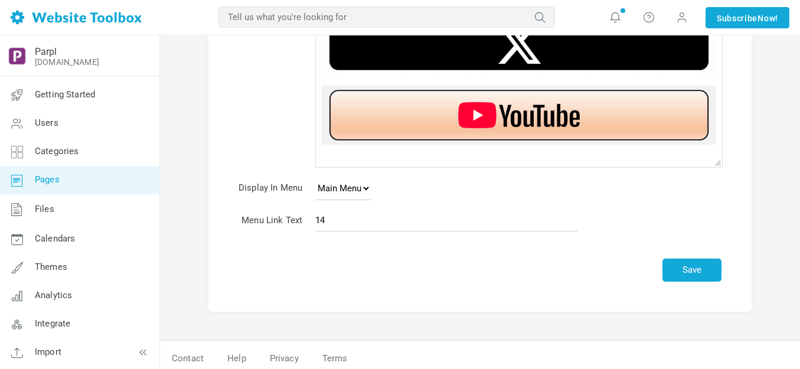
click at [497, 116] on img at bounding box center [519, 115] width 394 height 59
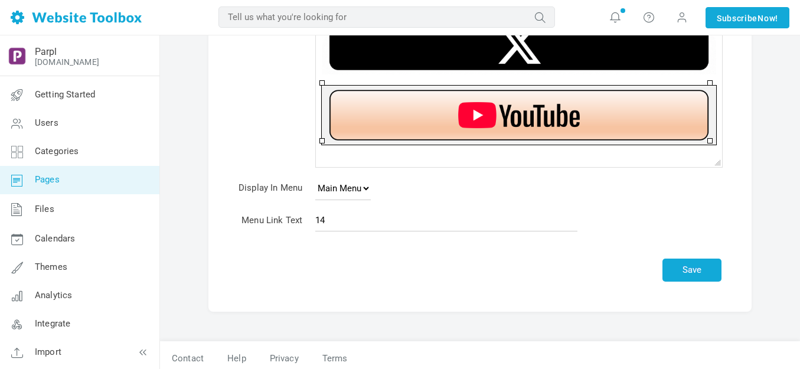
click at [497, 116] on img at bounding box center [519, 115] width 394 height 59
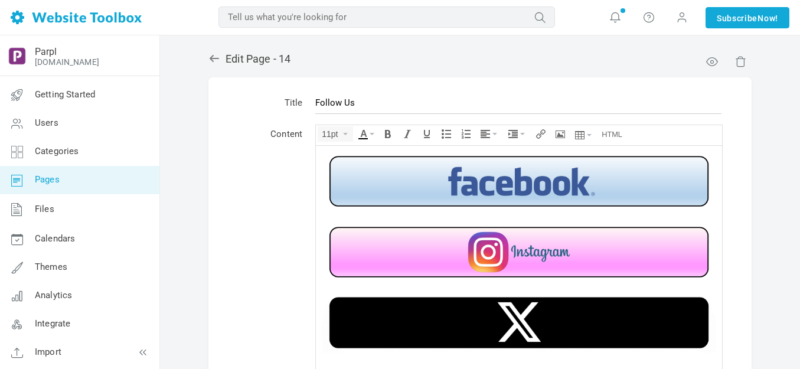
scroll to position [0, 0]
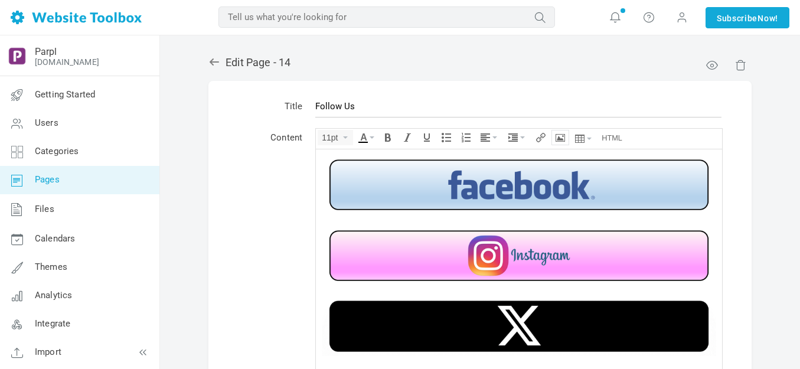
click at [558, 136] on icon "Insert/edit image" at bounding box center [559, 137] width 9 height 9
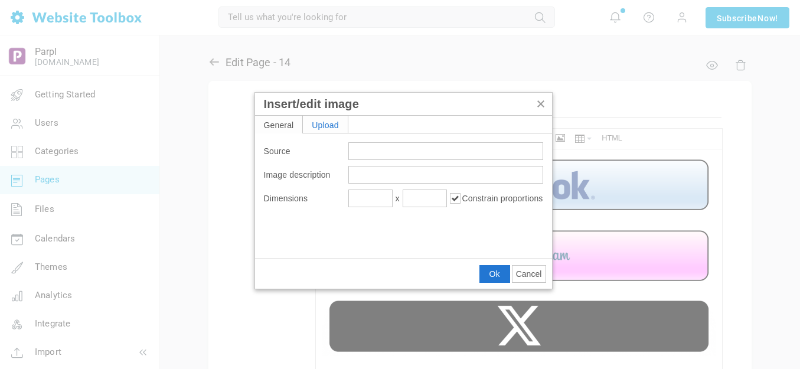
click at [332, 126] on div "Upload" at bounding box center [325, 124] width 45 height 17
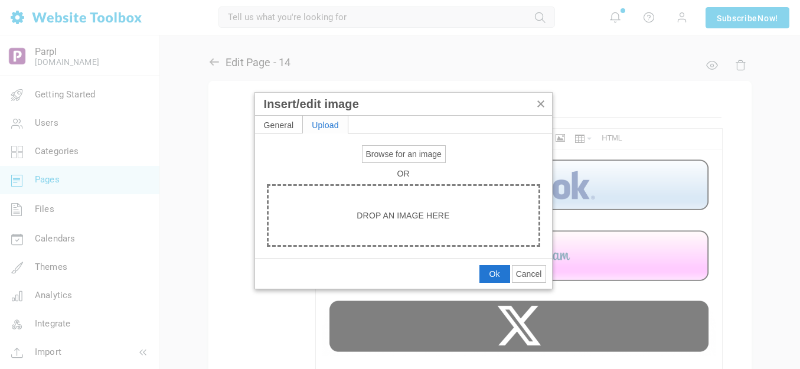
click at [402, 153] on span "Browse for an image" at bounding box center [404, 153] width 76 height 9
type input "C:\fakepath\output-onlinepngtools - 2025-09-16T104337.140.png"
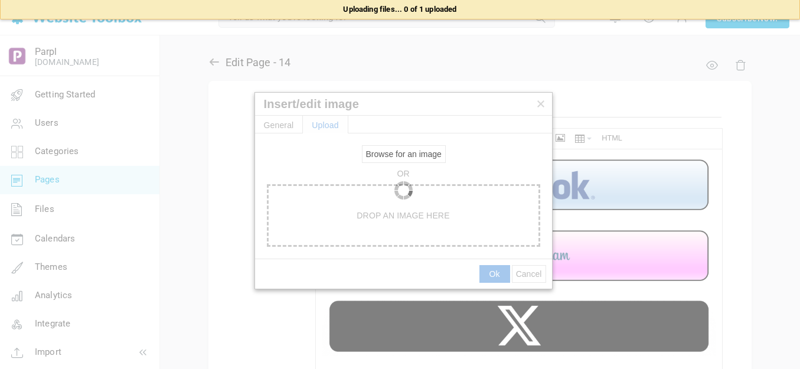
type input "https://d28lcup14p4e72.cloudfront.net/286758%2F9489636%2Foutput-onlinepngtools+…"
type input "1920"
type input "288"
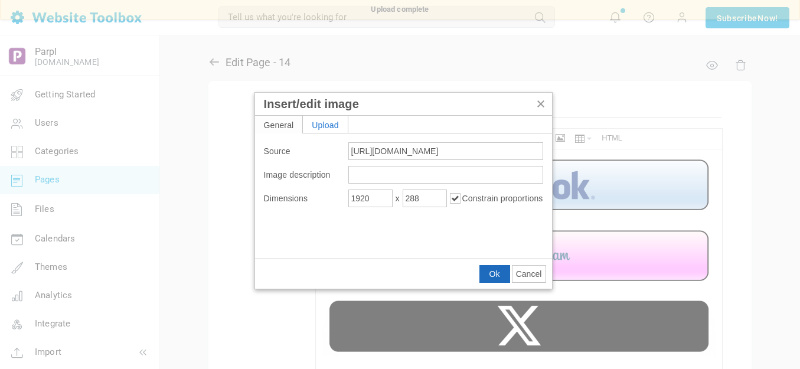
click at [490, 269] on span "Ok" at bounding box center [494, 273] width 11 height 9
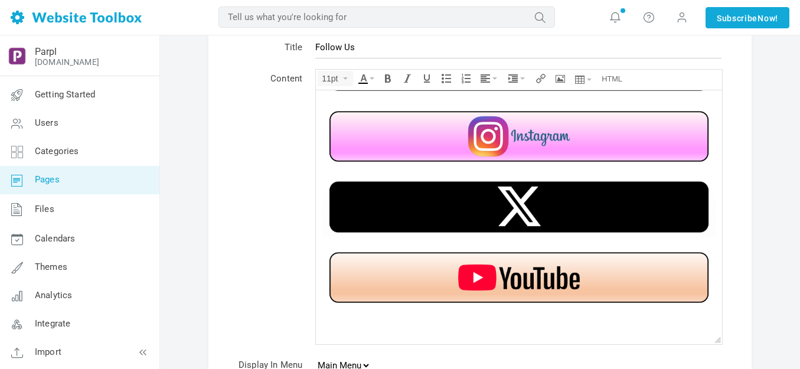
scroll to position [71, 0]
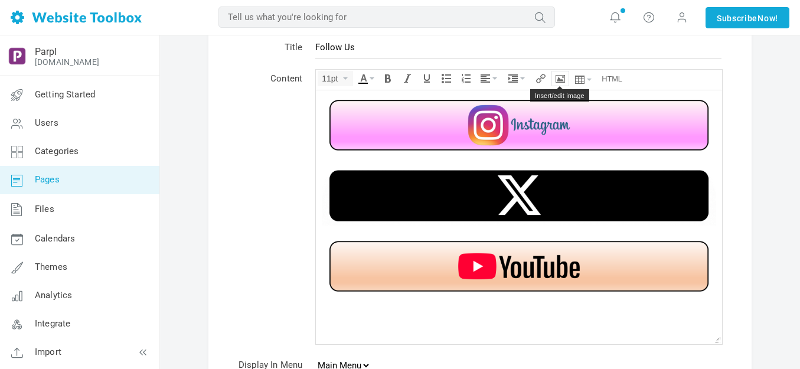
click at [561, 74] on icon "Insert/edit image" at bounding box center [559, 78] width 9 height 9
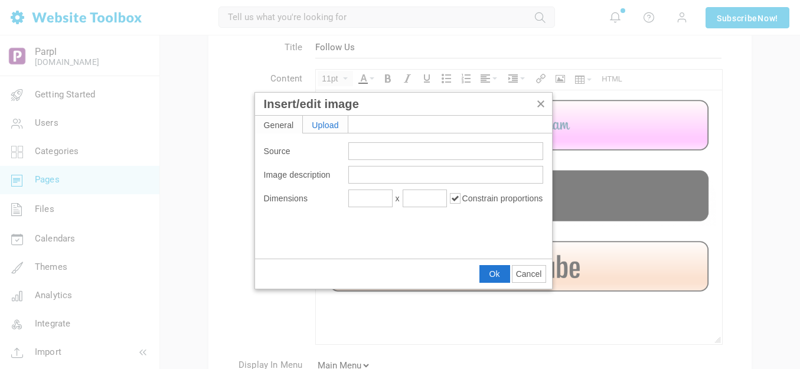
click at [327, 130] on div "Upload" at bounding box center [325, 124] width 45 height 17
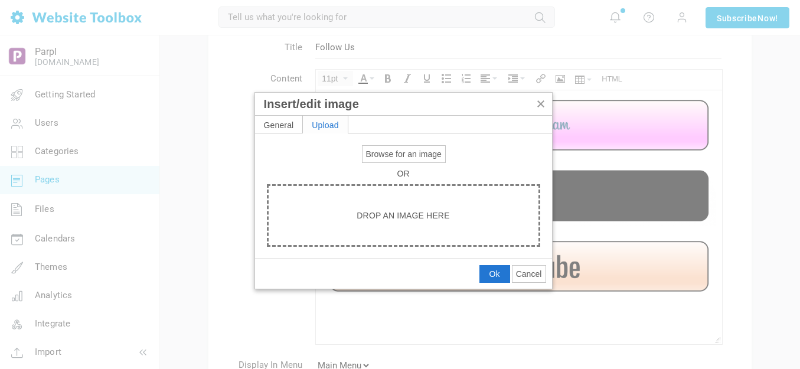
click at [384, 148] on button "Browse for an image" at bounding box center [403, 154] width 83 height 17
type input "C:\fakepath\output-onlinepngtools - 2025-09-16T104412.482.png"
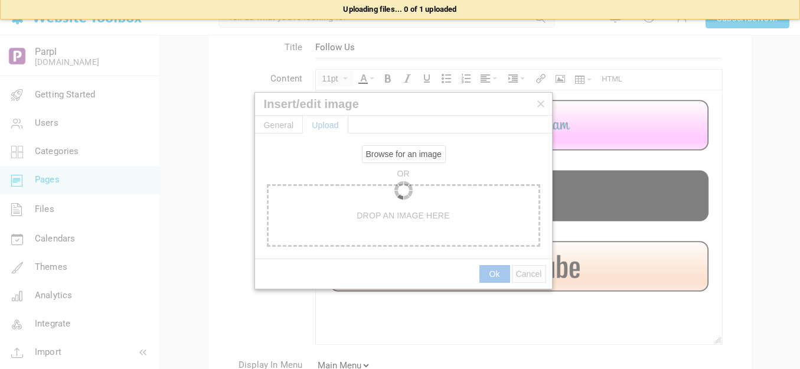
type input "https://d28lcup14p4e72.cloudfront.net/286758%2F9489637%2Foutput-onlinepngtools+…"
type input "1920"
type input "288"
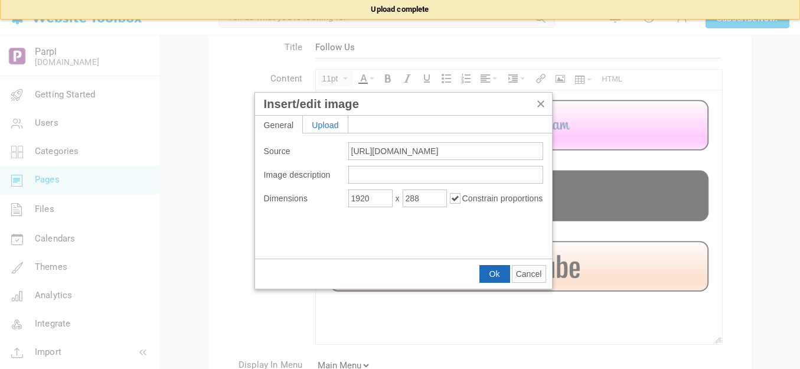
click at [494, 273] on span "Ok" at bounding box center [494, 273] width 11 height 9
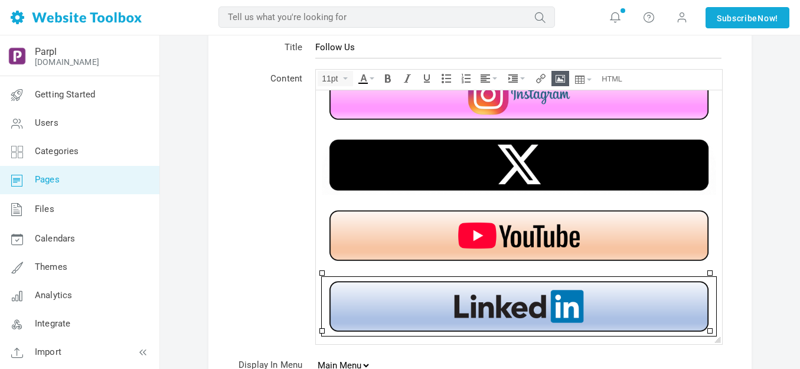
scroll to position [118, 0]
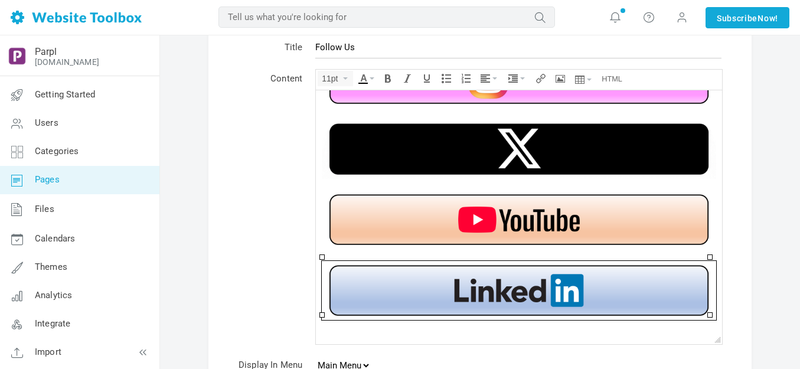
click at [458, 330] on div at bounding box center [519, 336] width 394 height 12
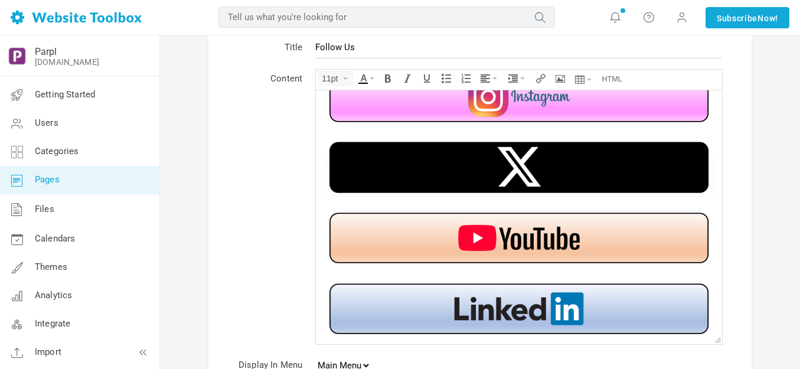
scroll to position [95, 0]
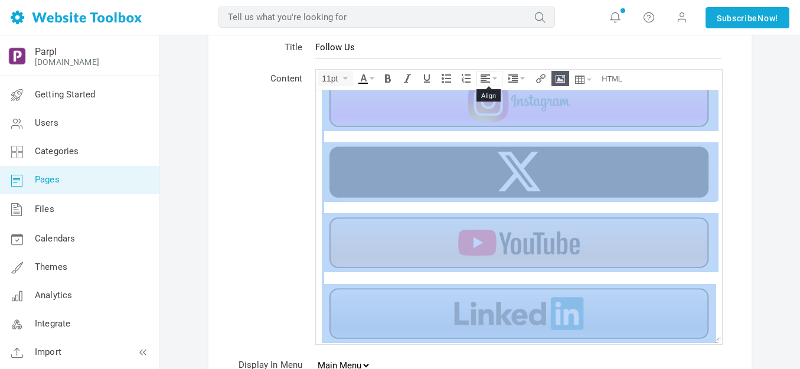
click at [493, 79] on icon "Align" at bounding box center [494, 78] width 5 height 2
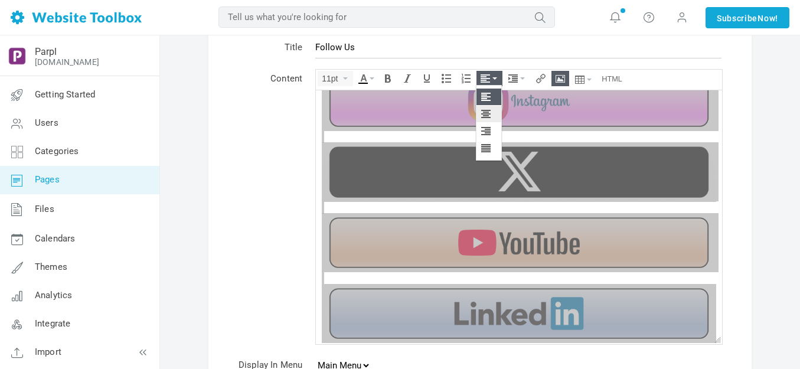
click at [487, 112] on icon at bounding box center [487, 113] width 12 height 9
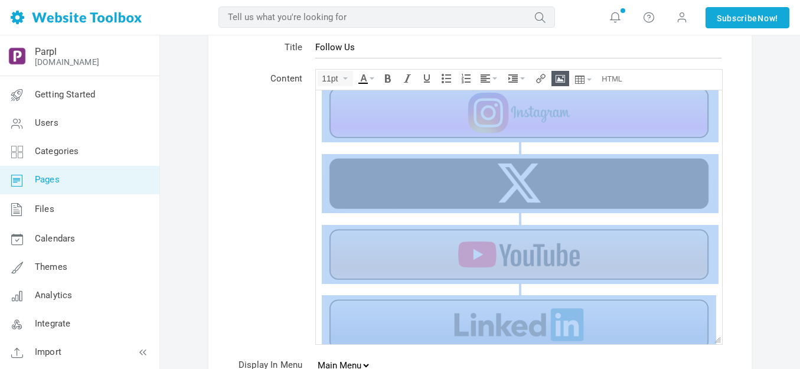
click at [535, 147] on div at bounding box center [519, 148] width 394 height 12
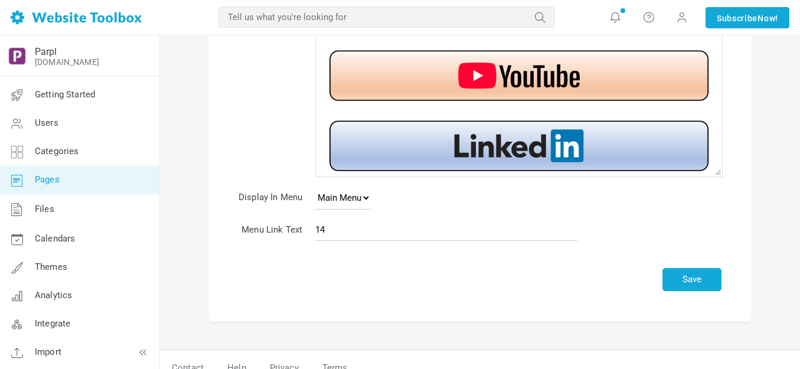
scroll to position [242, 0]
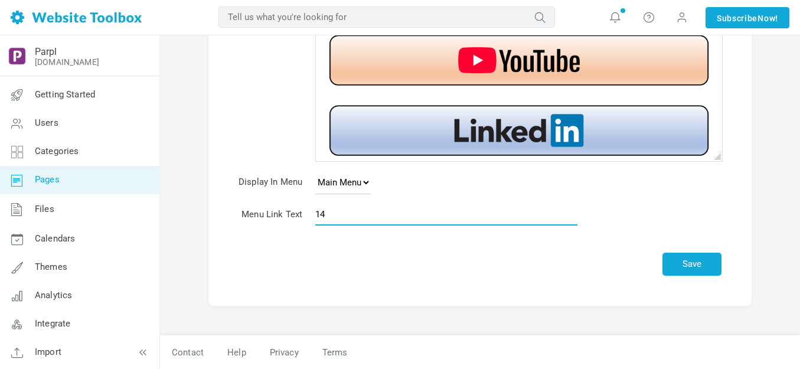
click at [399, 215] on input "14" at bounding box center [446, 214] width 262 height 22
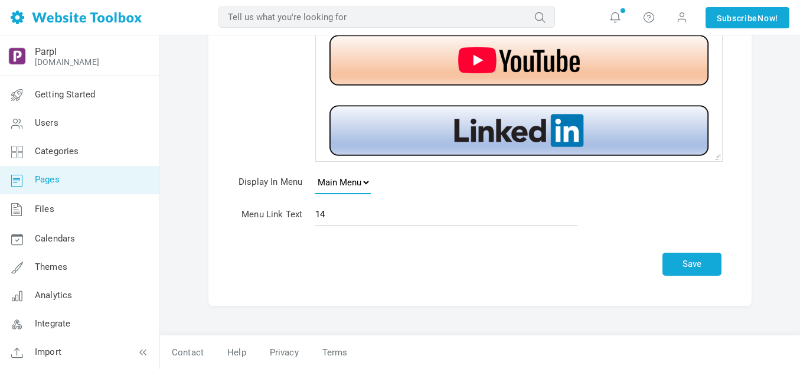
click at [368, 179] on select "None Main Menu Footer" at bounding box center [342, 183] width 55 height 24
select select "footer"
click at [315, 171] on select "None Main Menu Footer" at bounding box center [342, 183] width 55 height 24
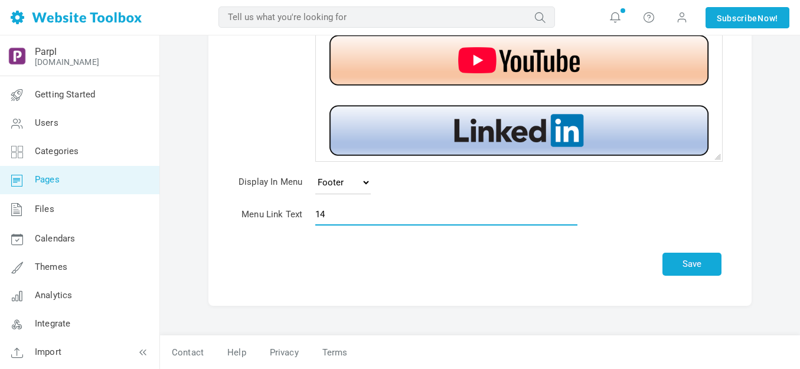
click at [349, 220] on input "14" at bounding box center [446, 214] width 262 height 22
type input "Follow Us"
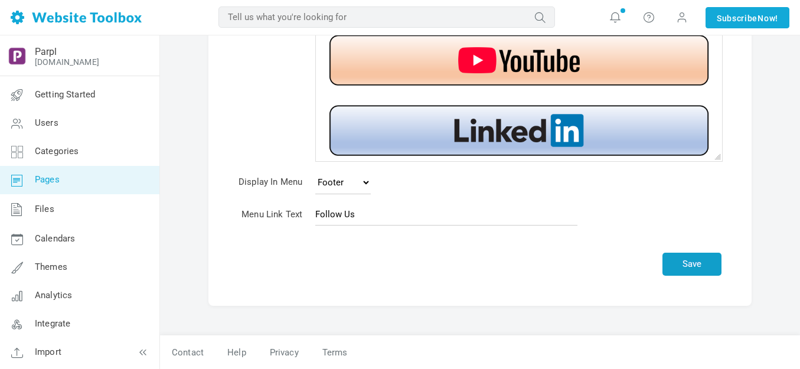
click at [687, 262] on button "Save" at bounding box center [691, 264] width 59 height 23
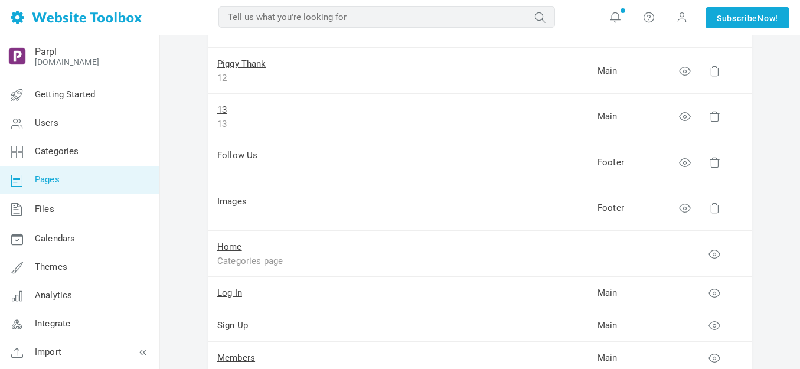
scroll to position [649, 0]
click at [245, 155] on link "Follow Us" at bounding box center [237, 154] width 40 height 11
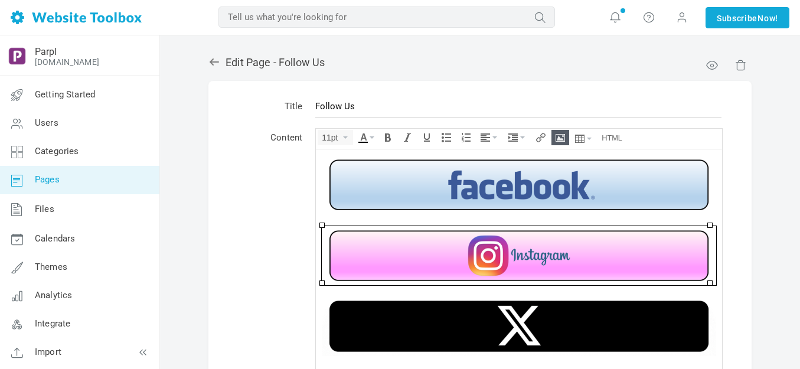
scroll to position [83, 0]
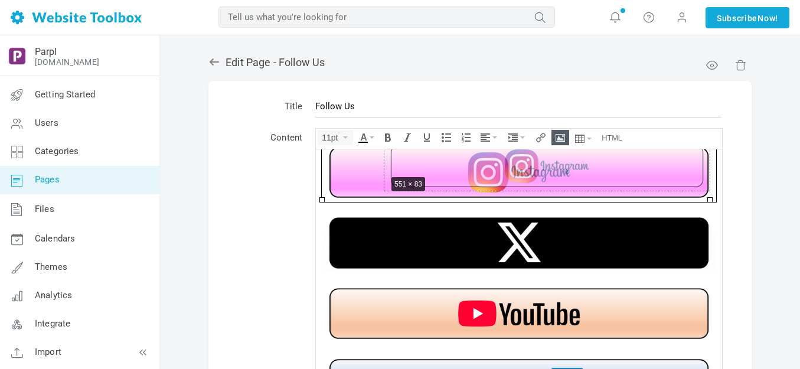
drag, startPoint x: 322, startPoint y: 200, endPoint x: 386, endPoint y: 174, distance: 68.8
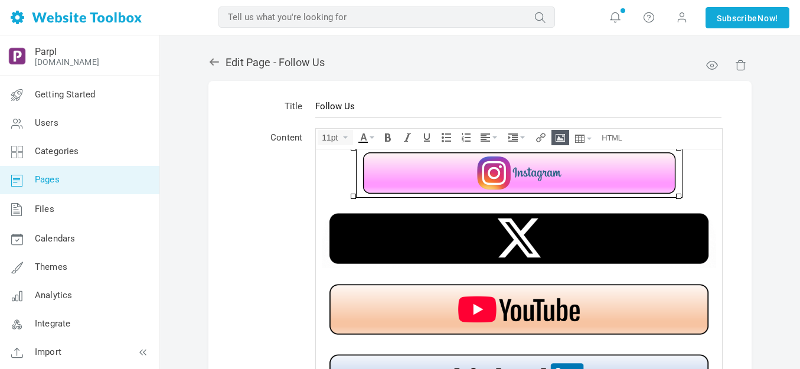
scroll to position [74, 0]
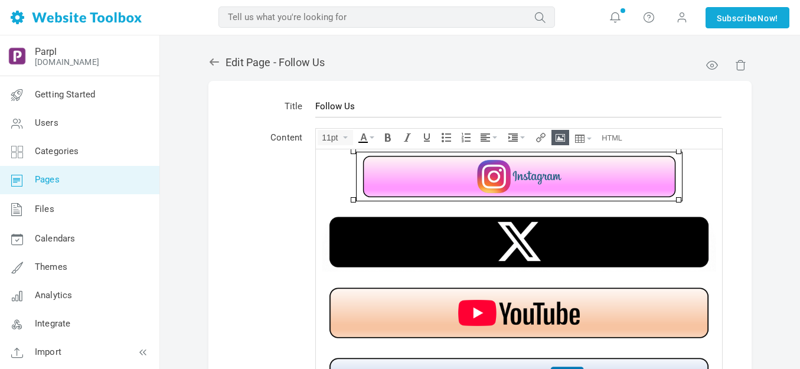
click at [384, 233] on img at bounding box center [519, 241] width 394 height 59
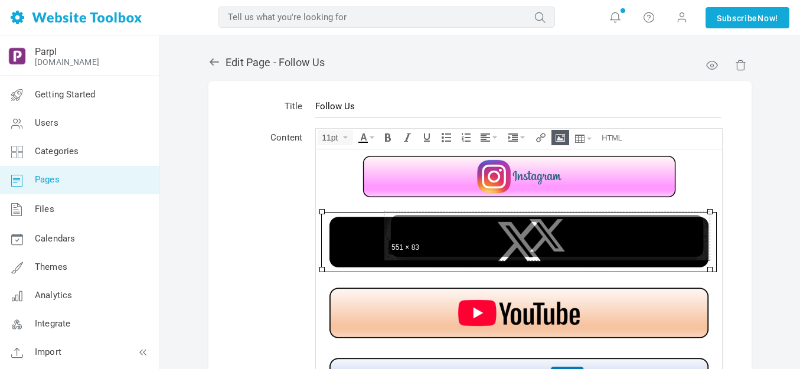
drag, startPoint x: 323, startPoint y: 268, endPoint x: 384, endPoint y: 235, distance: 68.9
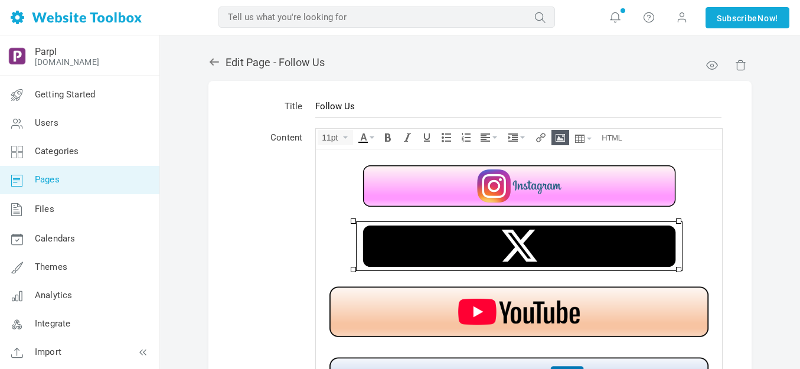
click at [374, 309] on img at bounding box center [519, 310] width 394 height 59
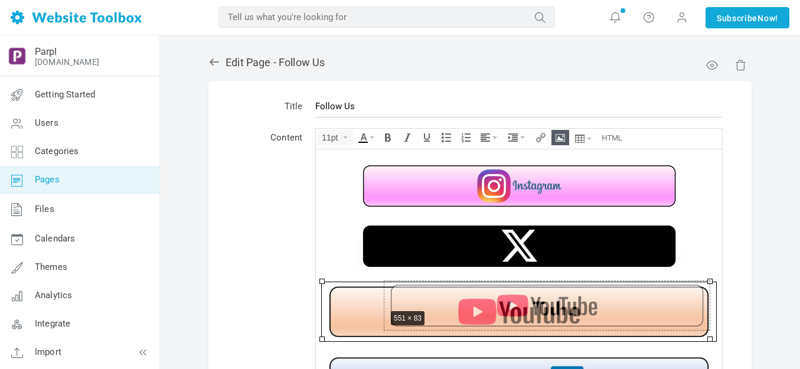
drag, startPoint x: 322, startPoint y: 340, endPoint x: 385, endPoint y: 309, distance: 70.5
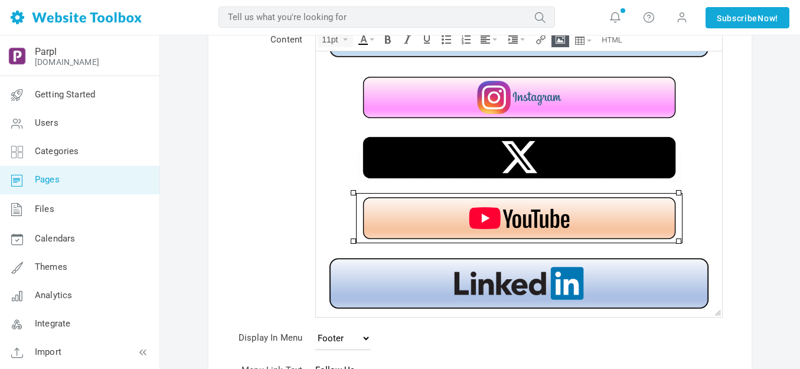
scroll to position [118, 0]
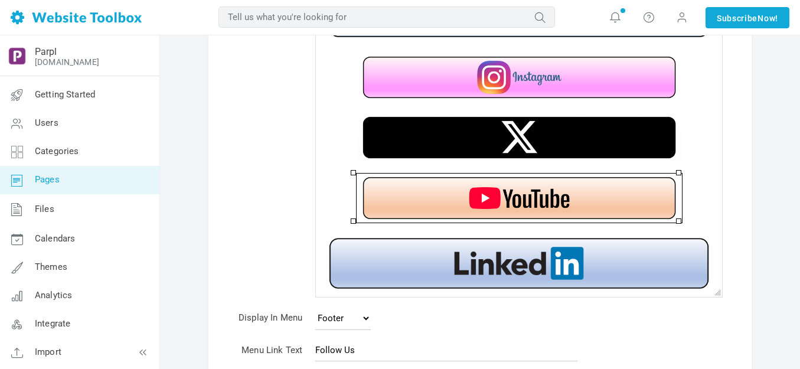
click at [400, 266] on img at bounding box center [519, 262] width 394 height 59
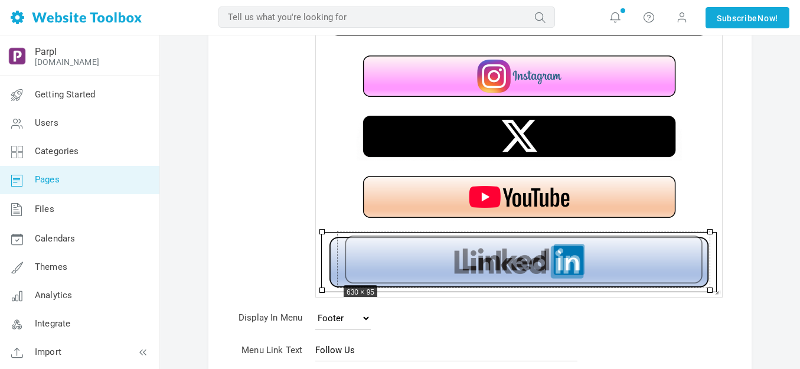
scroll to position [55, 0]
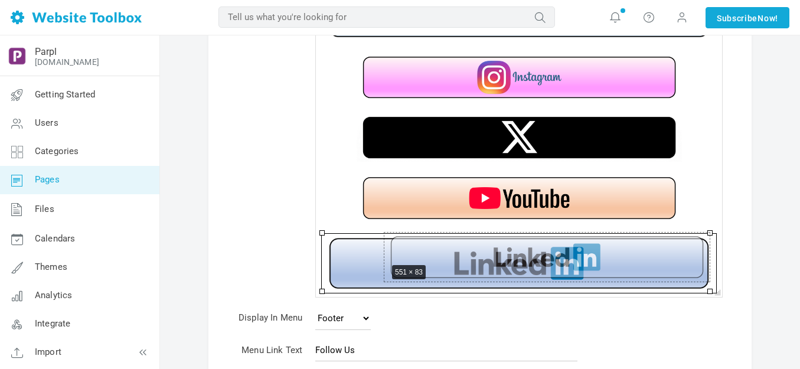
drag, startPoint x: 320, startPoint y: 290, endPoint x: 384, endPoint y: 261, distance: 70.5
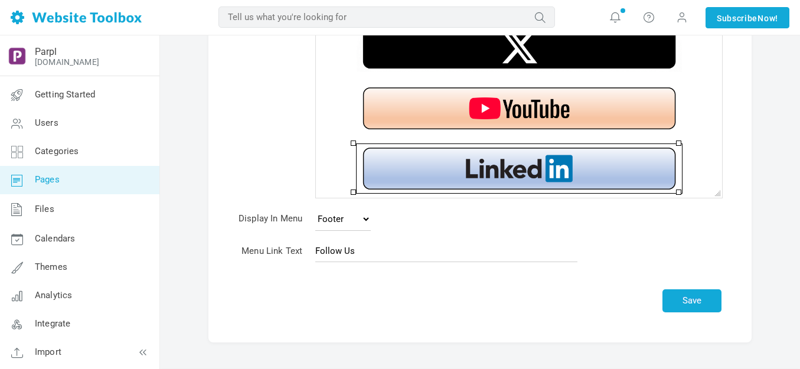
scroll to position [254, 0]
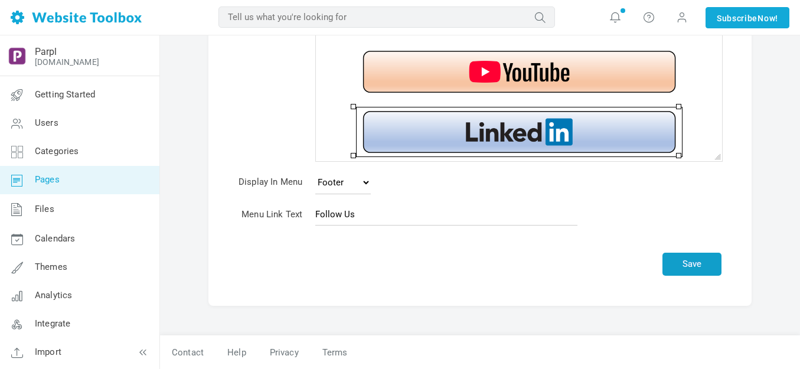
click at [679, 270] on button "Save" at bounding box center [691, 264] width 59 height 23
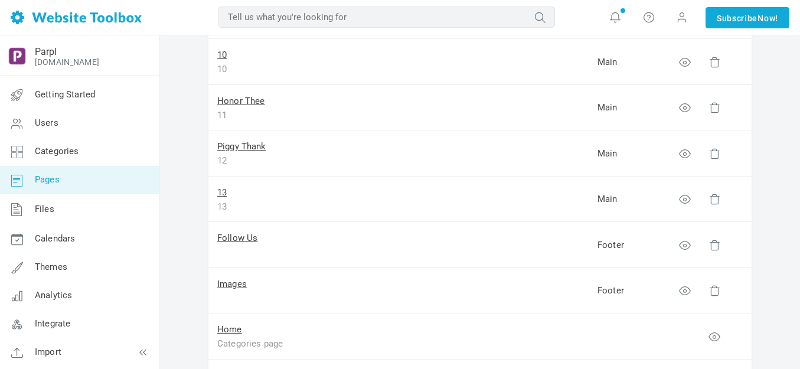
scroll to position [590, 0]
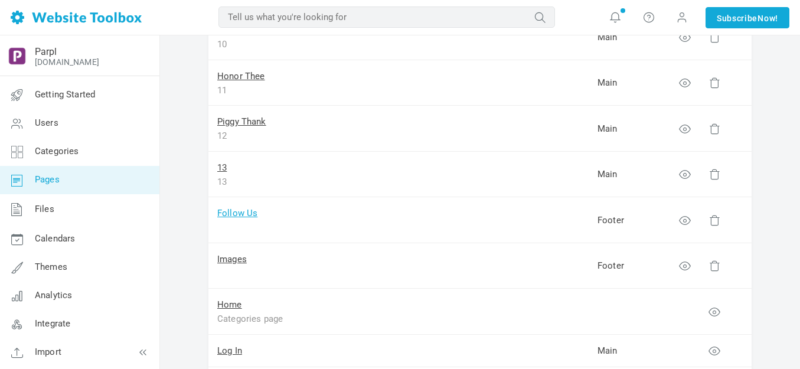
click at [247, 212] on link "Follow Us" at bounding box center [237, 213] width 40 height 11
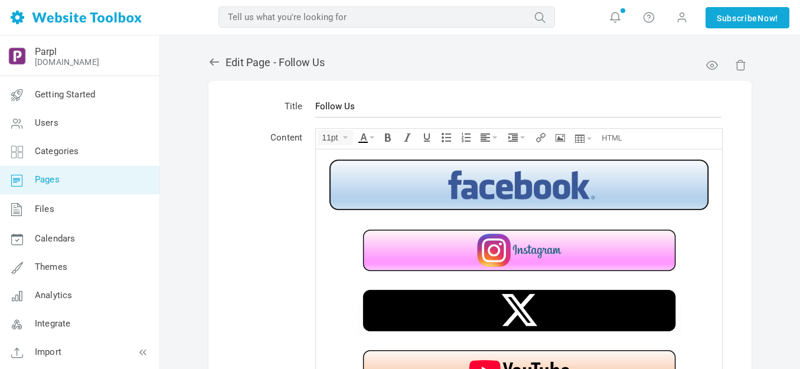
click at [412, 191] on img at bounding box center [519, 184] width 394 height 59
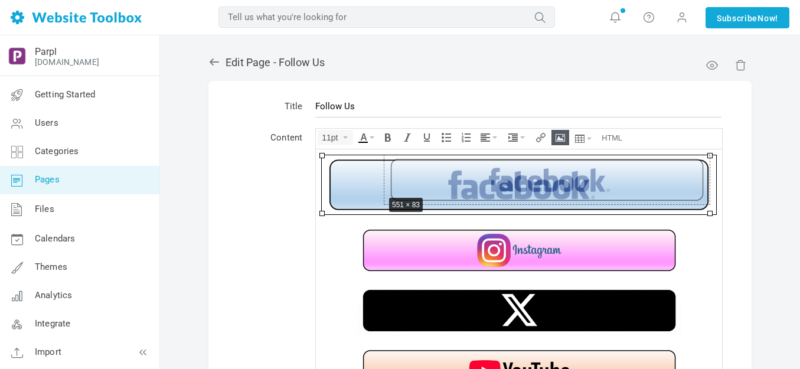
drag, startPoint x: 322, startPoint y: 214, endPoint x: 383, endPoint y: 195, distance: 64.2
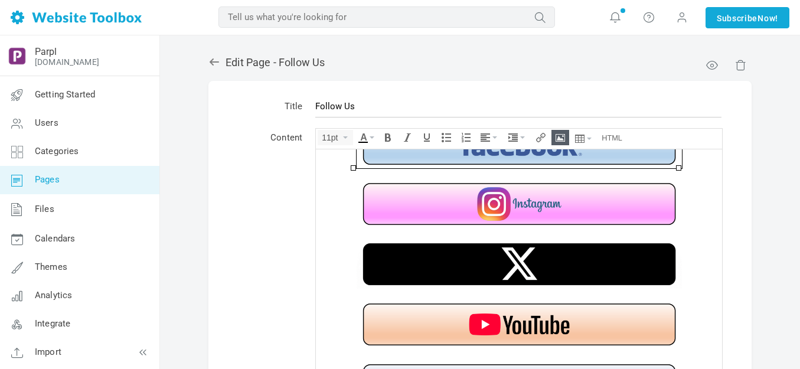
scroll to position [254, 0]
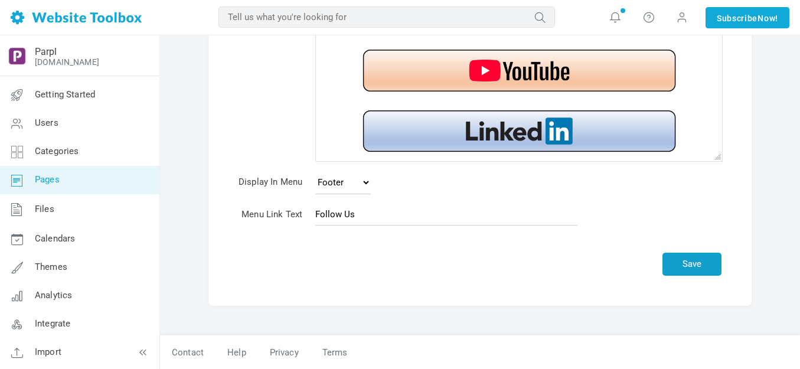
drag, startPoint x: 690, startPoint y: 256, endPoint x: 431, endPoint y: 168, distance: 274.3
click at [691, 256] on button "Save" at bounding box center [691, 264] width 59 height 23
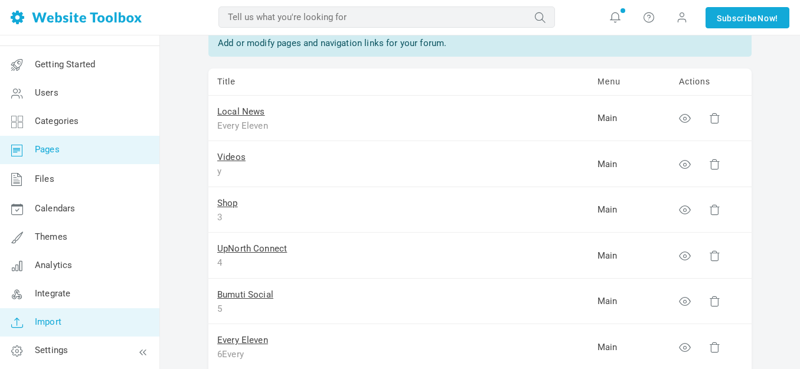
scroll to position [236, 0]
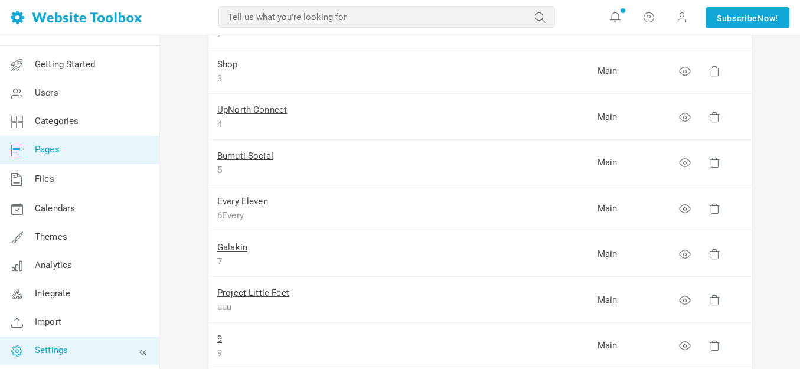
click at [63, 348] on span "Settings" at bounding box center [51, 350] width 33 height 11
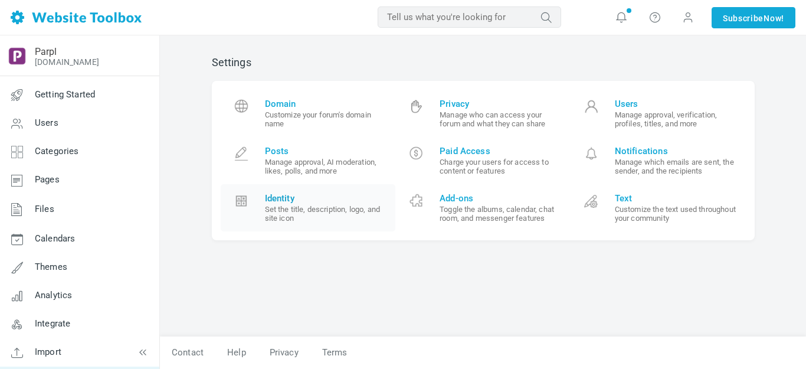
click at [280, 199] on span "Identity" at bounding box center [326, 198] width 122 height 11
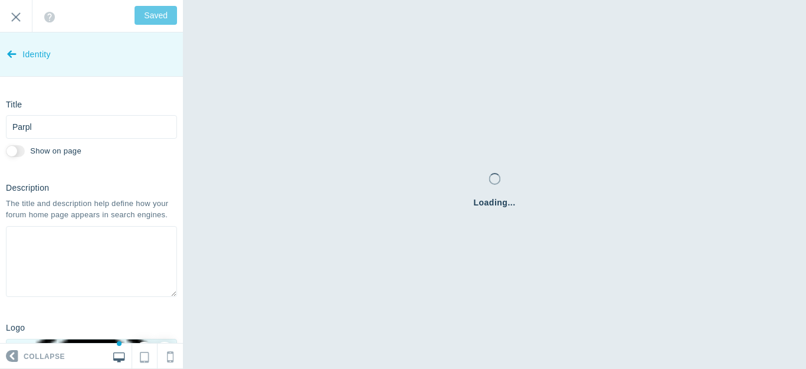
click at [13, 55] on icon at bounding box center [11, 52] width 9 height 44
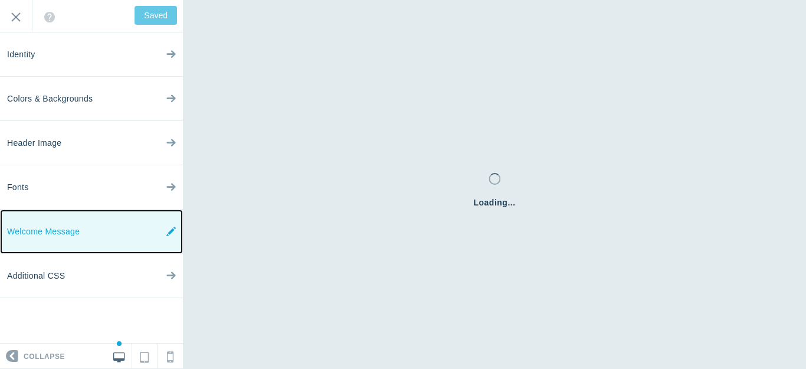
click at [170, 231] on icon at bounding box center [170, 231] width 9 height 44
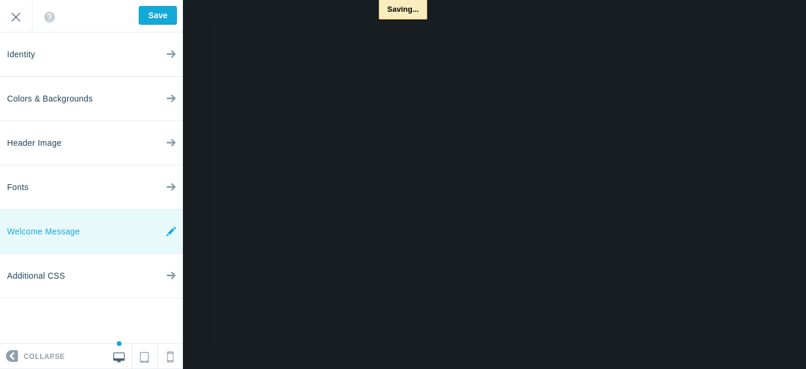
type input "Saved"
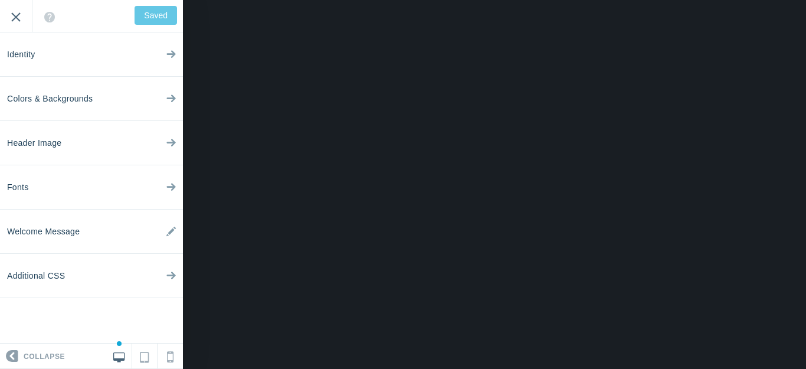
click at [19, 16] on input "Exit" at bounding box center [16, 16] width 32 height 32
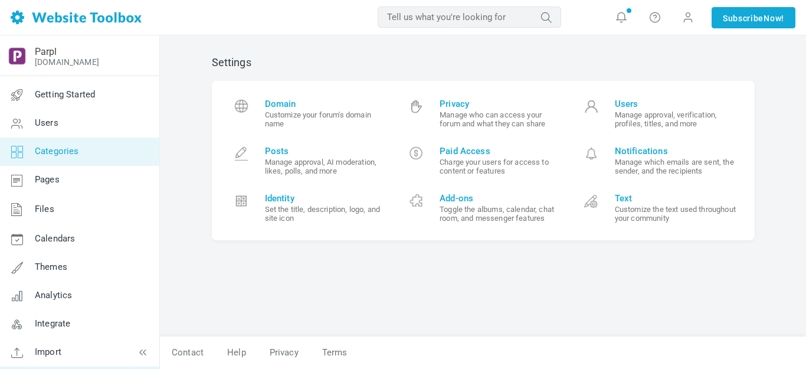
click at [52, 150] on span "Categories" at bounding box center [57, 151] width 44 height 11
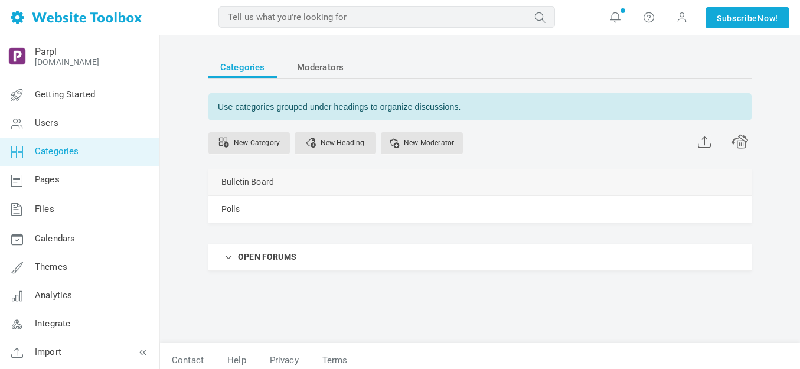
click at [0, 0] on link "Manage" at bounding box center [0, 0] width 0 height 0
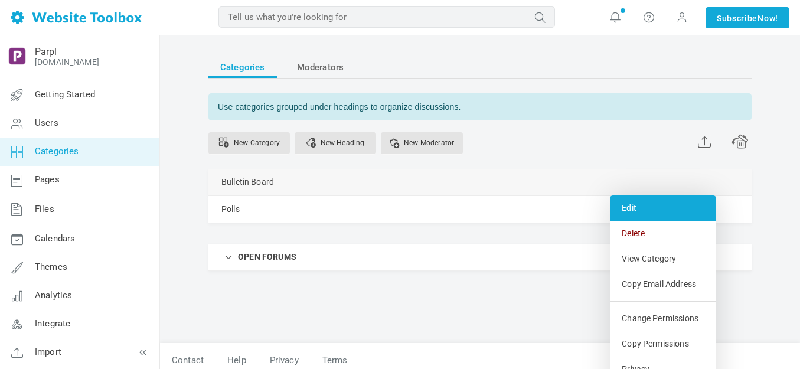
click at [625, 211] on link "Edit" at bounding box center [663, 207] width 106 height 25
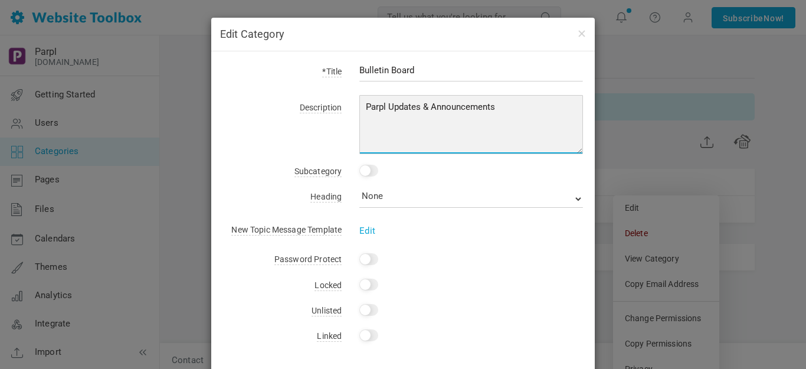
click at [364, 108] on textarea "Parpl Updates & Announcements" at bounding box center [471, 124] width 224 height 59
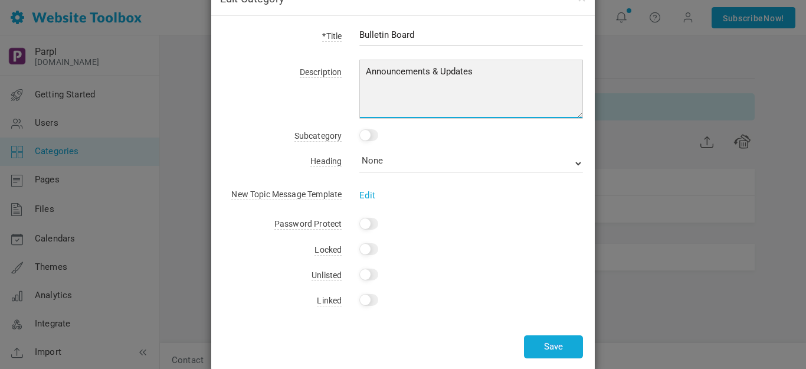
scroll to position [54, 0]
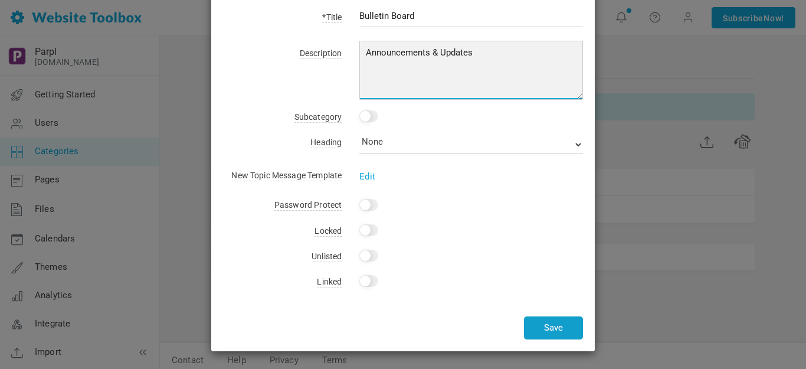
type textarea "Announcements & Updates"
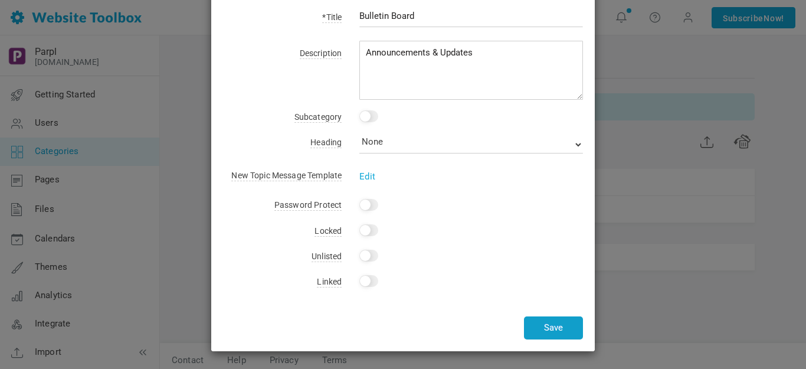
click at [548, 325] on button "Save" at bounding box center [553, 327] width 59 height 23
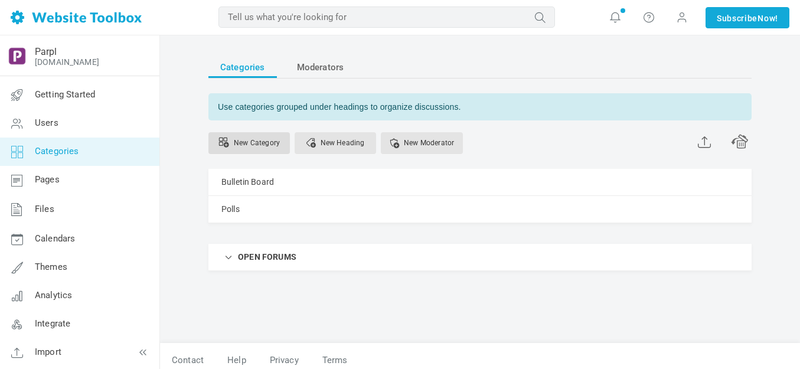
click at [264, 143] on link "New Category" at bounding box center [248, 143] width 81 height 22
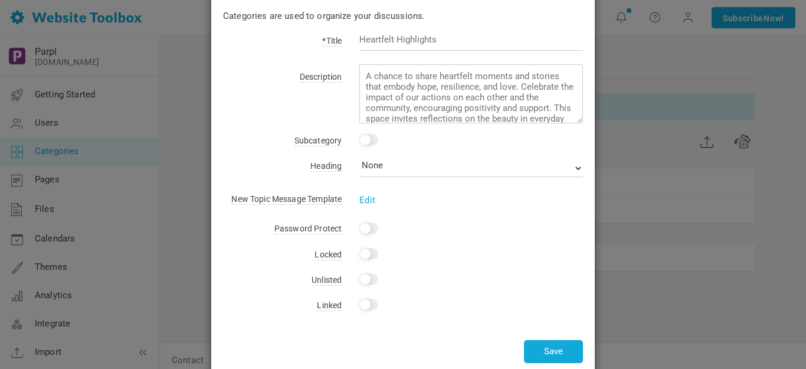
scroll to position [0, 0]
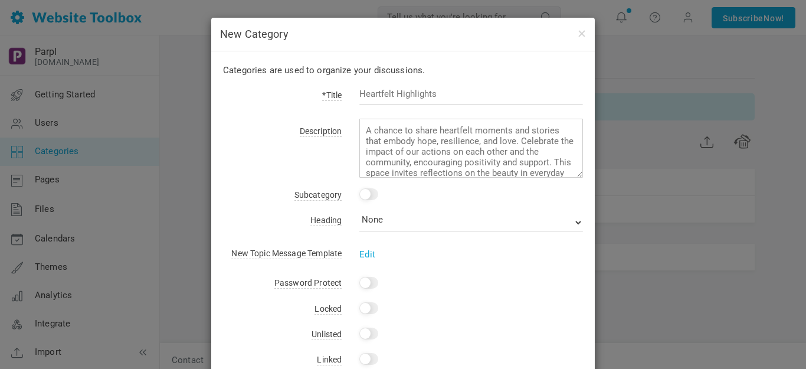
click at [405, 94] on input "text" at bounding box center [471, 94] width 224 height 22
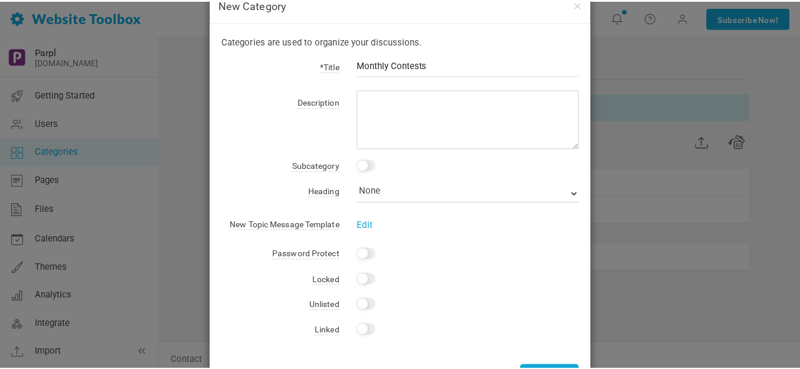
scroll to position [78, 0]
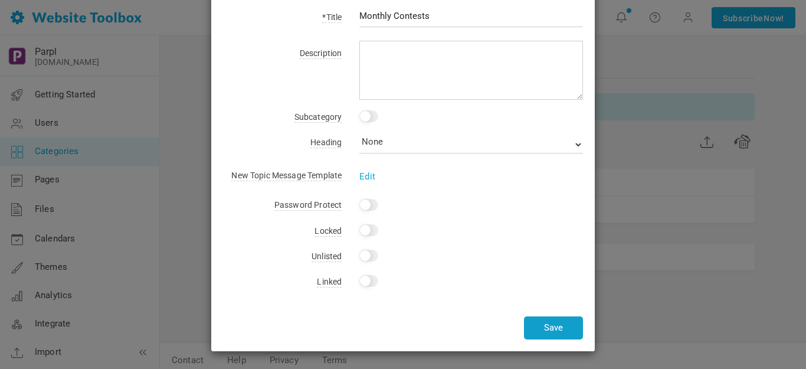
type input "Monthly Contests"
click at [559, 328] on button "Save" at bounding box center [553, 327] width 59 height 23
